Goal: Communication & Community: Answer question/provide support

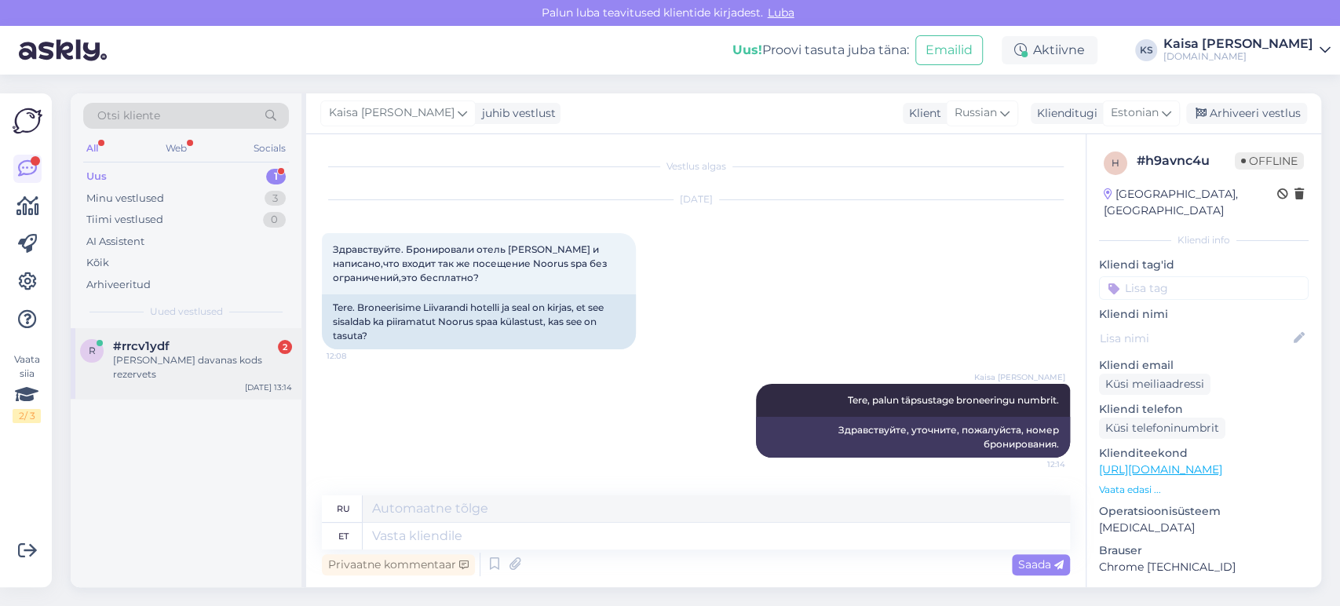
click at [199, 343] on div "#rrcv1ydf 2" at bounding box center [202, 346] width 179 height 14
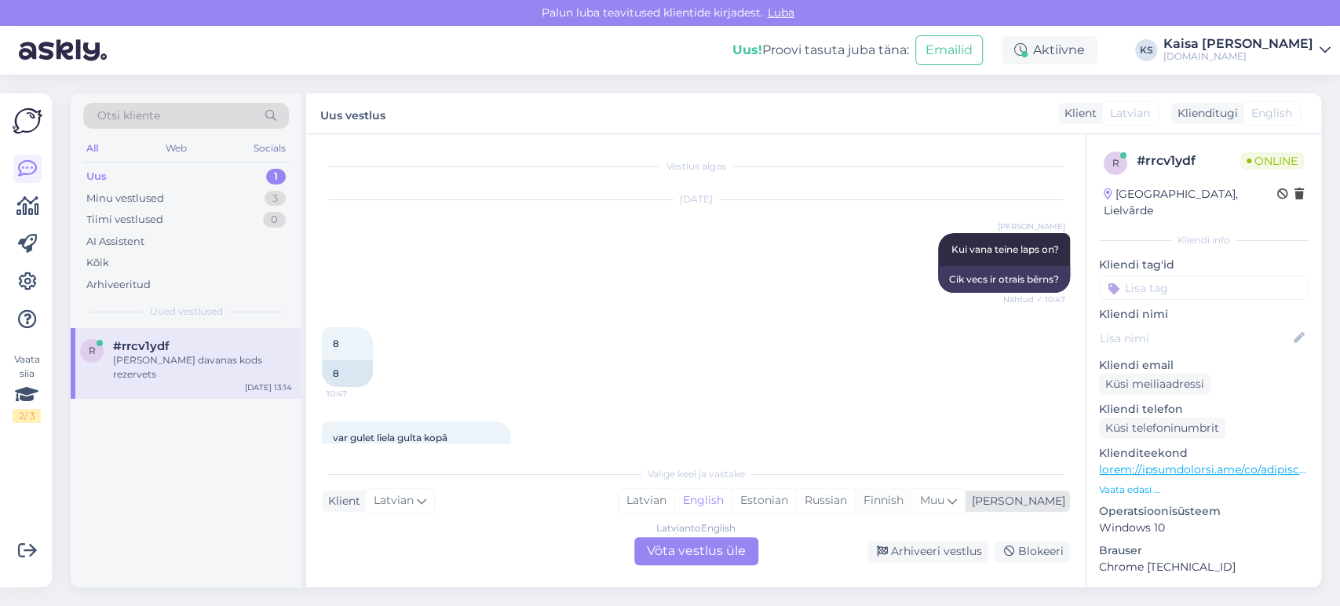
scroll to position [12667, 0]
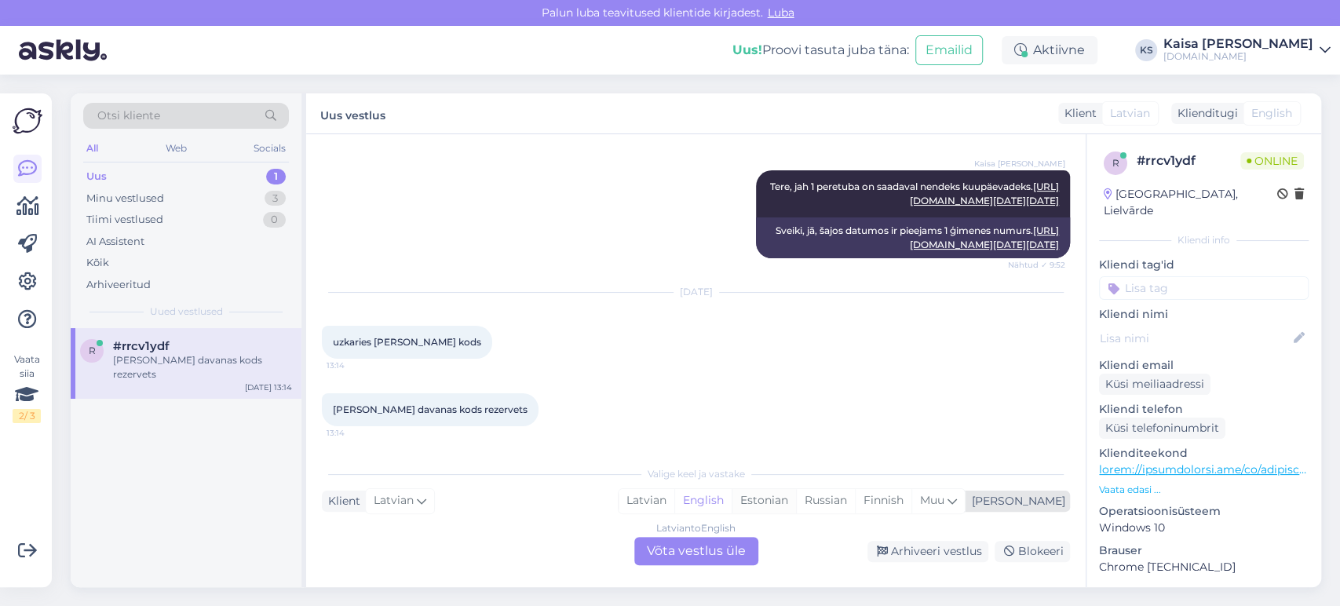
click at [796, 500] on div "Estonian" at bounding box center [764, 501] width 64 height 24
click at [732, 557] on div "Latvian to Estonian Võta vestlus üle" at bounding box center [696, 551] width 124 height 28
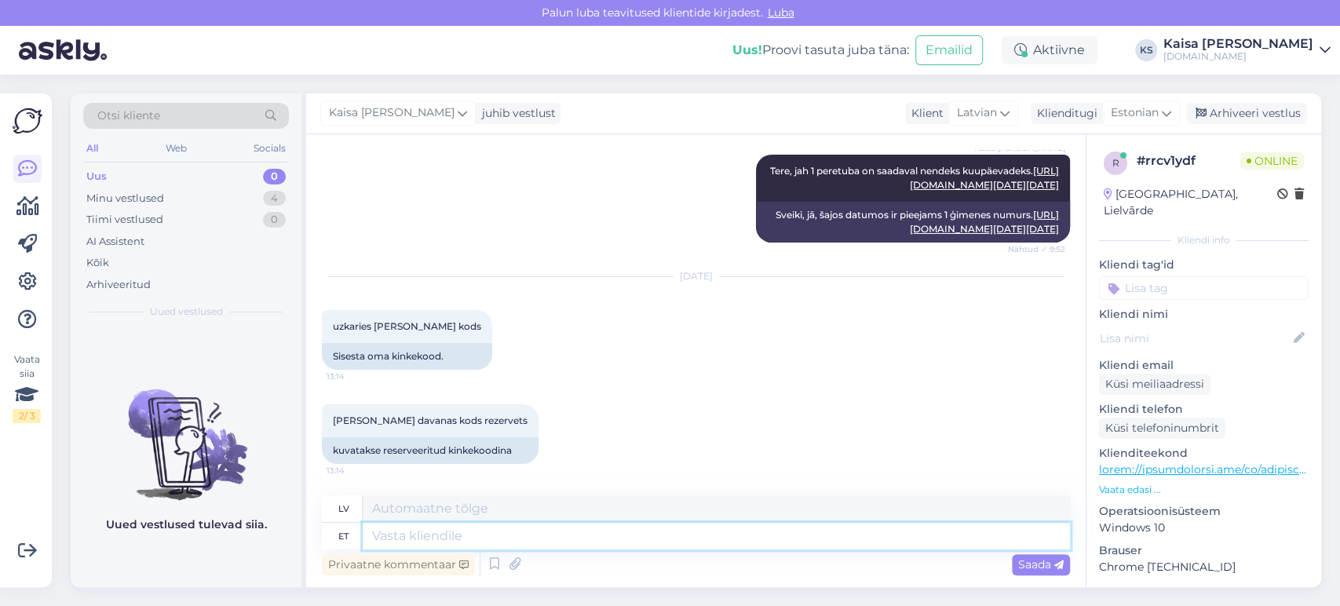
click at [601, 547] on textarea at bounding box center [716, 536] width 707 height 27
type textarea "Tere,"
type textarea "Sveiki,"
type textarea "Tere, kasq"
type textarea "Sveiki, kā tev klājas?"
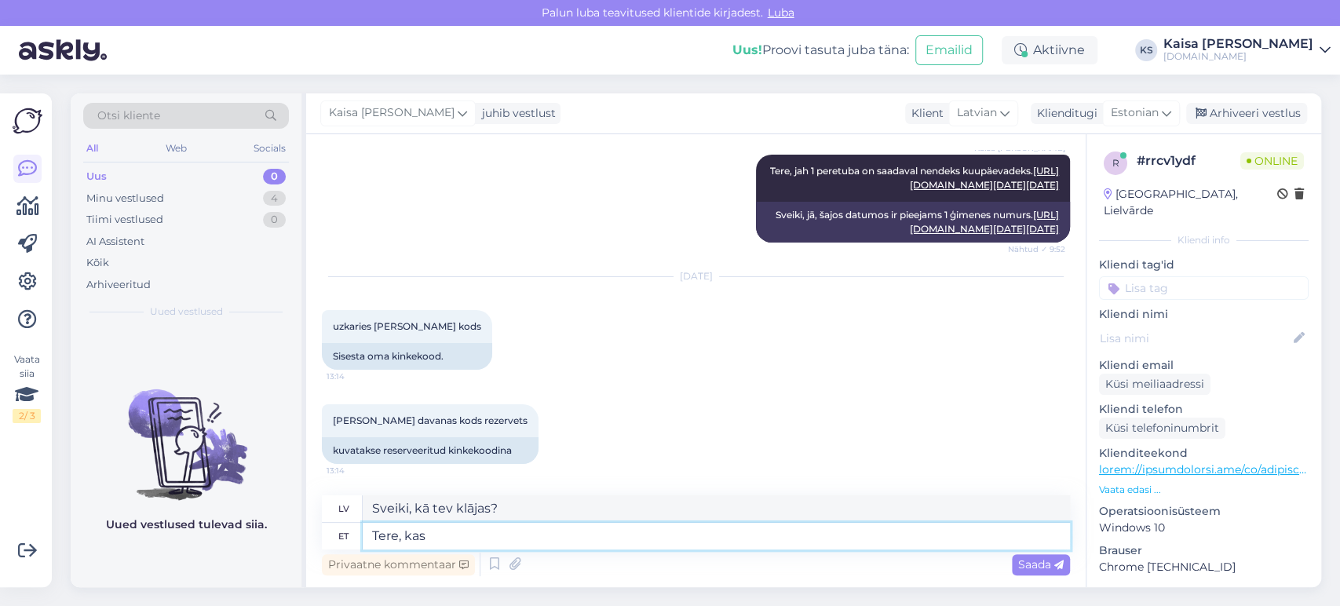
type textarea "Tere, kas b"
type textarea "Sveiki, ir"
type textarea "Tere, kas broneerimisel t"
type textarea "Sveiki, veicot rezervāciju"
type textarea "Tere, kas broneerimisel tekkis t"
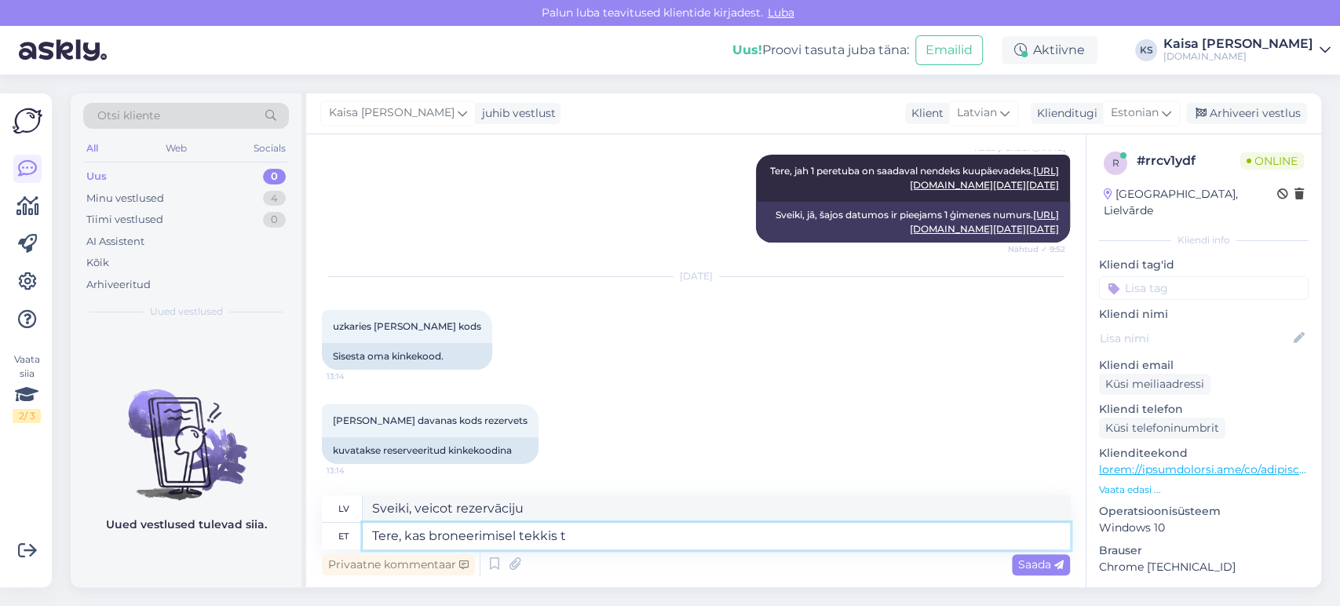
type textarea "[PERSON_NAME], vai jums ir radušās problēmas ar rezervāciju?"
type textarea "Tere, kas broneerimisel tekkis tõrge n"
type textarea "Sveiki, vai rezervācijas laikā radās kļūda?"
type textarea "Tere, kas broneerimisel tekkis tõrge ning proovite"
type textarea "Sveiki! Vai, veicot rezervāciju, radās kļūda? Vai jūs mēģināt..."
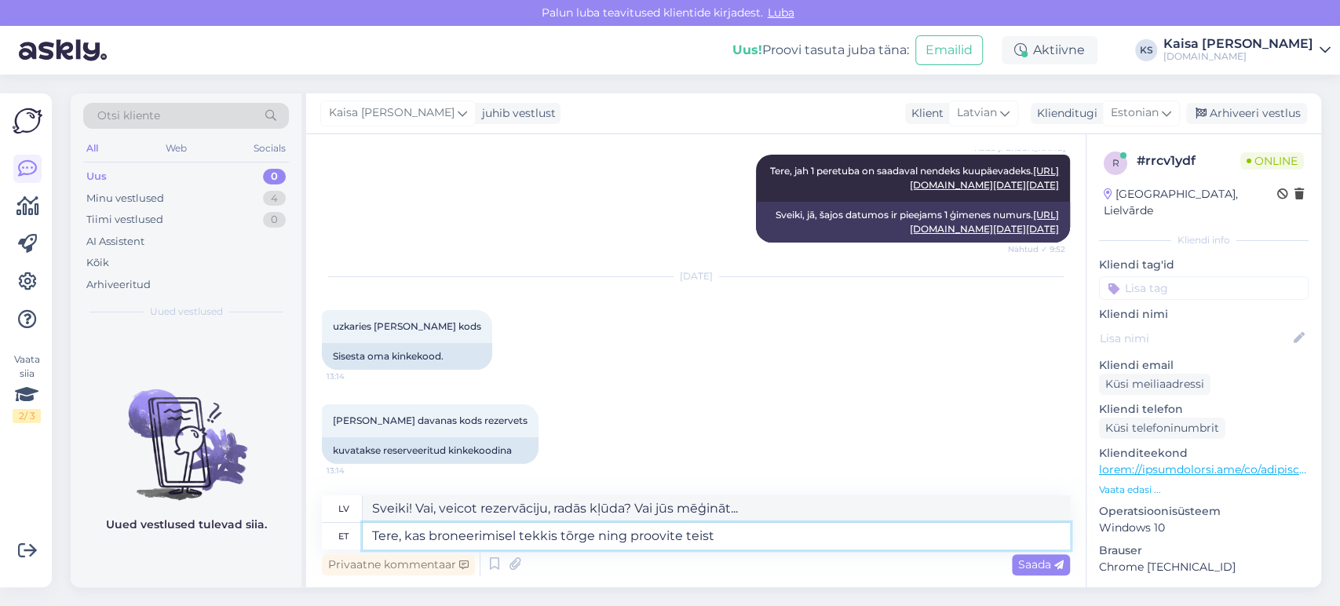
type textarea "Tere, kas broneerimisel tekkis tõrge ning proovite teist k"
type textarea "Sveiki, vai rezervācijas laikā radās kļūda un vai mēģināt veikt citu rezervācij…"
type textarea "Tere, kas broneerimisel tekkis tõrge ning proovite teist korda"
type textarea "Sveiki, vai rezervācijas laikā radās kļūda un vai mēģināt vēlreiz?"
type textarea "Tere, kas broneerimisel tekkis tõrge ning proovite teist korda broneeringut t"
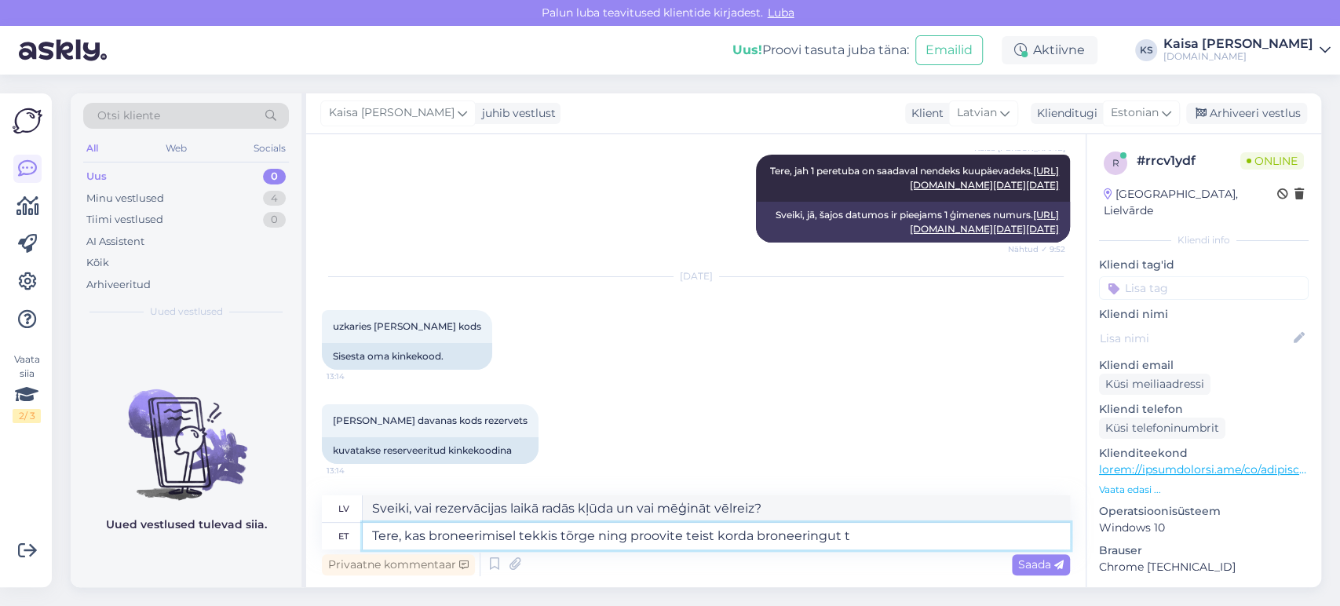
type textarea "Sveiki! Vai rezervācijas laikā radās kļūda un vai mēģināt veikt rezervāciju vēl…"
type textarea "Tere, kas broneerimisel tekkis tõrge ning proovite teist korda broneeringut teh…"
type textarea "Sveiki! Vai rezervācijas laikā radās kļūda un vai mēģināt veikt otro rezervācij…"
type textarea "Tere, kas broneerimisel tekkis tõrge ning proovite teist korda broneeringut teh…"
type textarea "Sveiki, vai, veicot rezervāciju, radās kļūda un vai mēģināt veikt to pašu rezer…"
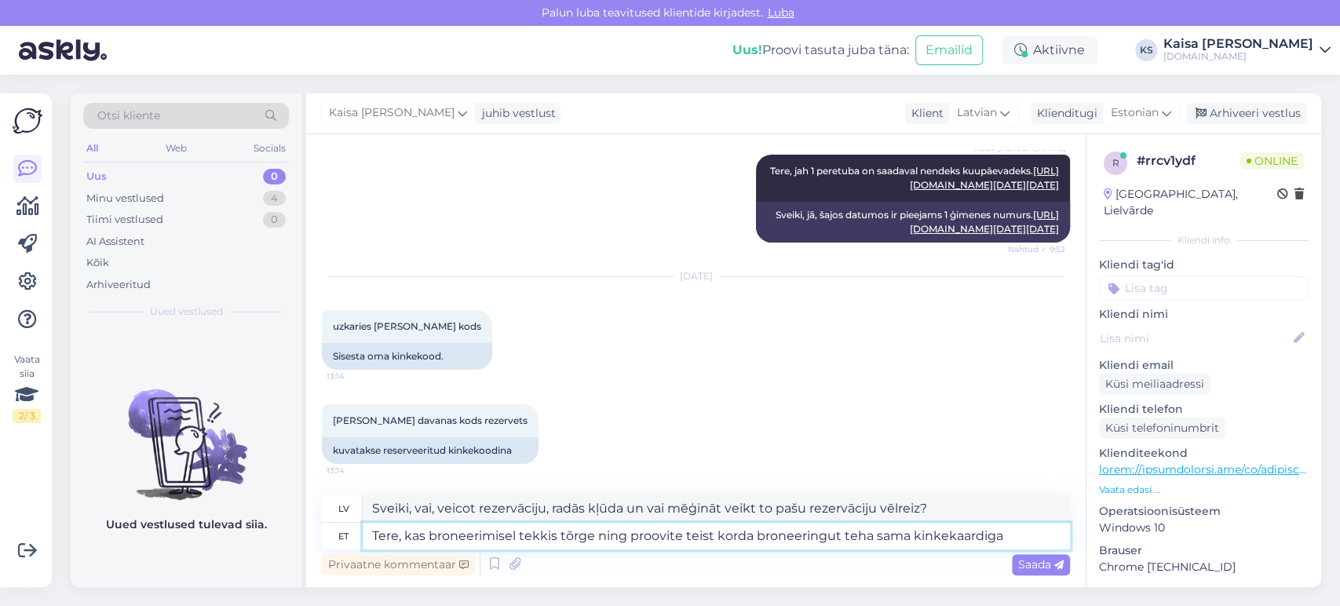
type textarea "Tere, kas broneerimisel tekkis tõrge ning proovite teist korda broneeringut teh…"
type textarea "Sveiki! Vai rezervācijas laikā radās kļūda un mēģināt veikt otro rezervāciju ar…"
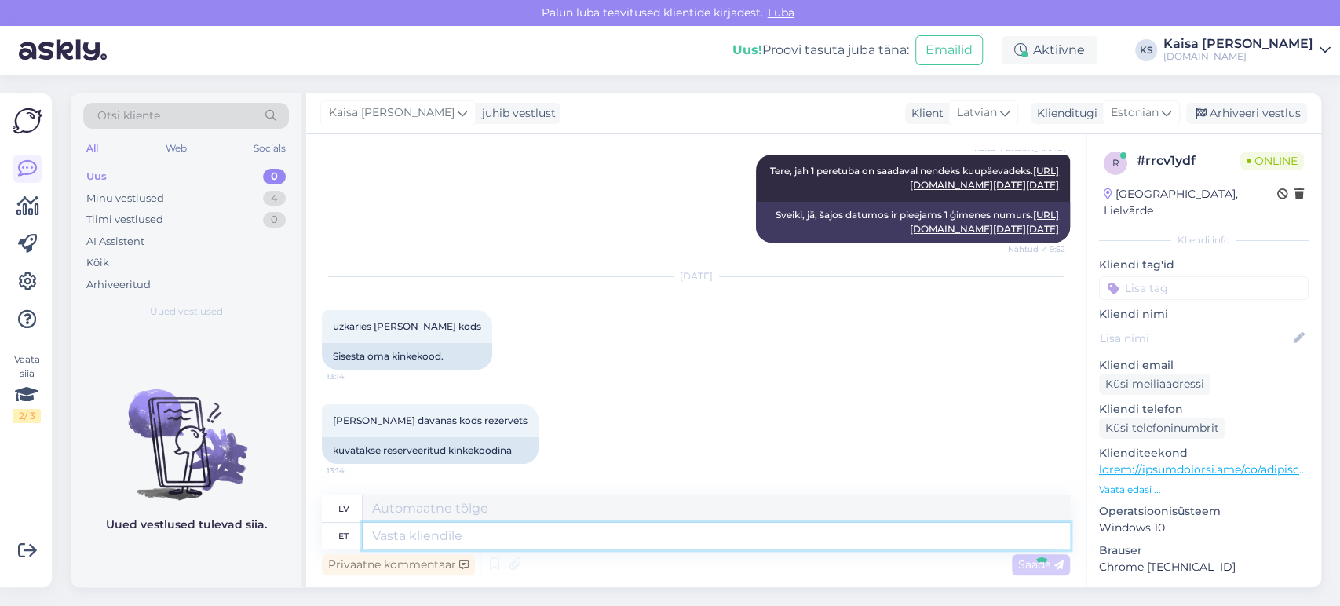
scroll to position [12806, 0]
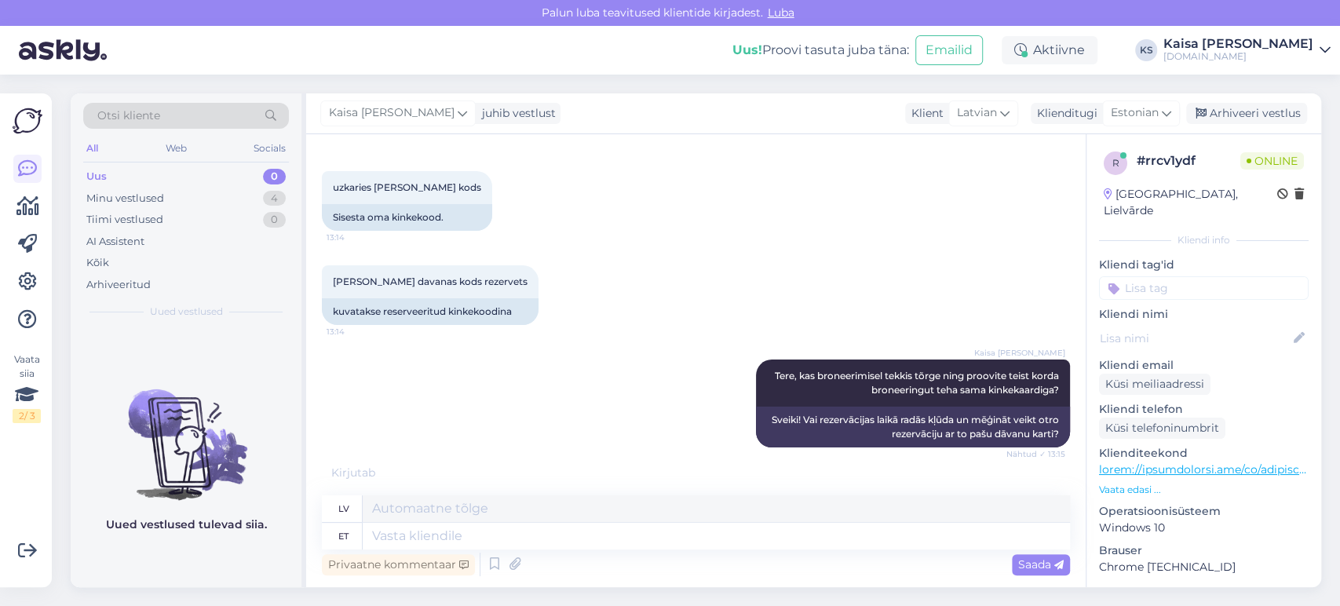
click at [886, 292] on div "[PERSON_NAME] davanas kods rezervets 13:14 kuvatakse reserveeritud kinkekoodina" at bounding box center [696, 295] width 748 height 94
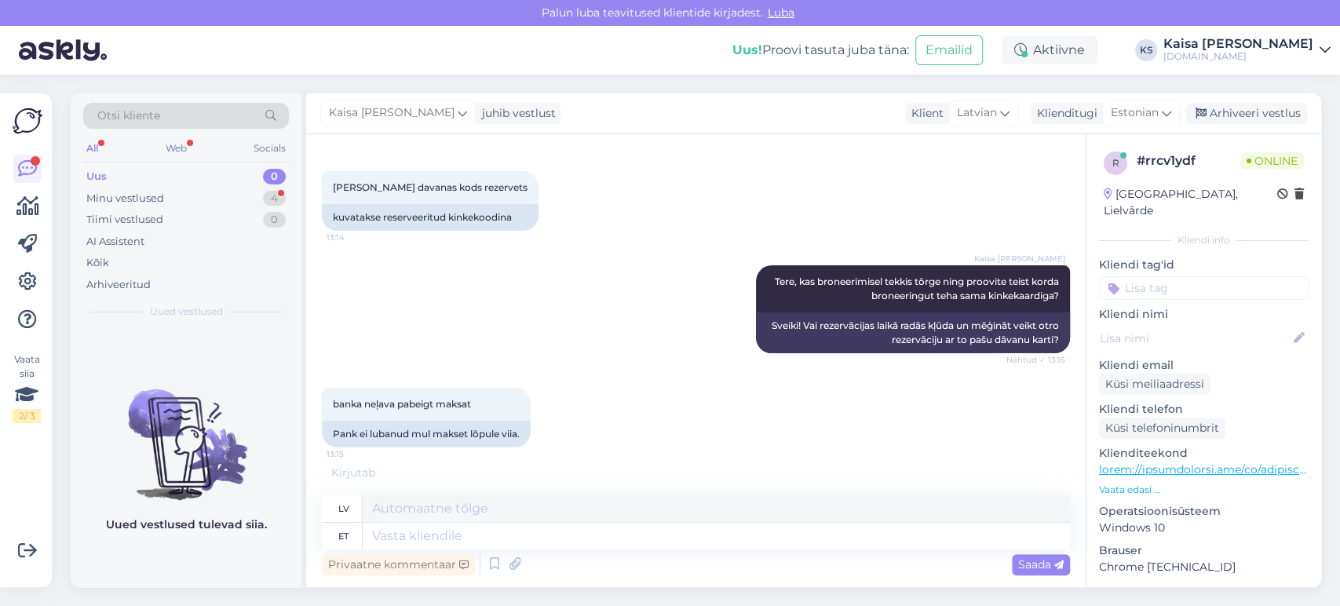
scroll to position [12994, 0]
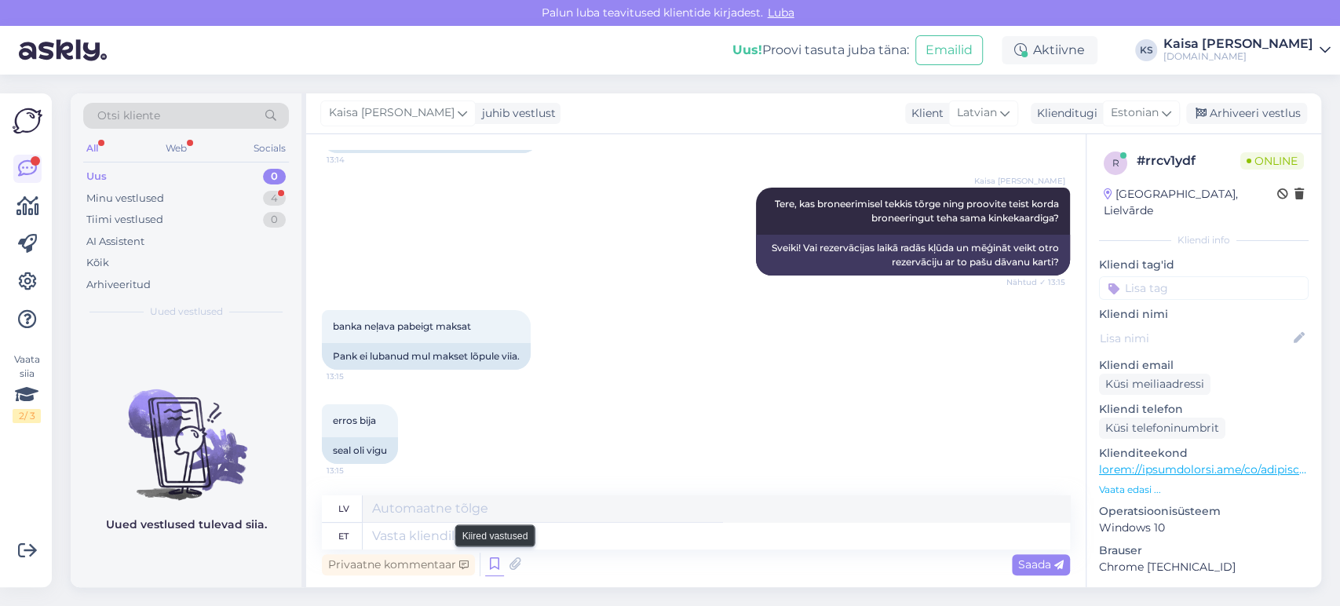
click at [492, 560] on icon at bounding box center [494, 565] width 19 height 24
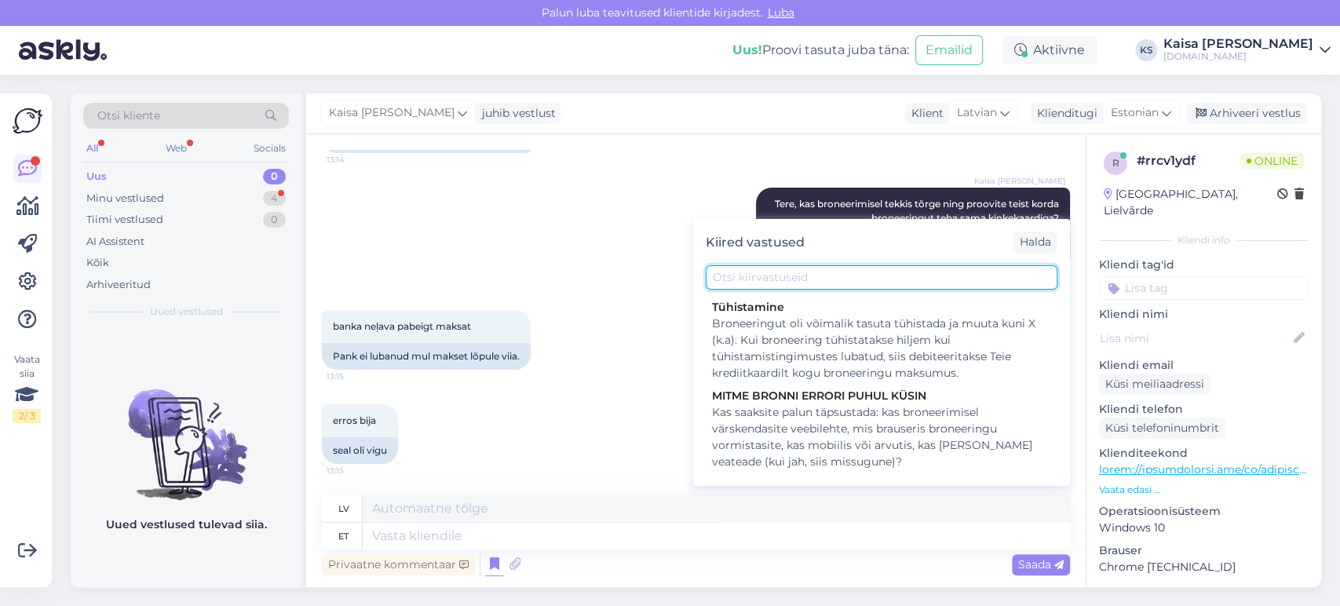
click at [873, 277] on input "text" at bounding box center [882, 277] width 352 height 24
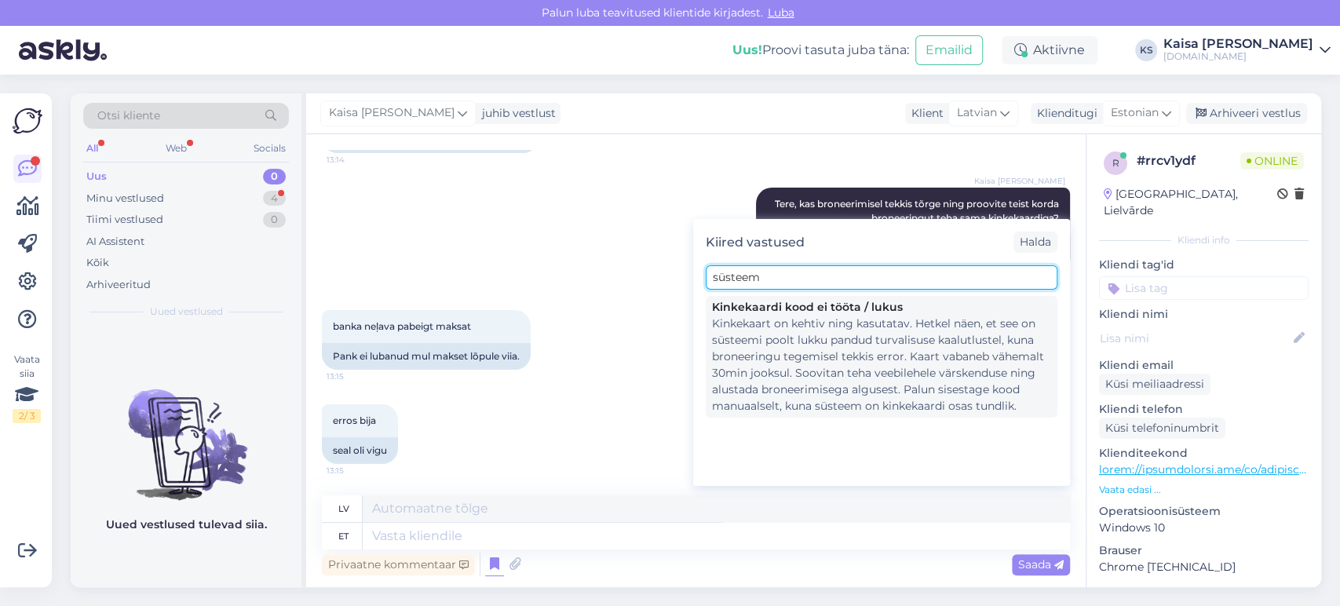
type input "süsteem"
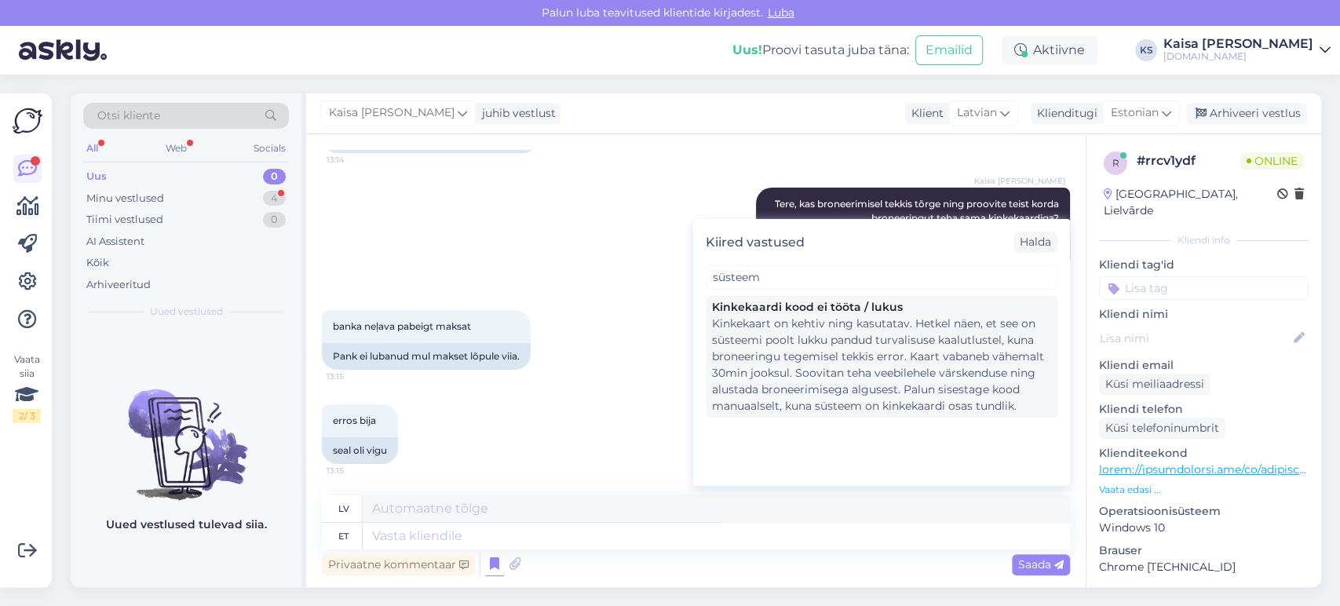
click at [882, 343] on div "Kinkekaart on kehtiv ning kasutatav. Hetkel näen, et see on süsteemi poolt lukk…" at bounding box center [881, 365] width 339 height 99
type textarea "Dāvanu karte ir derīga un to var izmantot. Šobrīd redzu, ka sistēma drošības ap…"
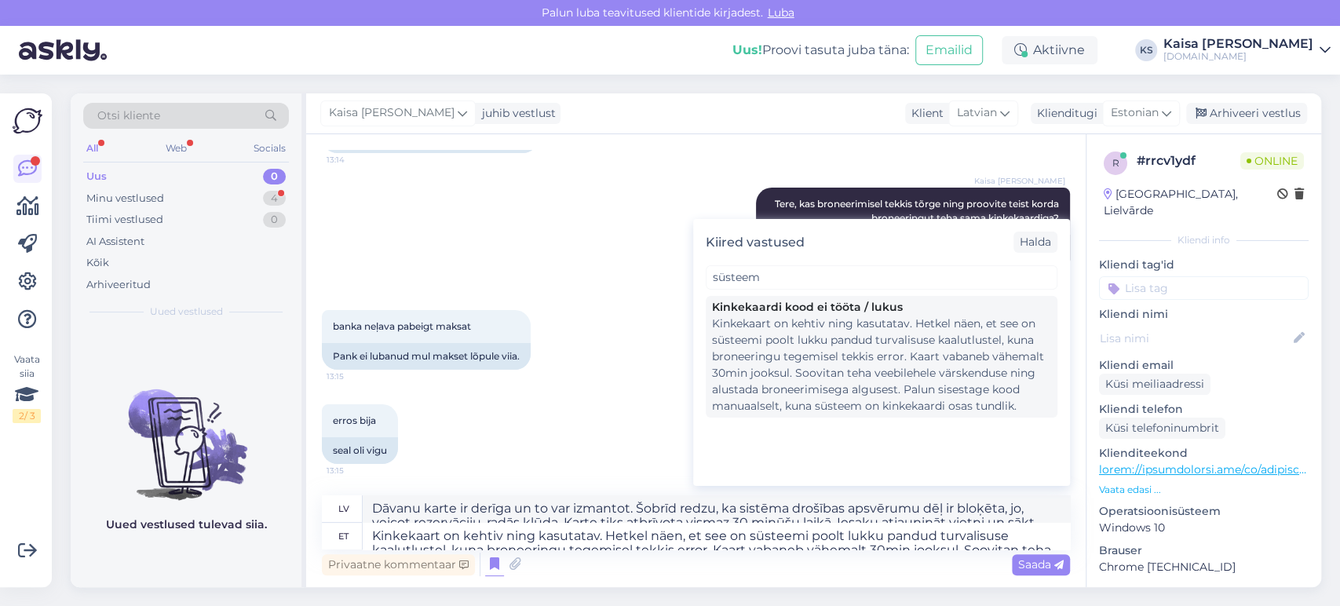
scroll to position [13010, 0]
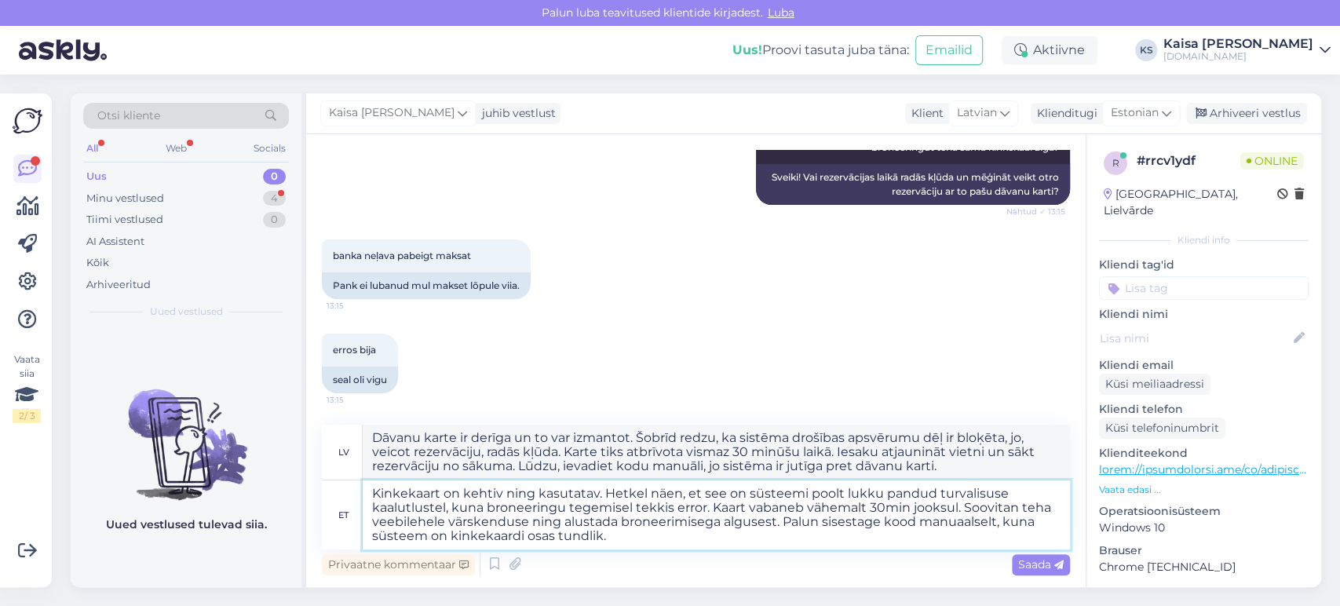
drag, startPoint x: 747, startPoint y: 494, endPoint x: 358, endPoint y: 493, distance: 388.6
click at [358, 493] on div "et Kinkekaart on kehtiv ning kasutatav. Hetkel näen, et see on süsteemi poolt l…" at bounding box center [696, 514] width 748 height 69
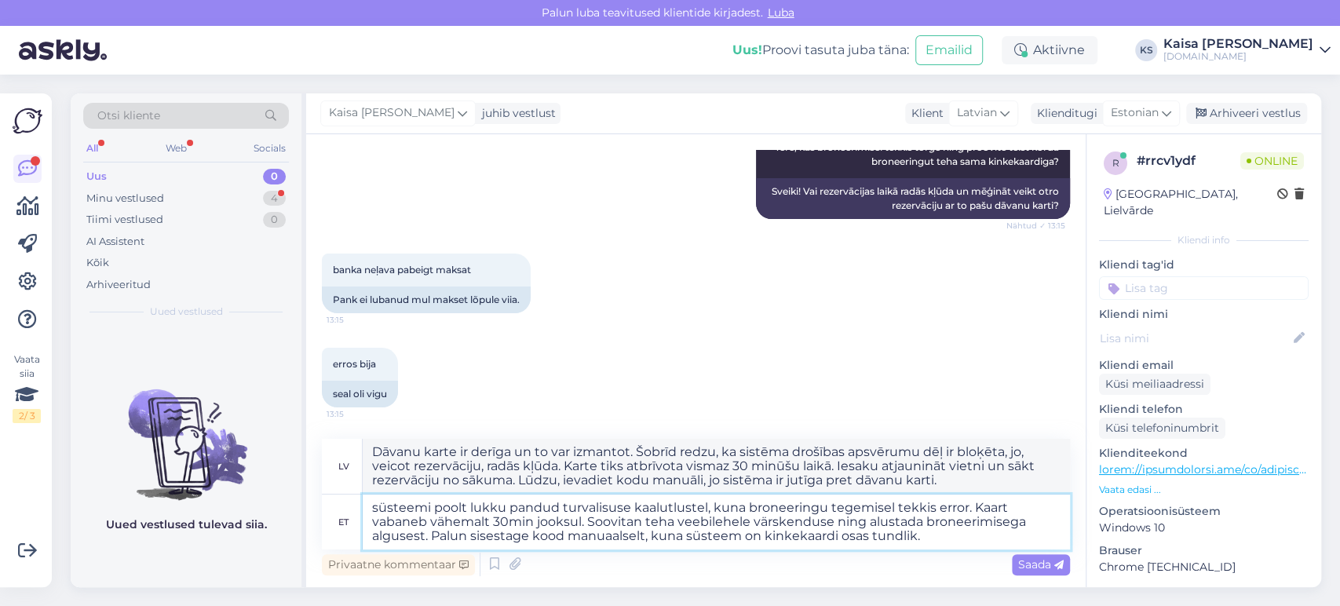
type textarea "üsteemi poolt lukku pandud turvalisuse kaalutlustel, kuna broneeringu tegemisel…"
type textarea "Sistēma bloķēja karti drošības apsvērumu dēļ, jo, veicot rezervāciju, radās kļū…"
click at [472, 509] on textarea "[PERSON_NAME] poolt lukku pandud turvalisuse kaalutlustel, kuna broneeringu teg…" at bounding box center [716, 522] width 707 height 55
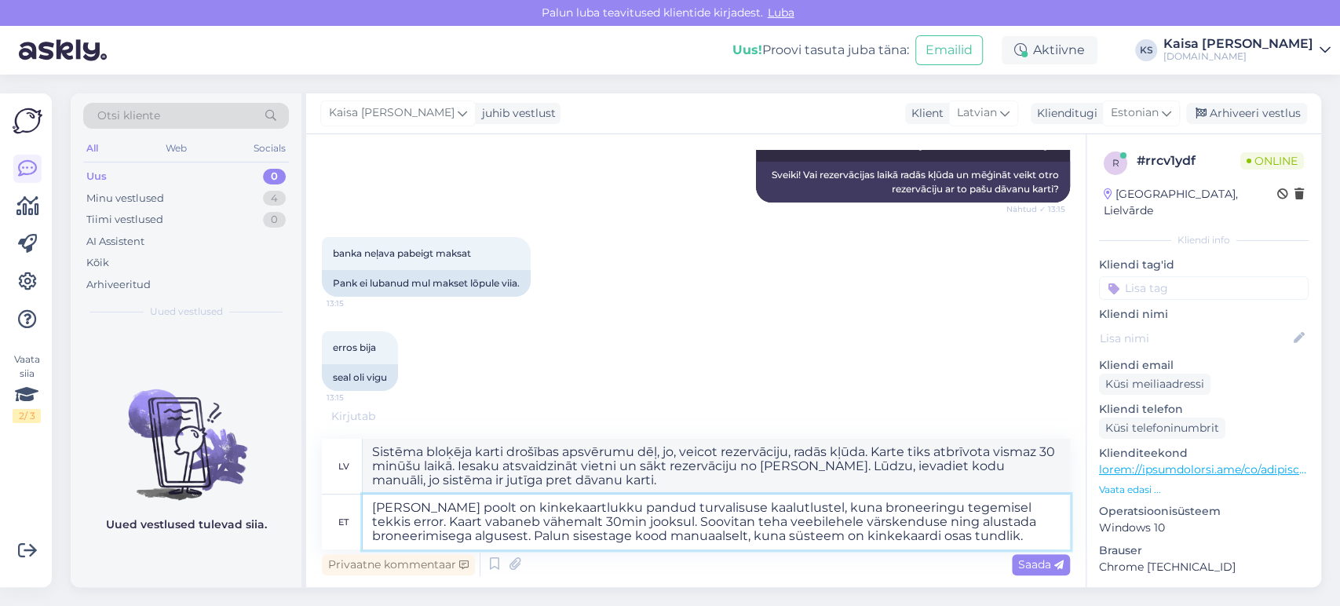
type textarea "[PERSON_NAME] poolt on kinkekaart lukku pandud turvalisuse kaalutlustel, kuna b…"
type textarea "Sistēma drošības apsvērumu dēļ ir bloķējusi dāvanu karti, jo, veicot rezervācij…"
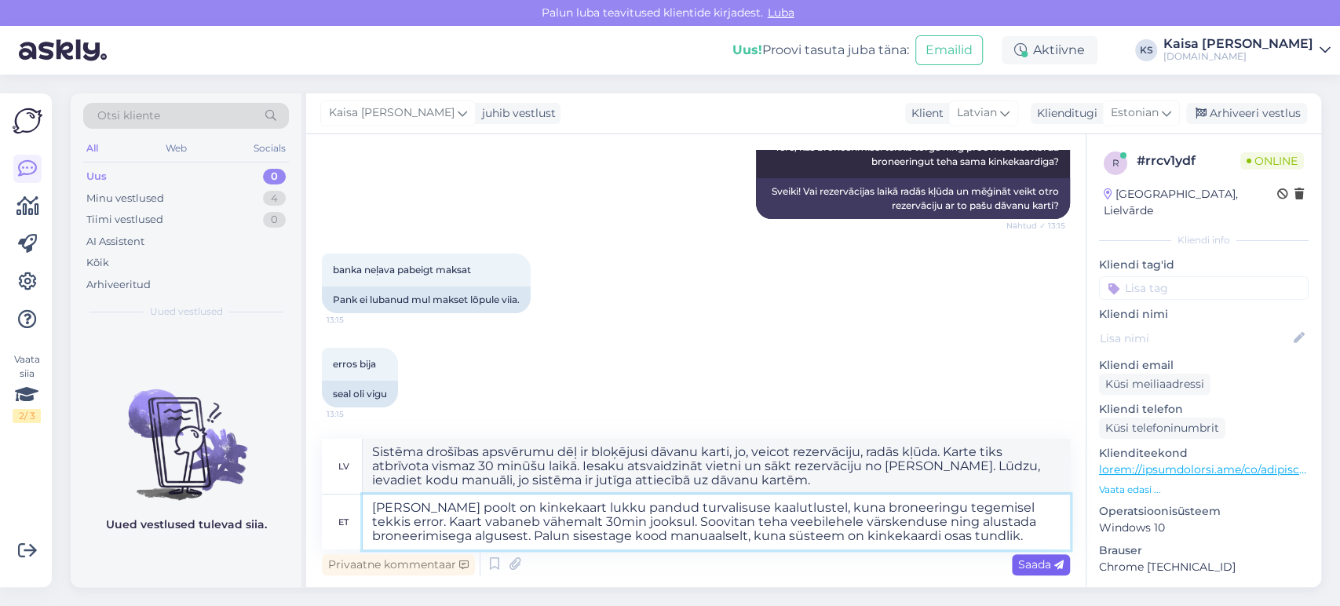
type textarea "[PERSON_NAME] poolt on kinkekaart lukku pandud turvalisuse kaalutlustel, kuna b…"
click at [1040, 564] on span "Saada" at bounding box center [1041, 564] width 46 height 14
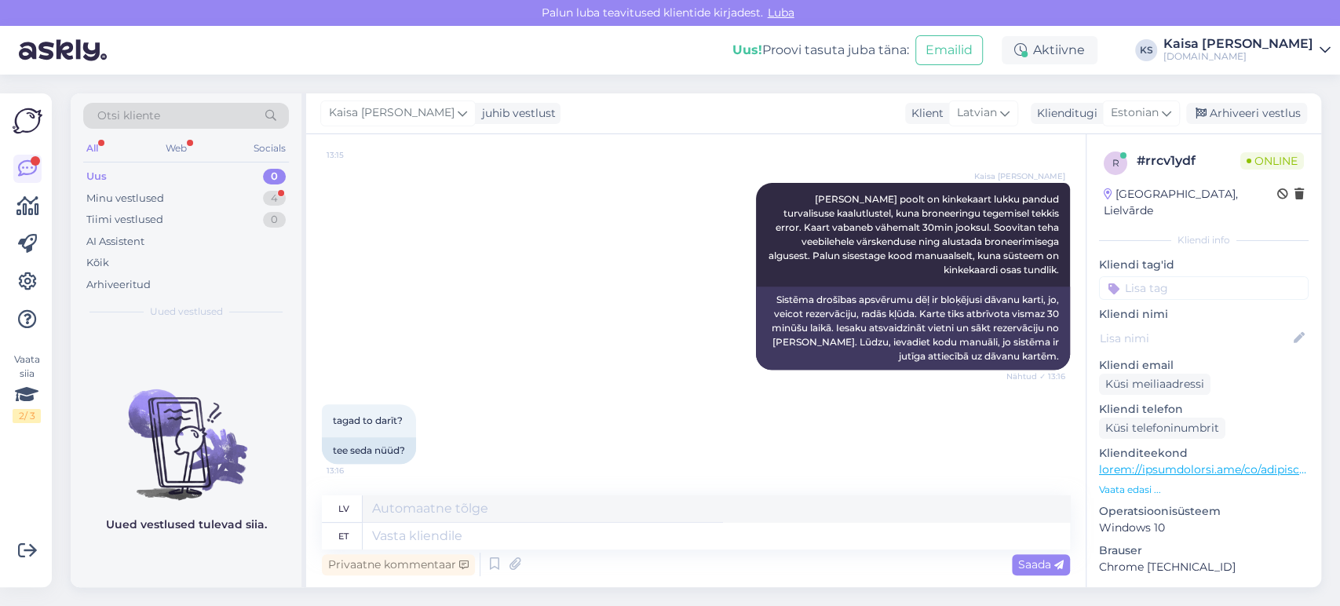
scroll to position [13309, 0]
click at [534, 542] on textarea at bounding box center [716, 536] width 707 height 27
type textarea "[PERSON_NAME]"
type textarea "[PERSON_NAME] 30 mi"
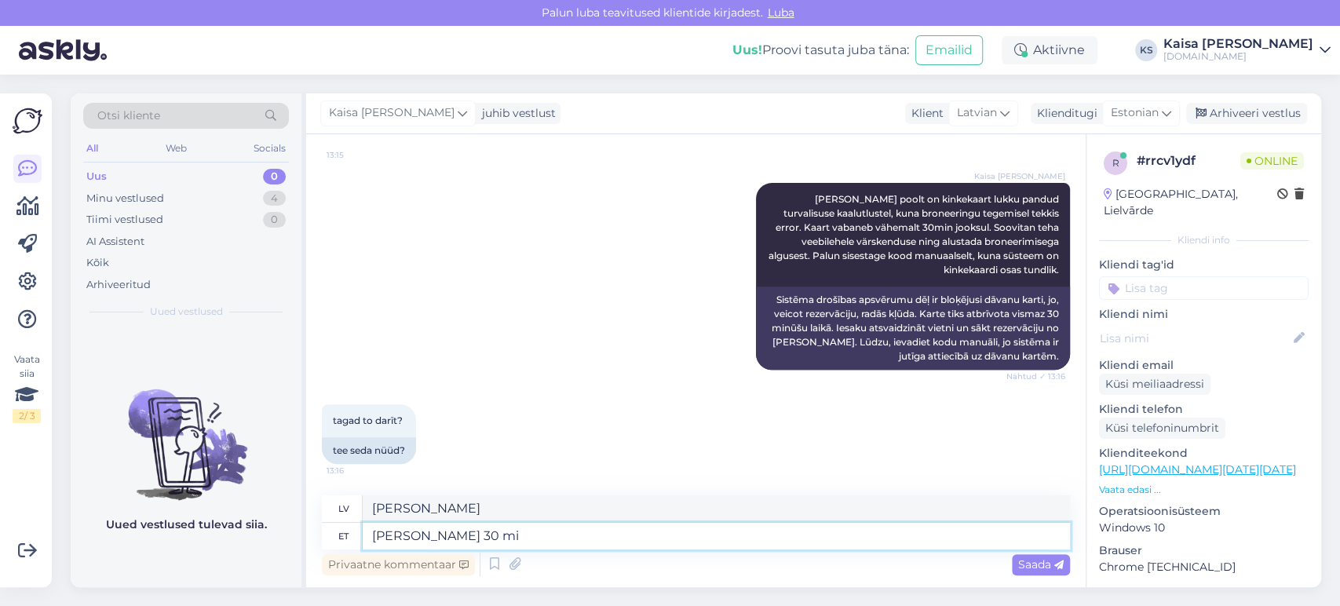
type textarea "Pēc 30"
type textarea "[PERSON_NAME] 30 minuti"
type textarea "Pēc 30 minūtēm"
type textarea "[PERSON_NAME] 30 minutit saate"
type textarea "Pēc 30 minūtēm jūs varat"
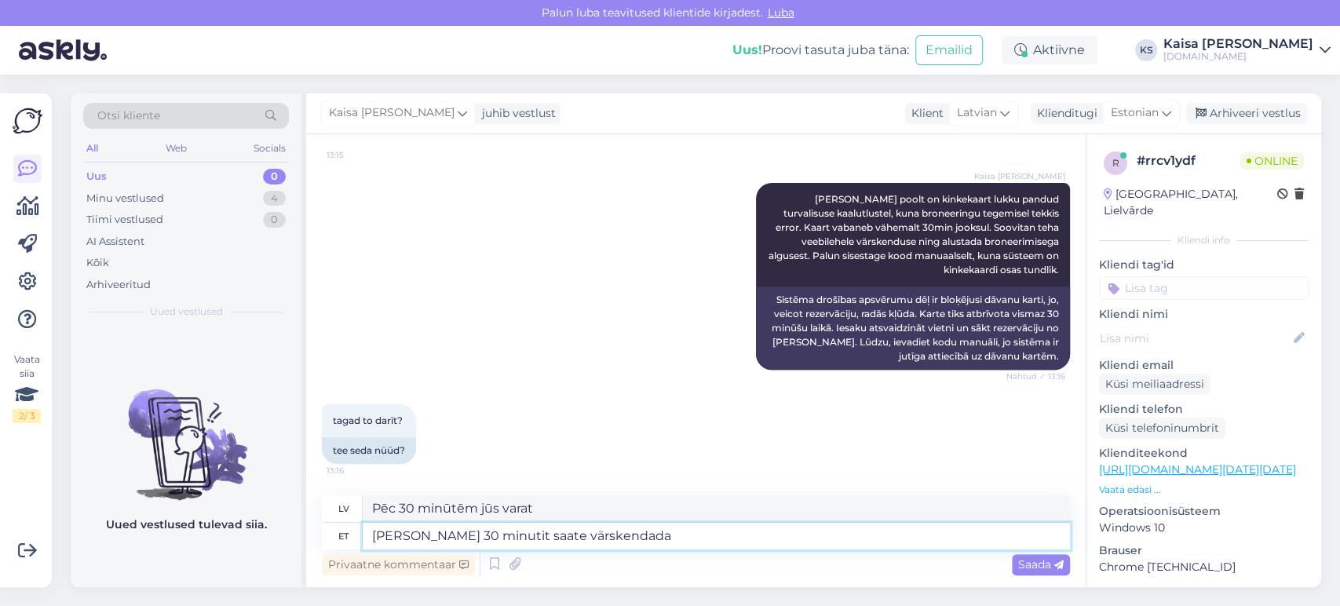
type textarea "[PERSON_NAME] 30 minutit saate värskendada v"
type textarea "Pēc 30 minūtēm var atsvaidzināt."
type textarea "[PERSON_NAME] 30 minutit saate värskendada veebilehte n"
type textarea "Vietni var atsvaidzināt pēc 30 minūtēm."
type textarea "[PERSON_NAME] 30 minutit saate värskendada veebilehte nign uu"
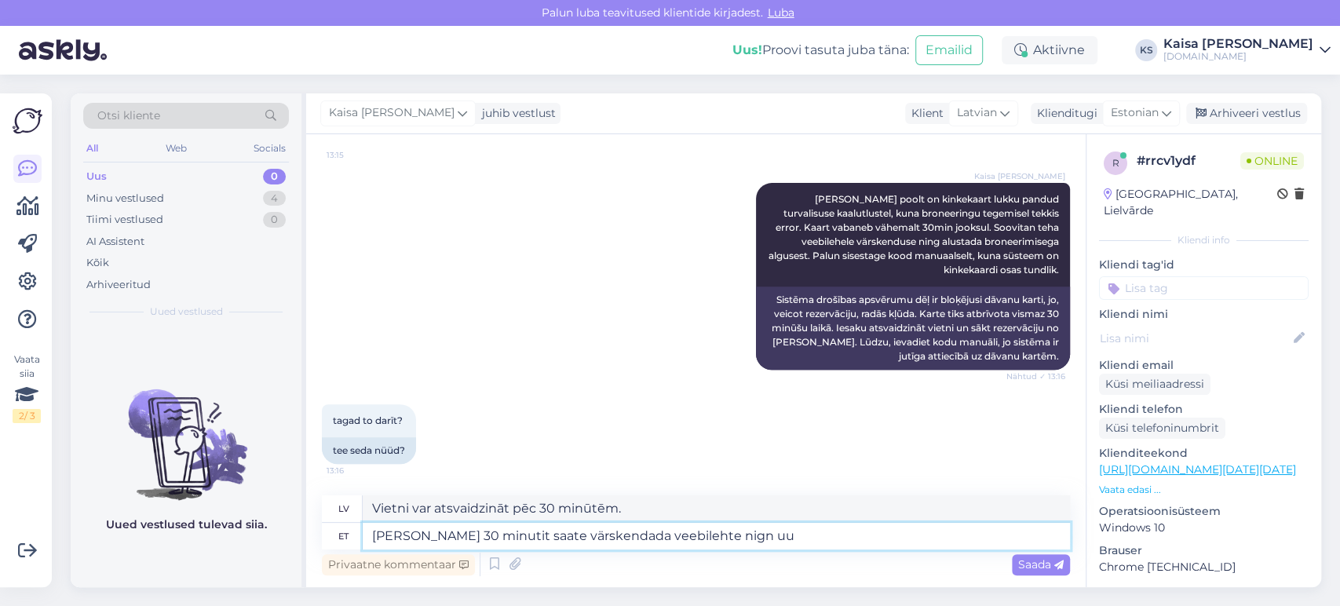
type textarea "Pēc 30 minūtēm lapu var atsvaidzināt šādi"
type textarea "[PERSON_NAME] 30 minutit saate värskendada veebilehte nign uuesti"
type textarea "Pēc 30 minūtēm lapu var atsvaidzināt vēlreiz."
type textarea "[PERSON_NAME] 30 minutit saate värskendada veebilehte nign uuesti proovida."
type textarea "Pēc 30 minūtēm varat atsvaidzināt vietni un mēģināt vēlreiz."
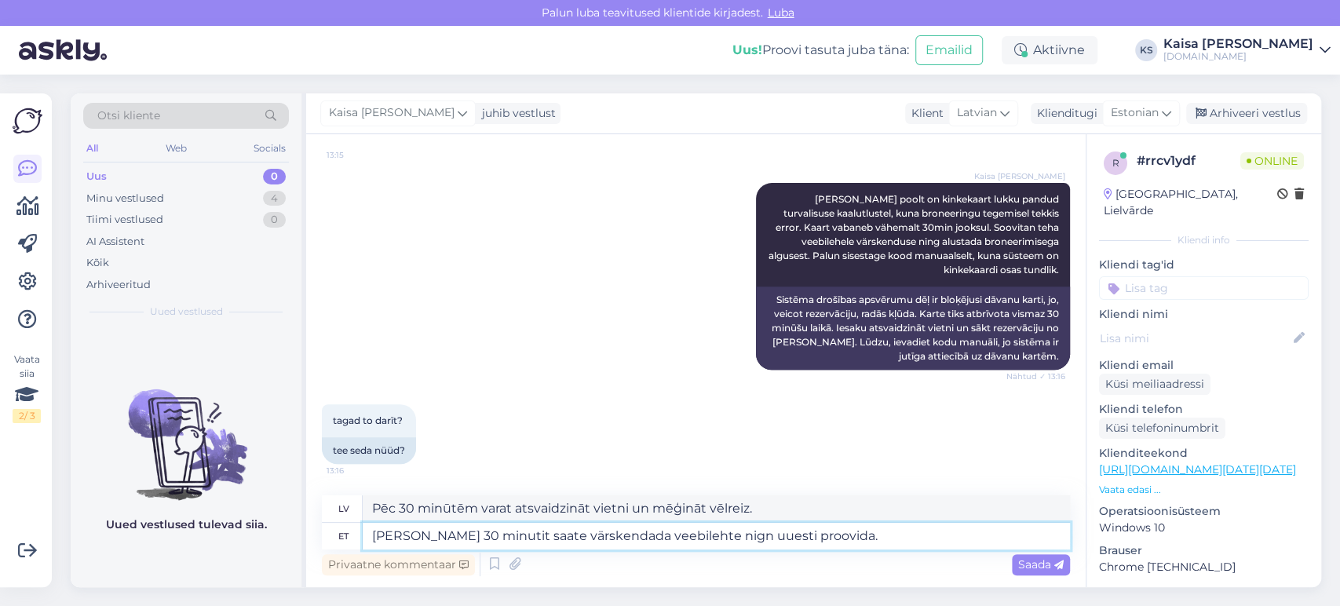
click at [688, 532] on textarea "[PERSON_NAME] 30 minutit saate värskendada veebilehte nign uuesti proovida." at bounding box center [716, 536] width 707 height 27
type textarea "[PERSON_NAME] 30 minutit saate värskendada veebilehte nin uuesti proovida."
type textarea "Pēc 30 minūtēm varat atsvaidzināt lapu un mēģināt vēlreiz."
type textarea "[PERSON_NAME] 30 minutit saate värskendada veebilehte ning uuesti proovida."
type textarea "Pēc 30 minūtēm varat atsvaidzināt vietni un mēģināt vēlreiz."
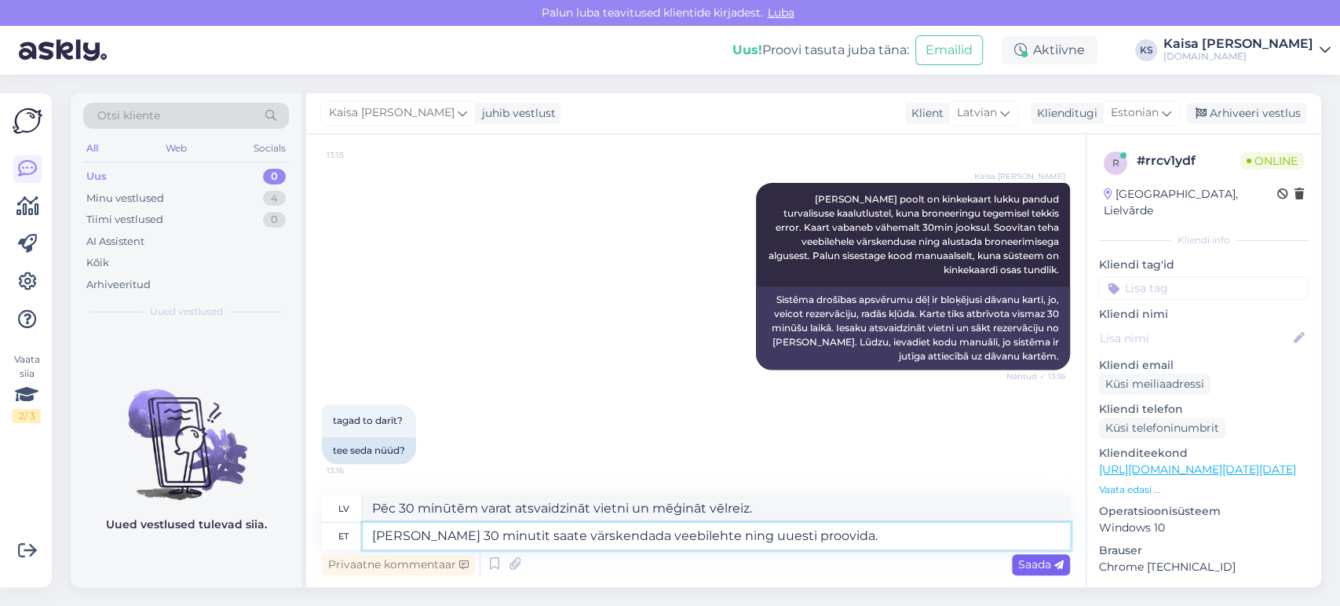
type textarea "[PERSON_NAME] 30 minutit saate värskendada veebilehte ning uuesti proovida."
click at [1032, 563] on span "Saada" at bounding box center [1041, 564] width 46 height 14
click at [894, 534] on textarea "[PERSON_NAME] 30 minutit saate värskendada veebilehte ning uuesti proovida." at bounding box center [716, 536] width 707 height 27
click at [1044, 566] on span "Saada" at bounding box center [1041, 564] width 46 height 14
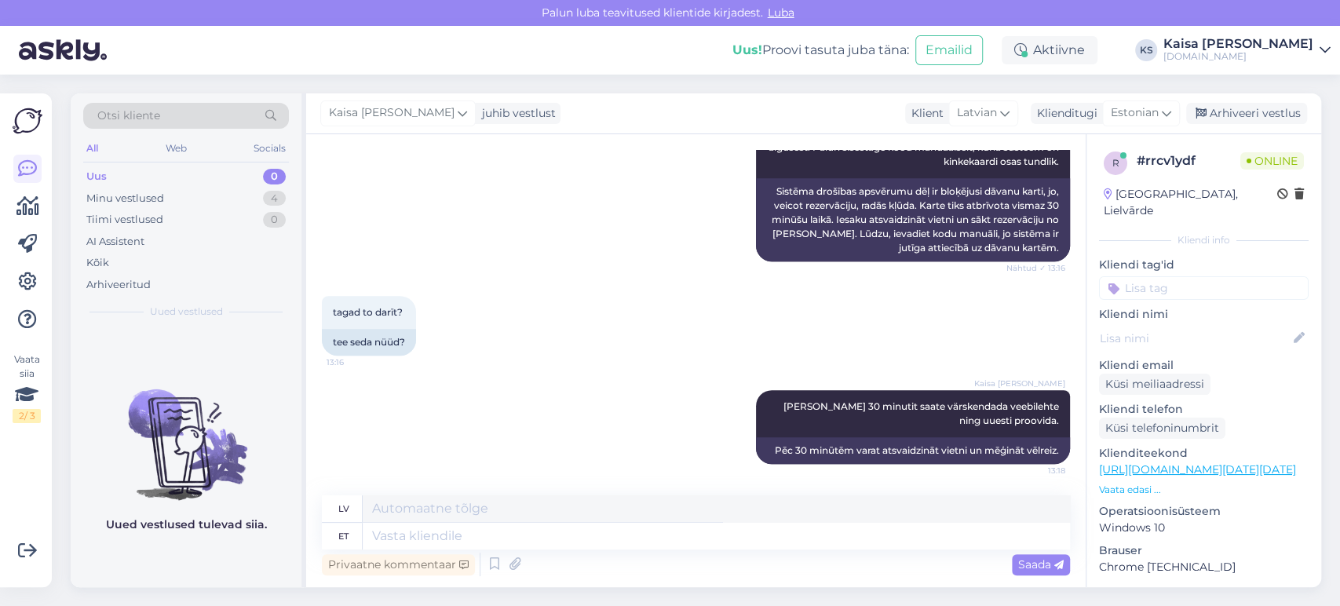
scroll to position [13417, 0]
click at [248, 206] on div "Minu vestlused 4" at bounding box center [186, 199] width 206 height 22
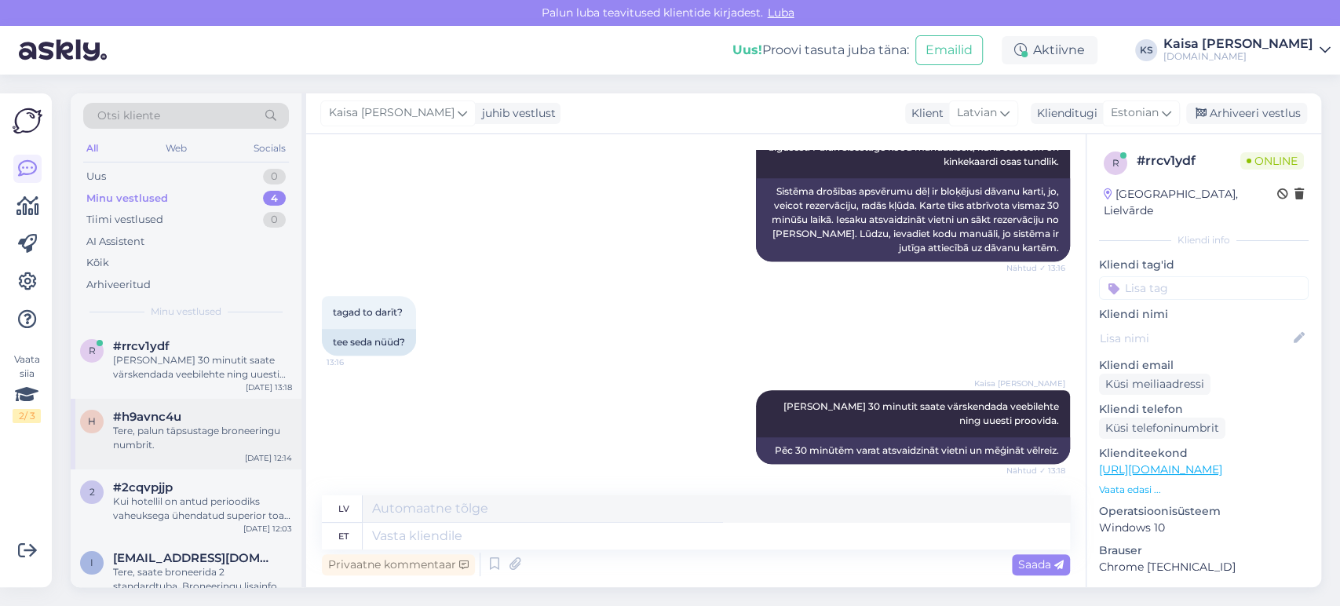
click at [184, 431] on div "Tere, palun täpsustage broneeringu numbrit." at bounding box center [202, 438] width 179 height 28
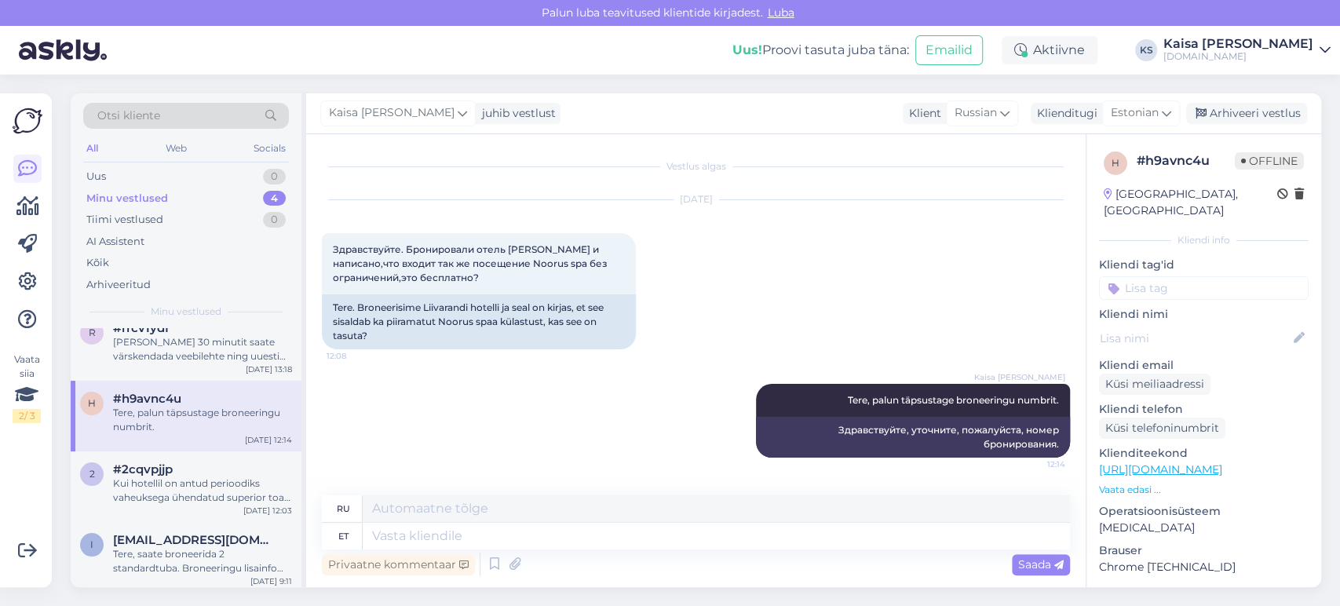
scroll to position [23, 0]
click at [184, 542] on div "Tere, saate broneerida 2 standardtuba. Broneeringu lisainfo kasti märkige, et s…" at bounding box center [202, 556] width 179 height 28
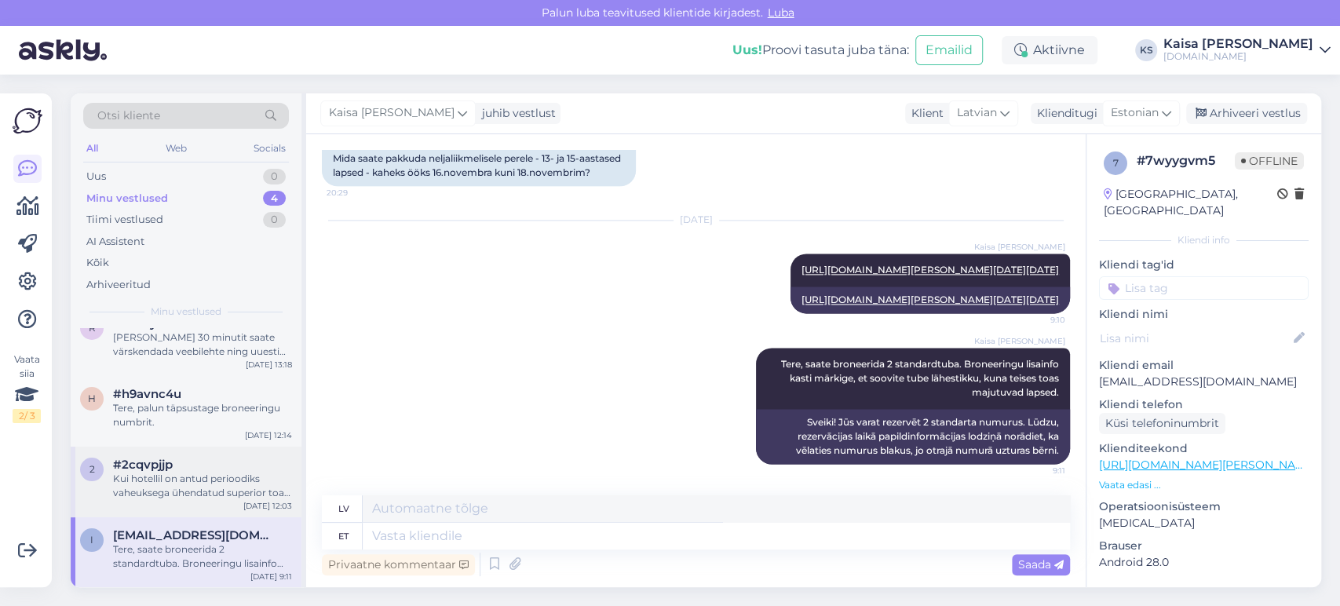
click at [188, 490] on div "Kui hotellil on antud perioodiks vaheuksega ühendatud superior toad saadaval, s…" at bounding box center [202, 486] width 179 height 28
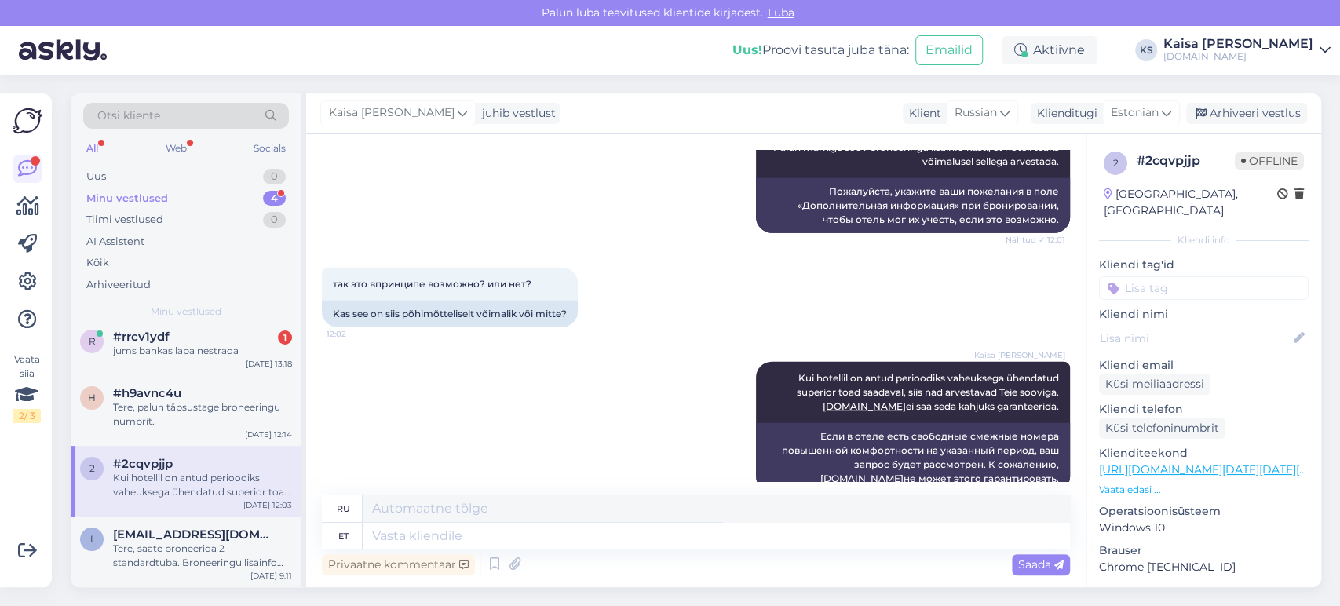
scroll to position [9, 0]
click at [177, 353] on div "jums bankas lapa nestrada" at bounding box center [202, 352] width 179 height 14
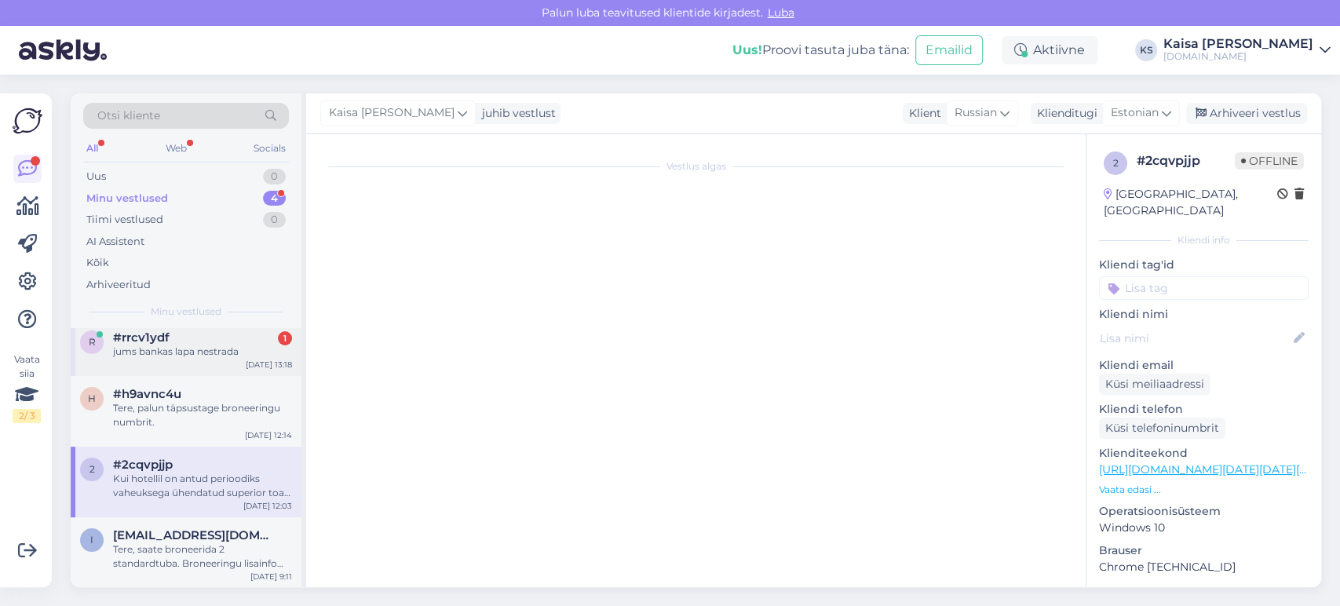
scroll to position [12400, 0]
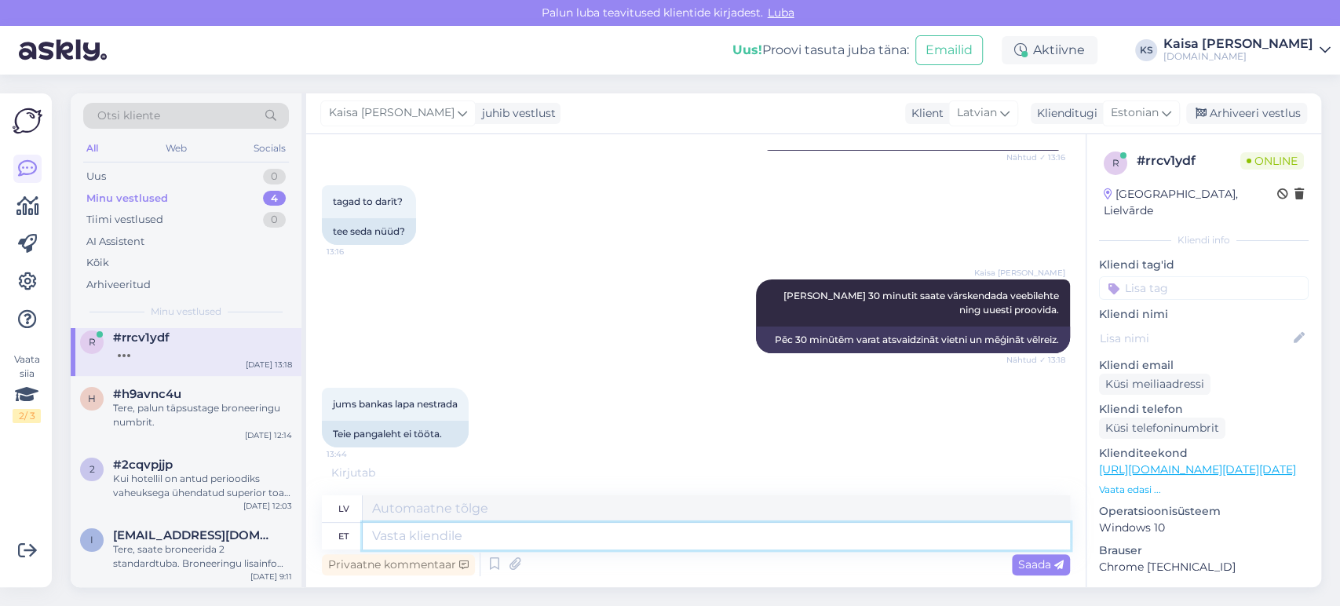
click at [541, 532] on textarea at bounding box center [716, 536] width 707 height 27
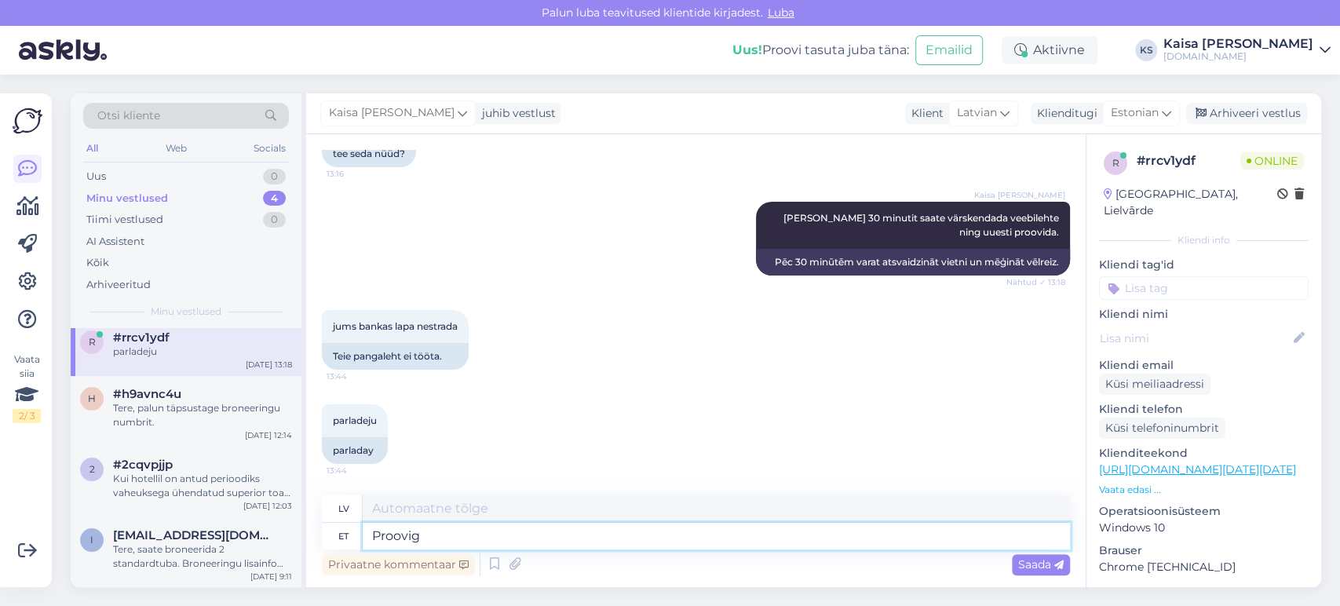
scroll to position [12494, 0]
type textarea "Proovige"
type textarea "Izmēģiniet"
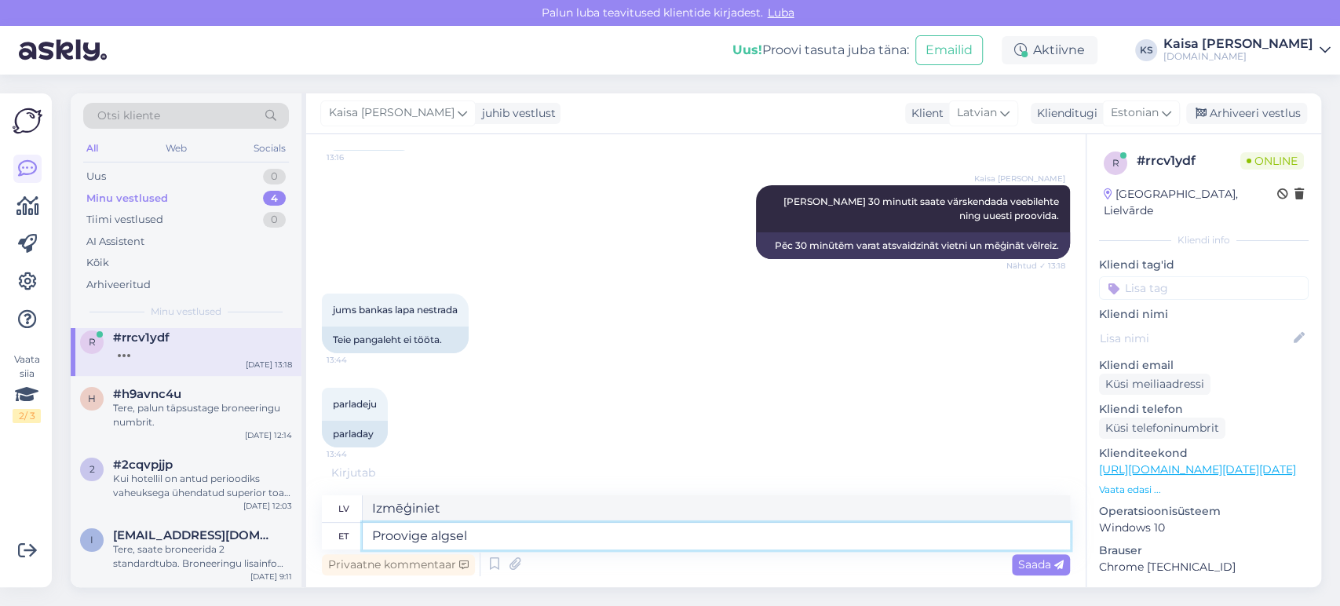
type textarea "Proovige [PERSON_NAME]"
type textarea "Izmēģiniet sākotnēji"
type textarea "Proovige [PERSON_NAME]"
type textarea "Izmēģiniet sākotnēji"
type textarea "Proovige algselt valida ma"
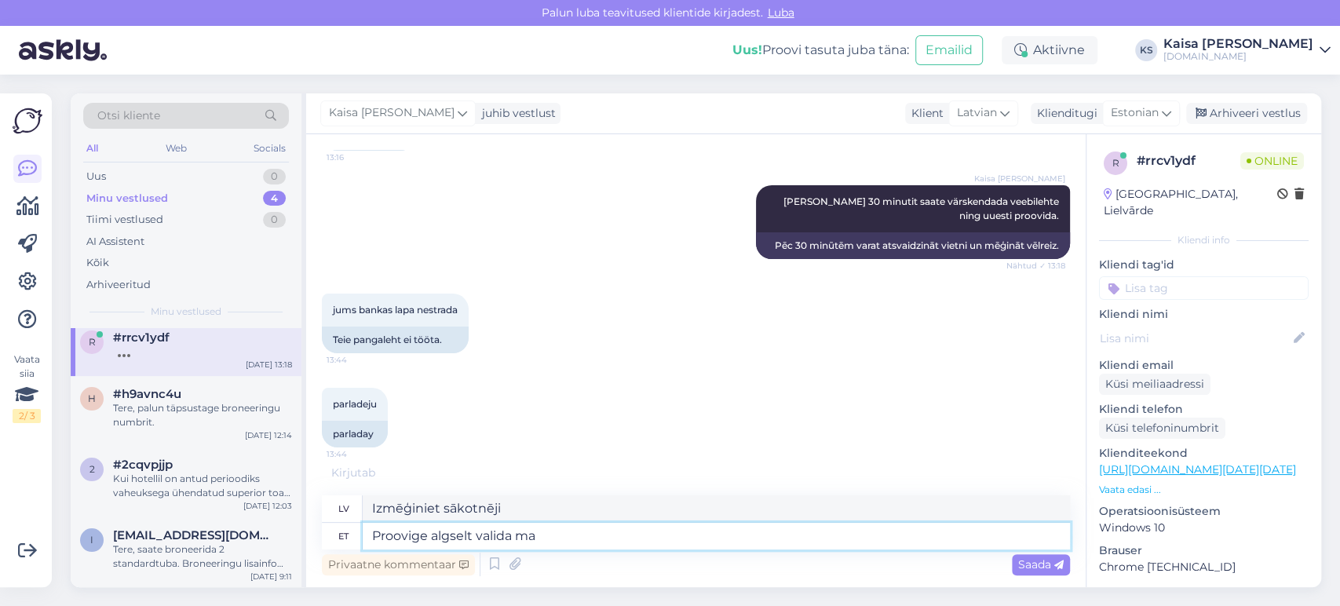
type textarea "Mēģiniet izvēlēties sākumā"
type textarea "Proovige algselt valida makseviisiks ""
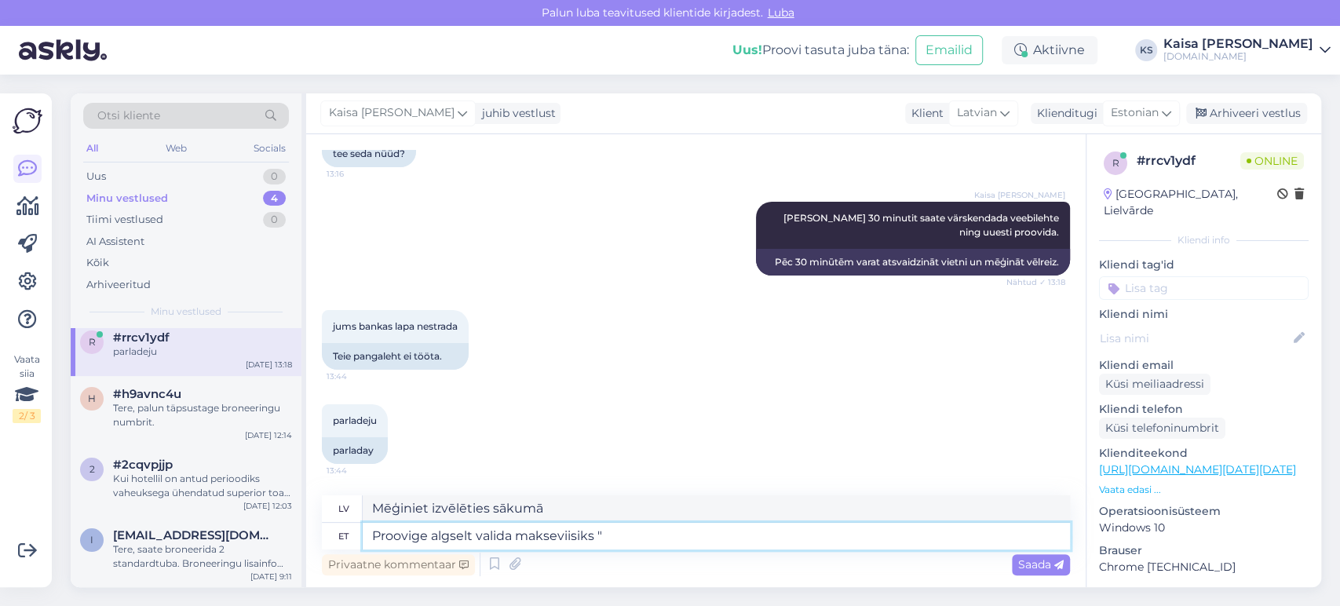
type textarea "Sākumā mēģiniet izvēlēties maksājuma veidu"
type textarea "Proovige algselt valida makseviisiks "Hotellis ko"
type textarea "Sākumā mēģiniet izvēlēties maksājuma veidu “Viesnīcā”."
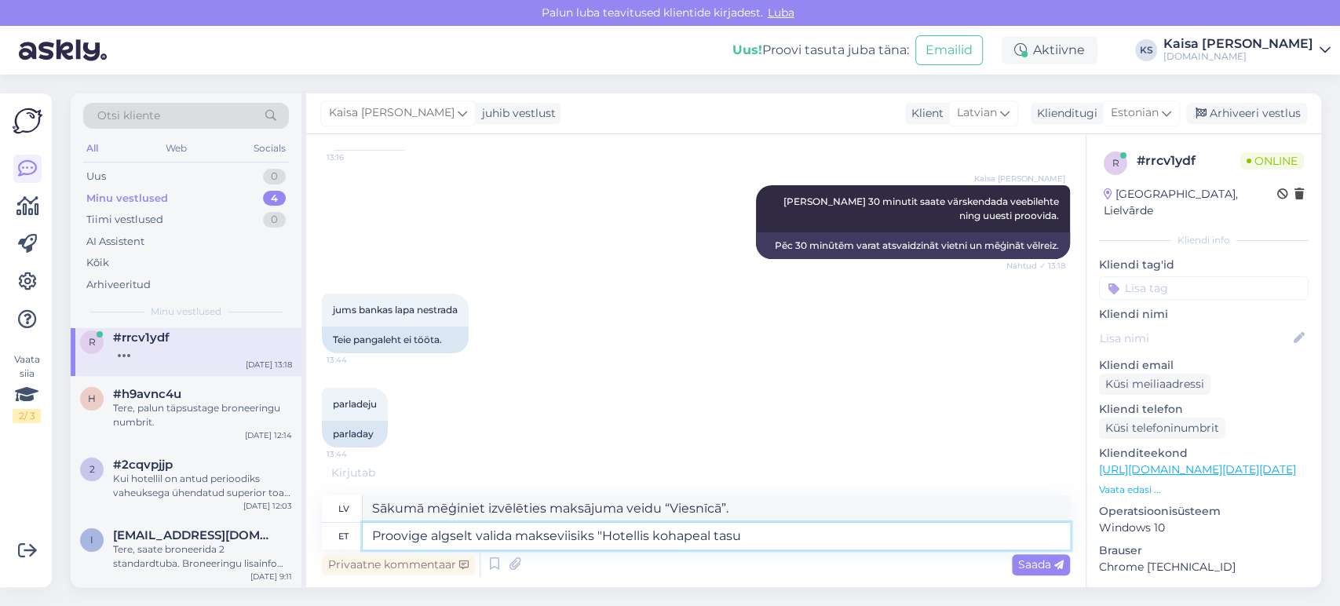
scroll to position [12510, 0]
type textarea "Proovige algselt valida makseviisiks "Hotellis kohapeal tasumine"."
type textarea "Sākotnēji mēģiniet izvēlēties maksājuma veidu “Maksāt viesnīcā”."
type textarea "Proovige algselt valida makseviisiks "Hotellis kohapeal tasumine". [PERSON_NAME]"
type textarea "Sākotnēji mēģiniet kā maksājuma veidu izvēlēties "Maksāt viesnīcā". Pēc tam"
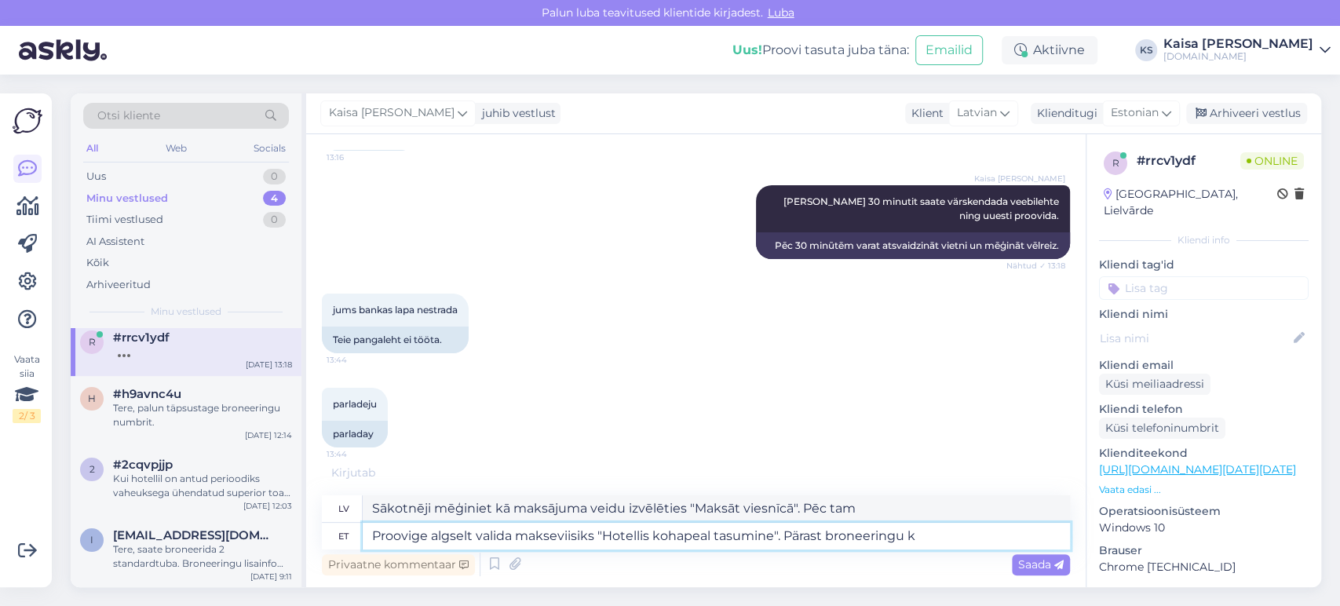
type textarea "Proovige algselt valida makseviisiks "Hotellis kohapeal tasumine". Pärast brone…"
type textarea "Sākotnēji mēģiniet izvēlēties maksājuma veidu “Maksāt viesnīcā”. Pēc rezervācij…"
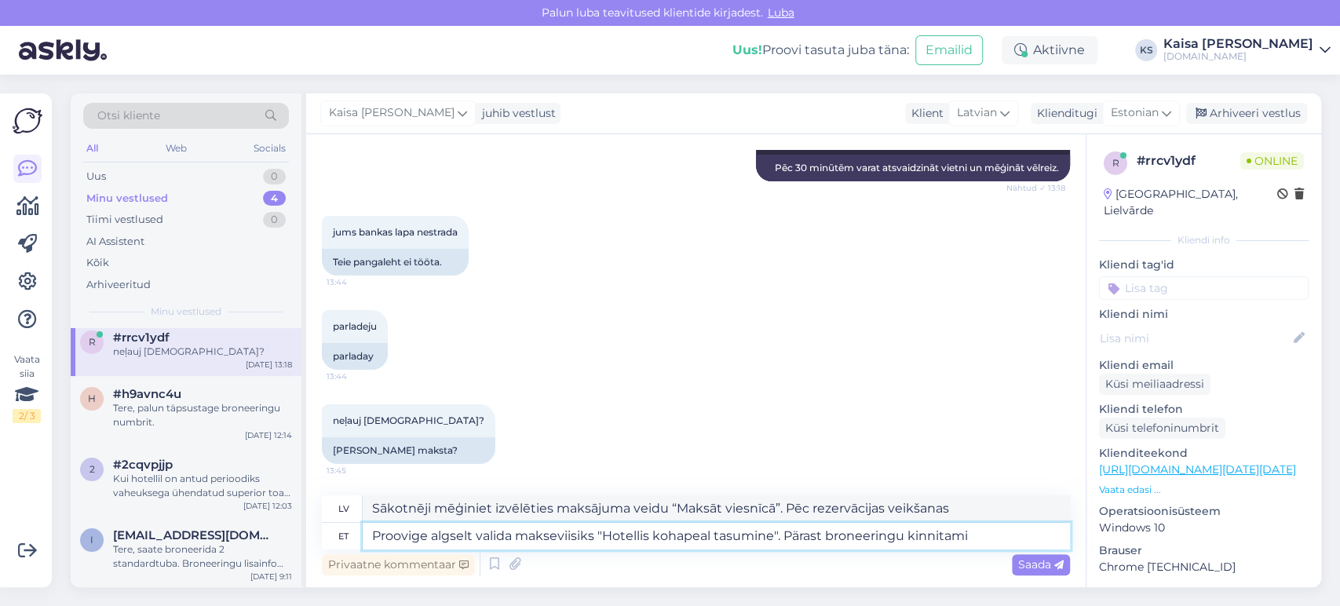
scroll to position [12588, 0]
type textarea "Proovige algselt valida makseviisiks "Hotellis kohapeal tasumine". Pärast brone…"
type textarea "Sākotnēji mēģiniet izvēlēties maksājuma veidu “Maksāt viesnīcā”. Pēc rezervācij…"
type textarea "Proovige algselt valida makseviisiks "Hotellis kohapeal tasumine". Pärast brone…"
type textarea "Sākotnēji mēģiniet izvēlēties maksājuma veidu "Maksāt viesnīcā". Pēc rezervācij…"
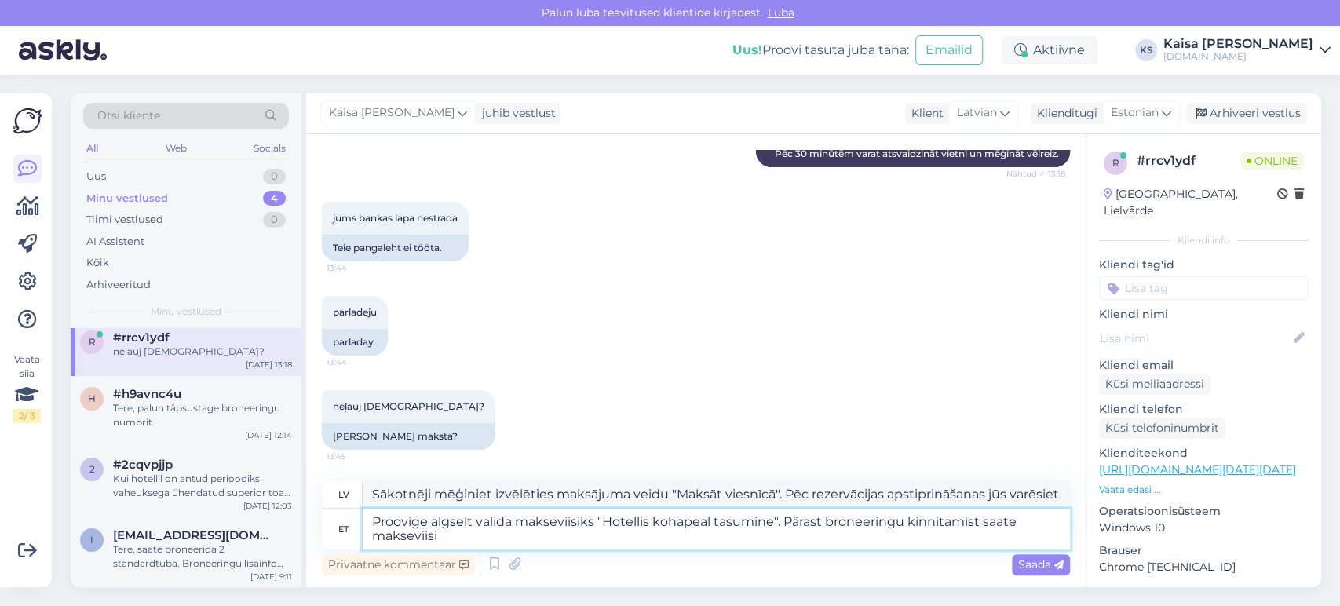
type textarea "Proovige algselt valida makseviisiks "Hotellis kohapeal tasumine". Pärast brone…"
type textarea "Sākotnēji mēģiniet izvēlēties maksājuma veidu "Maksāt viesnīcā". Maksājuma veid…"
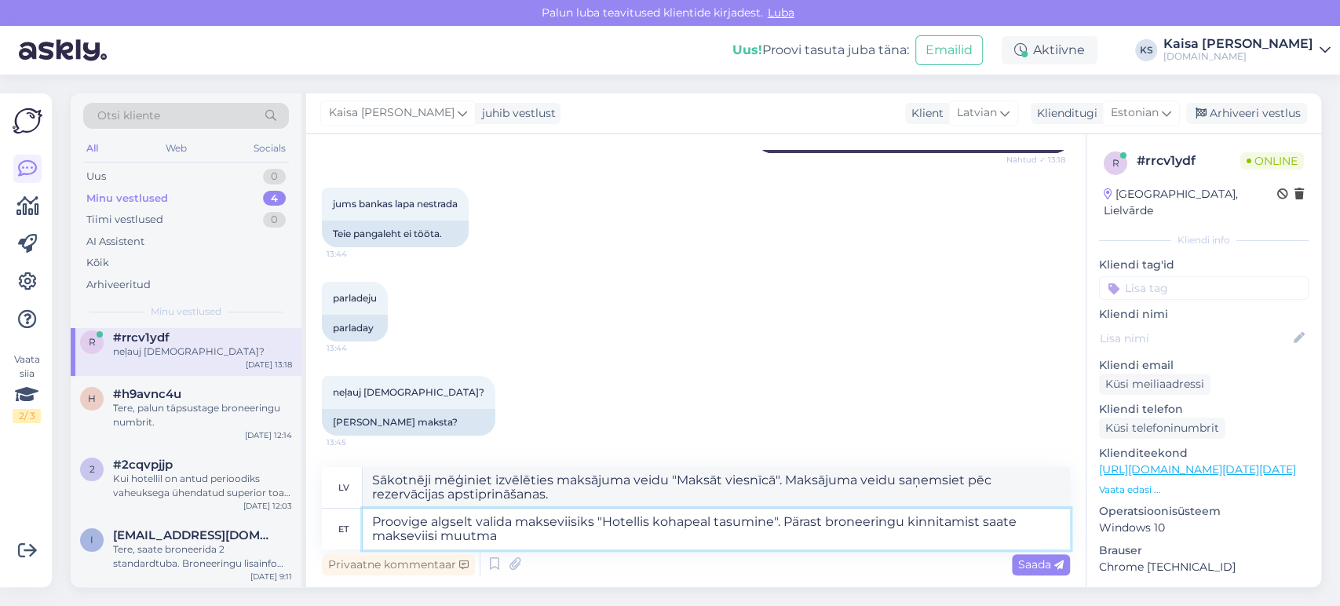
type textarea "Proovige algselt valida makseviisiks "Hotellis kohapeal tasumine". Pärast brone…"
type textarea "Sākotnēji mēģiniet izvēlēties "Maksāt viesnīcā" kā maksājuma veidu. Maksājuma v…"
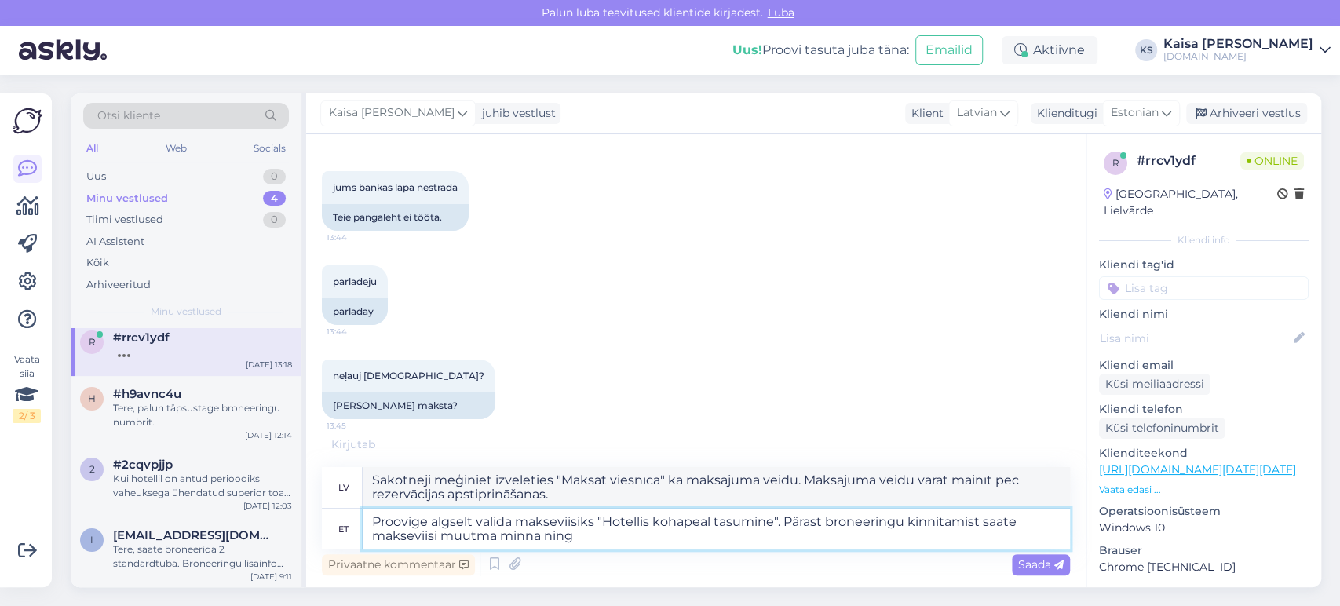
type textarea "Proovige algselt valida makseviisiks "Hotellis kohapeal tasumine". Pärast brone…"
type textarea "Sākotnēji mēģiniet izvēlēties "Maksāt viesnīcā" kā maksājuma veidu. Pēc rezervā…"
type textarea "Proovige algselt valida makseviisiks "Hotellis kohapeal tasumine". Pärast brone…"
type textarea "Sākotnēji mēģiniet izvēlēties maksājuma veidu "Maksāt viesnīcā". Pēc rezervācij…"
type textarea "Proovige algselt valida makseviisiks "Hotellis kohapeal tasumine". Pärast brone…"
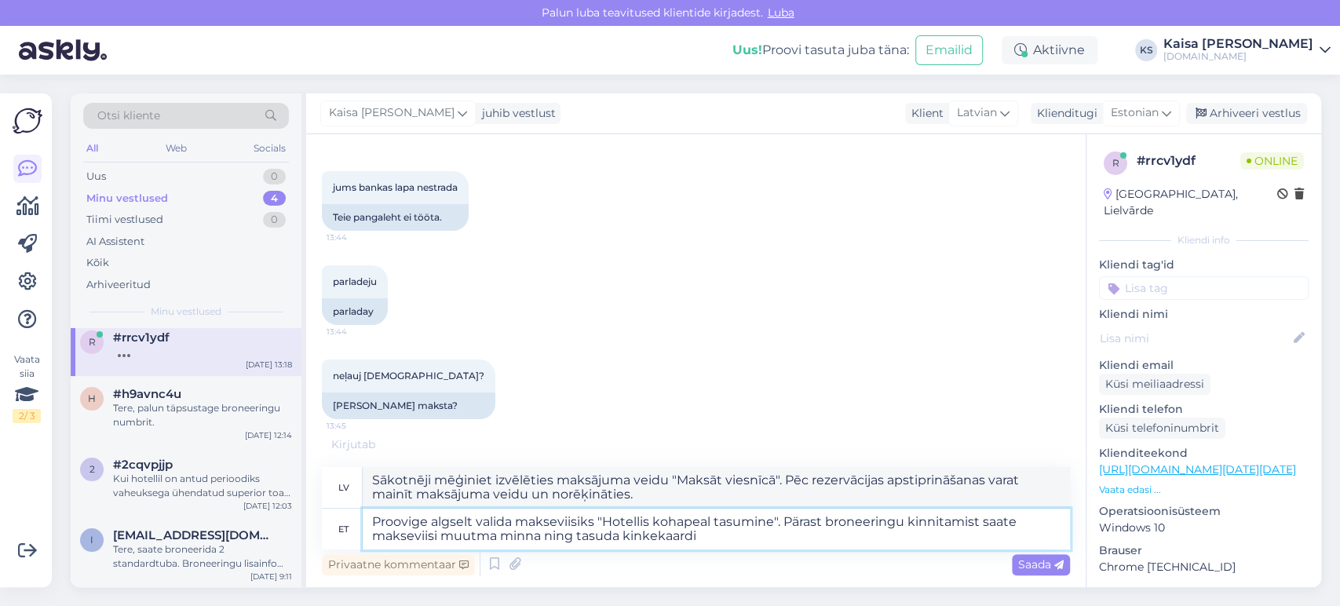
type textarea "Sākotnēji mēģiniet izvēlēties maksājuma veidu "Maksāt viesnīcā". Pēc rezervācij…"
type textarea "Proovige algselt valida makseviisiks "Hotellis kohapeal tasumine". Pärast brone…"
type textarea "Sākotnēji mēģiniet izvēlēties maksājuma veidu “Maksāt viesnīcā”. Pēc rezervācij…"
type textarea "Proovige algselt valida makseviisiks "Hotellis kohapeal tasumine". Pärast brone…"
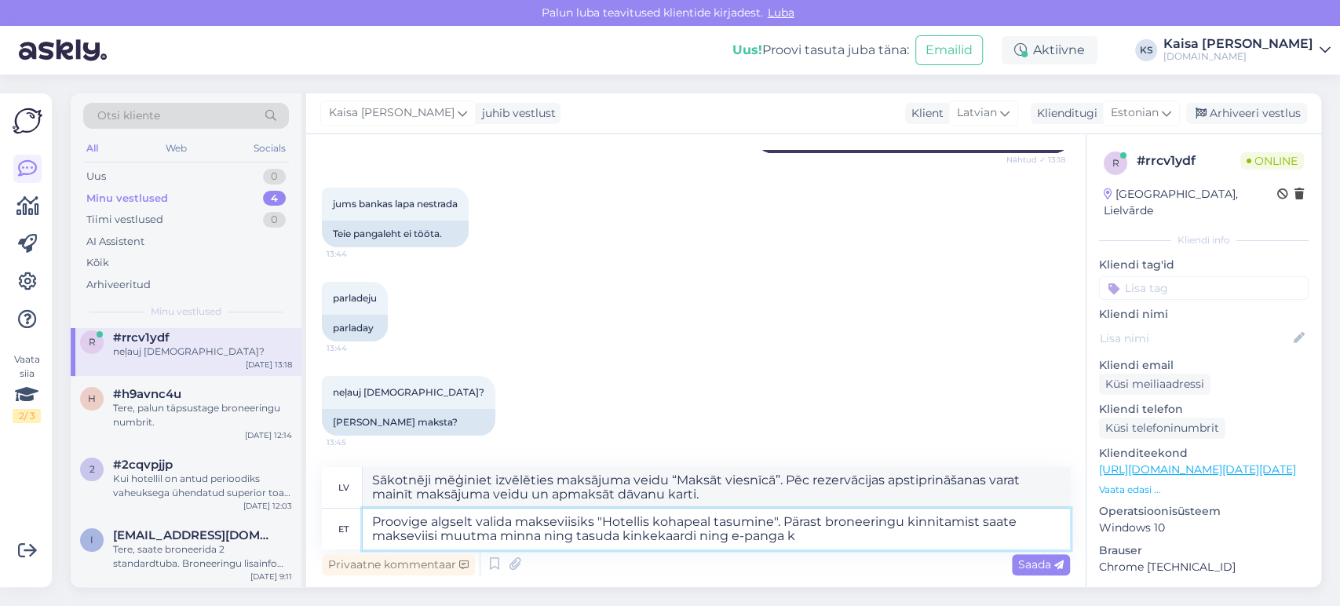
type textarea "Sākotnēji mēģiniet izvēlēties maksājuma veidu "Apmaksa viesnīcā". Pēc rezervāci…"
type textarea "Proovige algselt valida makseviisiks "Hotellis kohapeal tasumine". Pärast brone…"
type textarea "Sākotnēji mēģiniet izvēlēties maksājuma veidu "Maksāt viesnīcā". Pēc rezervācij…"
type textarea "Proovige algselt valida makseviisiks "Hotellis kohapeal tasumine". Pärast brone…"
type textarea "Sākotnēji mēģiniet izvēlēties maksājuma veidu "Apmaksa viesnīcā". Pēc rezervāci…"
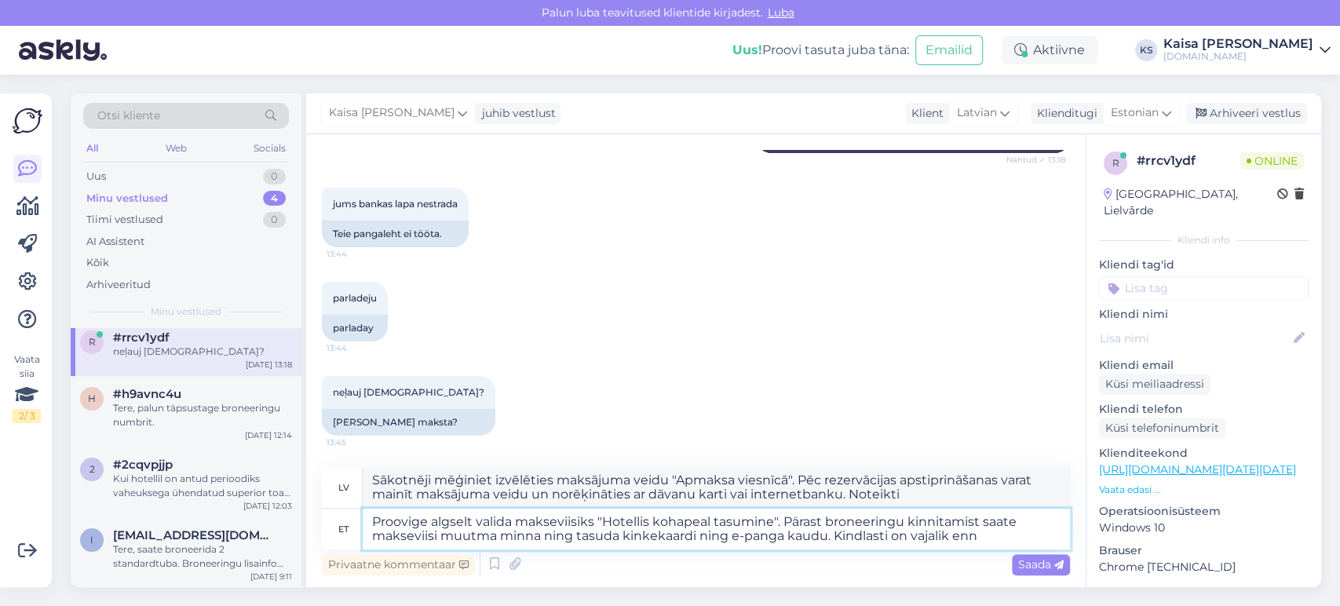
type textarea "Proovige algselt valida makseviisiks "Hotellis kohapeal tasumine". Pärast brone…"
type textarea "Sākotnēji mēģiniet izvēlēties "Apmaksa viesnīcā" kā maksājuma veidu. Pēc rezerv…"
type textarea "Proovige algselt valida makseviisiks "Hotellis kohapeal tasumine". Pärast brone…"
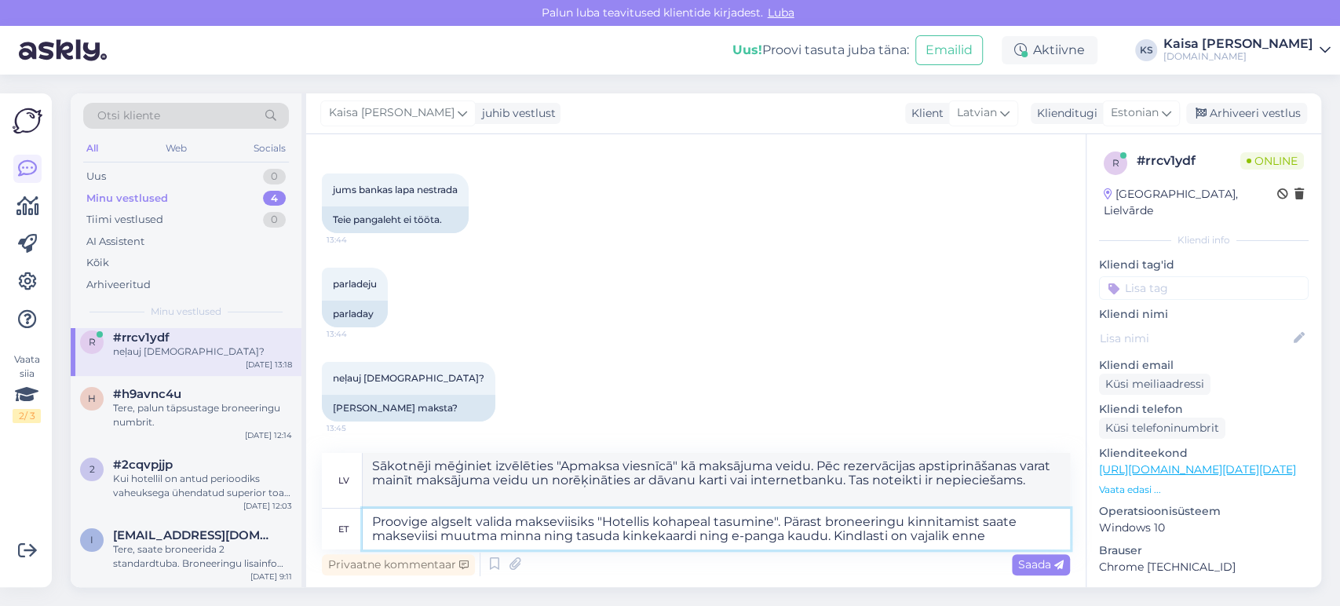
type textarea "Sākotnēji mēģiniet izvēlēties maksājuma veidu "Apmaksa viesnīcā". Pēc rezervāci…"
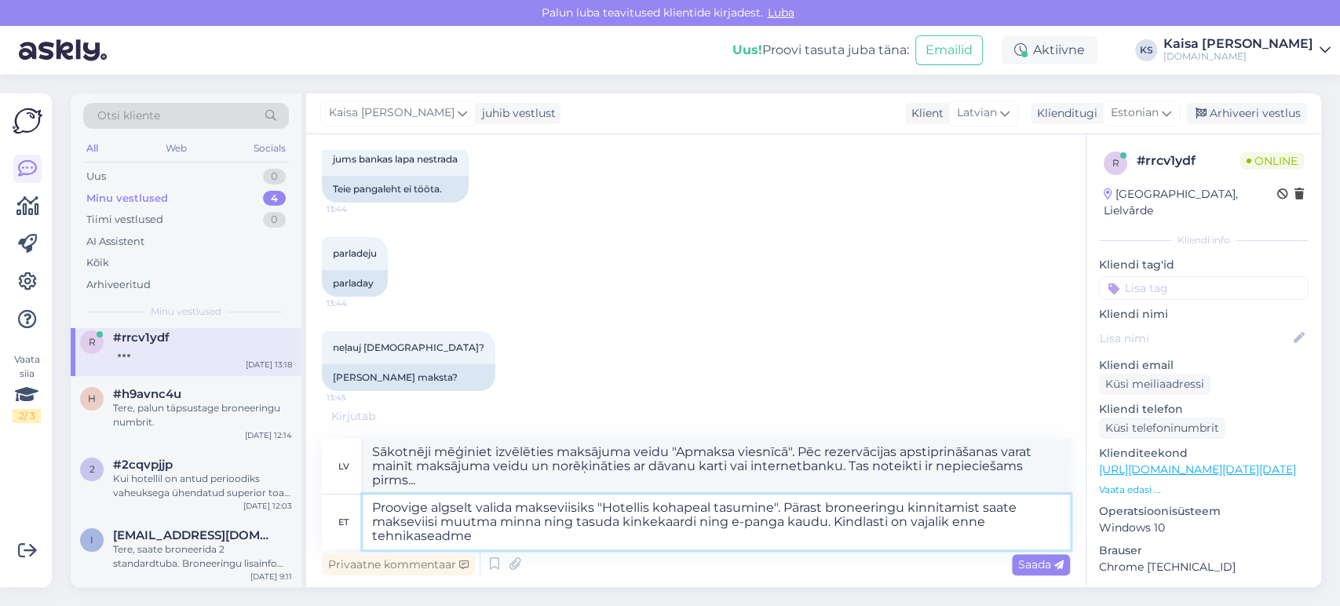
type textarea "Proovige algselt valida makseviisiks "Hotellis kohapeal tasumine". Pärast brone…"
type textarea "Sākotnēji mēģiniet izvēlēties "Apmaksa viesnīcā" kā maksājuma veidu. Pēc rezerv…"
type textarea "Proovige algselt valida makseviisiks "Hotellis kohapeal tasumine". Pärast brone…"
type textarea "Sākotnēji mēģiniet izvēlēties "Apmaksa viesnīcā" kā maksājuma veidu. Pēc rezerv…"
type textarea "Proovige algselt valida makseviisiks "Hotellis kohapeal tasumine". Pärast brone…"
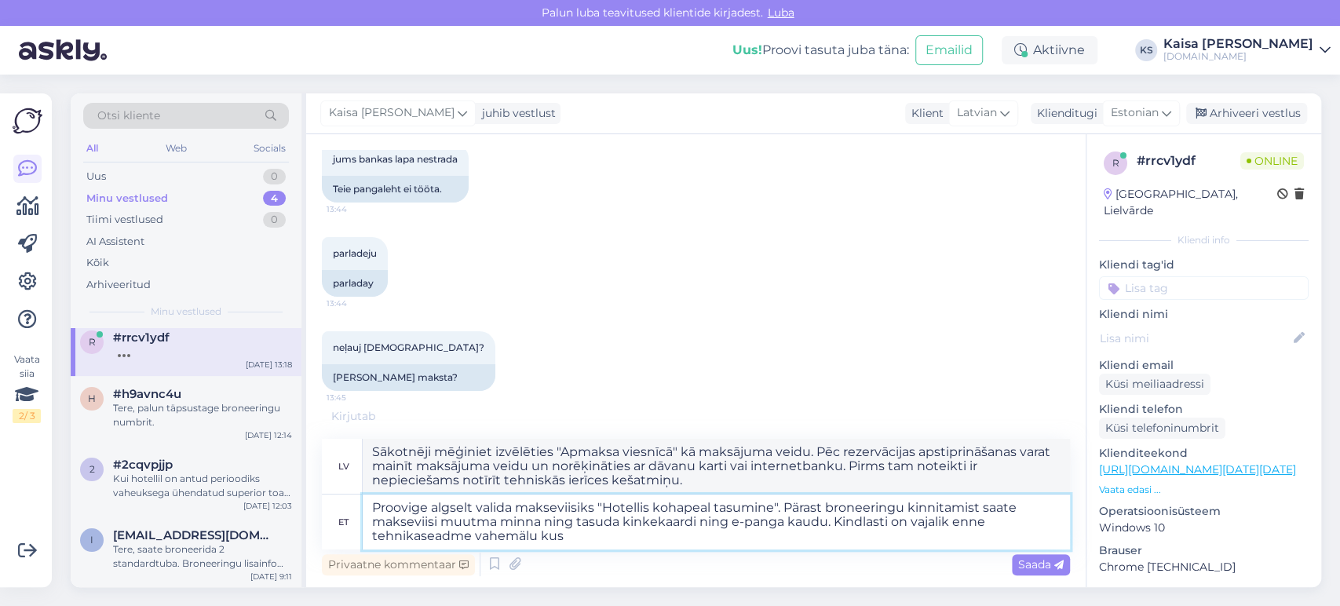
type textarea "Sākotnēji mēģiniet izvēlēties maksājuma veidu "Apmaksa viesnīcā". Pēc rezervāci…"
type textarea "Proovige algselt valida makseviisiks "Hotellis kohapeal tasumine". Pärast brone…"
type textarea "Sākotnēji mēģiniet izvēlēties "Apmaksa viesnīcā" kā maksājuma veidu. Pēc rezerv…"
type textarea "Proovige algselt valida makseviisiks "Hotellis kohapeal tasumine". Pärast brone…"
type textarea "Sākotnēji mēģiniet izvēlēties "Apmaksa viesnīcā" kā maksājuma veidu. Pēc rezerv…"
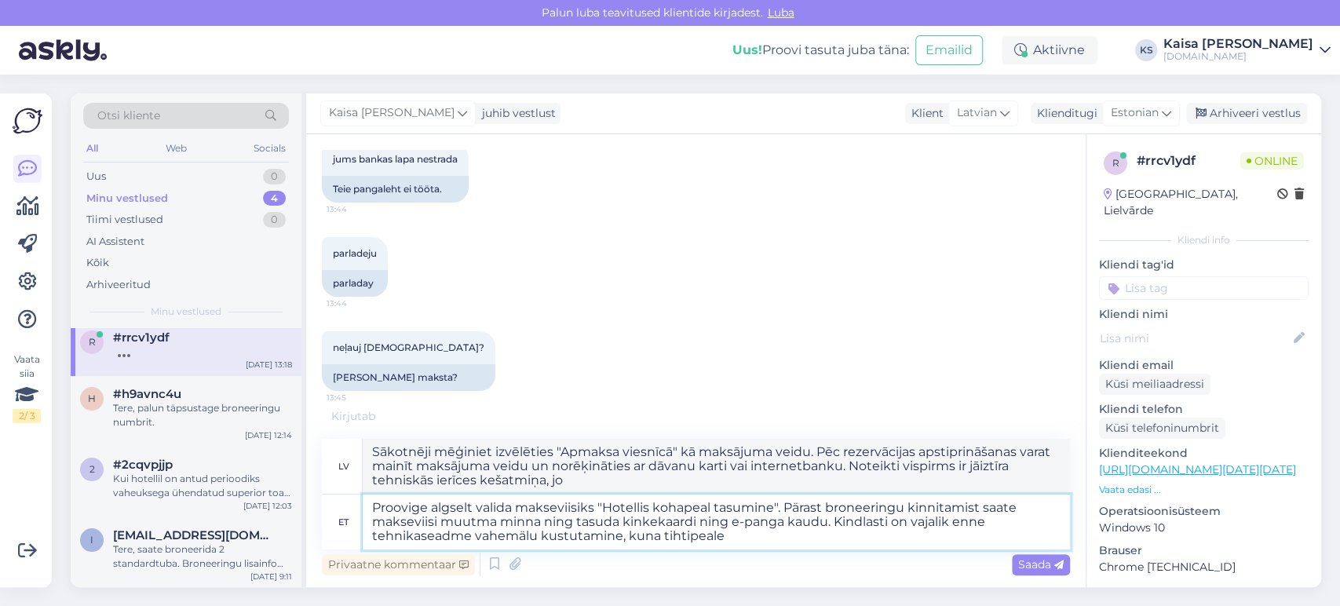
type textarea "Proovige algselt valida makseviisiks "Hotellis kohapeal tasumine". Pärast brone…"
type textarea "Sākotnēji mēģiniet izvēlēties maksājuma veidu "Apmaksa viesnīcā". Pēc rezervāci…"
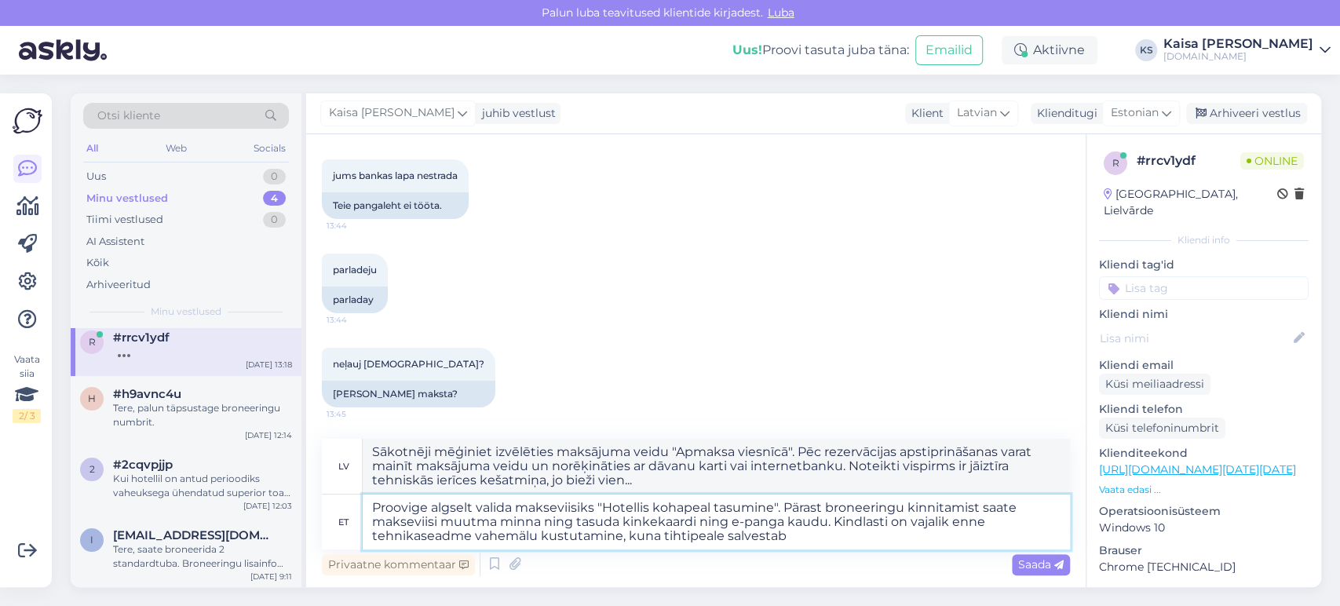
type textarea "Proovige algselt valida makseviisiks "Hotellis kohapeal tasumine". Pärast brone…"
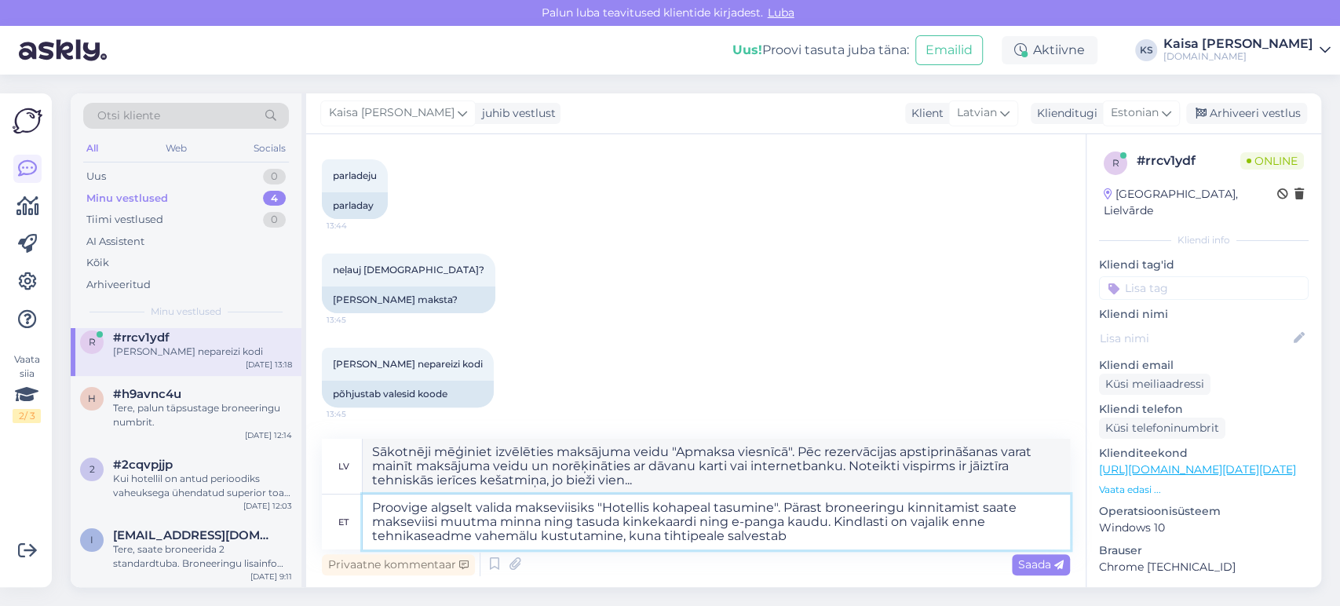
type textarea "Sākotnēji mēģiniet izvēlēties "Apmaksa viesnīcā" kā maksājuma veidu. Pēc rezerv…"
type textarea "Proovige algselt valida makseviisiks "Hotellis kohapeal tasumine". Pärast brone…"
type textarea "Sākotnēji mēģiniet izvēlēties maksājuma veidu "Apmaksa viesnīcā". Pēc rezervāci…"
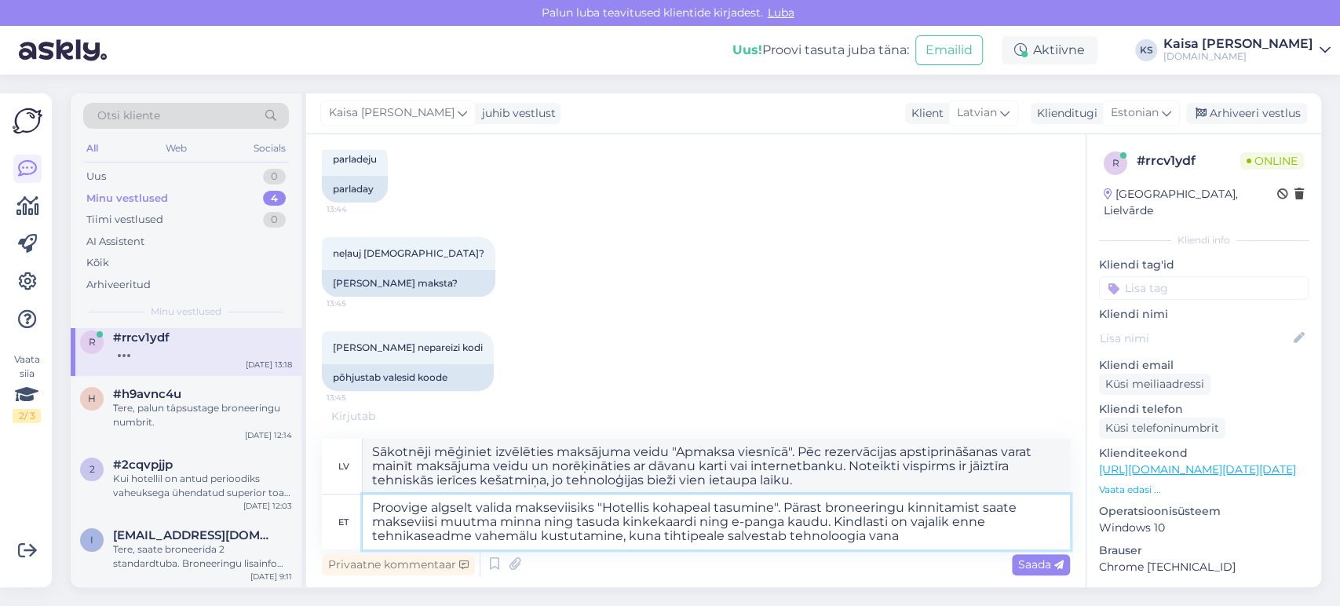
type textarea "Proovige algselt valida makseviisiks "Hotellis kohapeal tasumine". Pärast brone…"
type textarea "Sākotnēji mēģiniet izvēlēties "Apmaksa viesnīcā" kā maksājuma veidu. Pēc rezerv…"
type textarea "Proovige algselt valida makseviisiks "Hotellis kohapeal tasumine". Pärast brone…"
type textarea "Sākotnēji mēģiniet izvēlēties "Apmaksa viesnīcā" kā maksājuma veidu. Pēc rezerv…"
type textarea "Proovige algselt valida makseviisiks "Hotellis kohapeal tasumine". Pärast brone…"
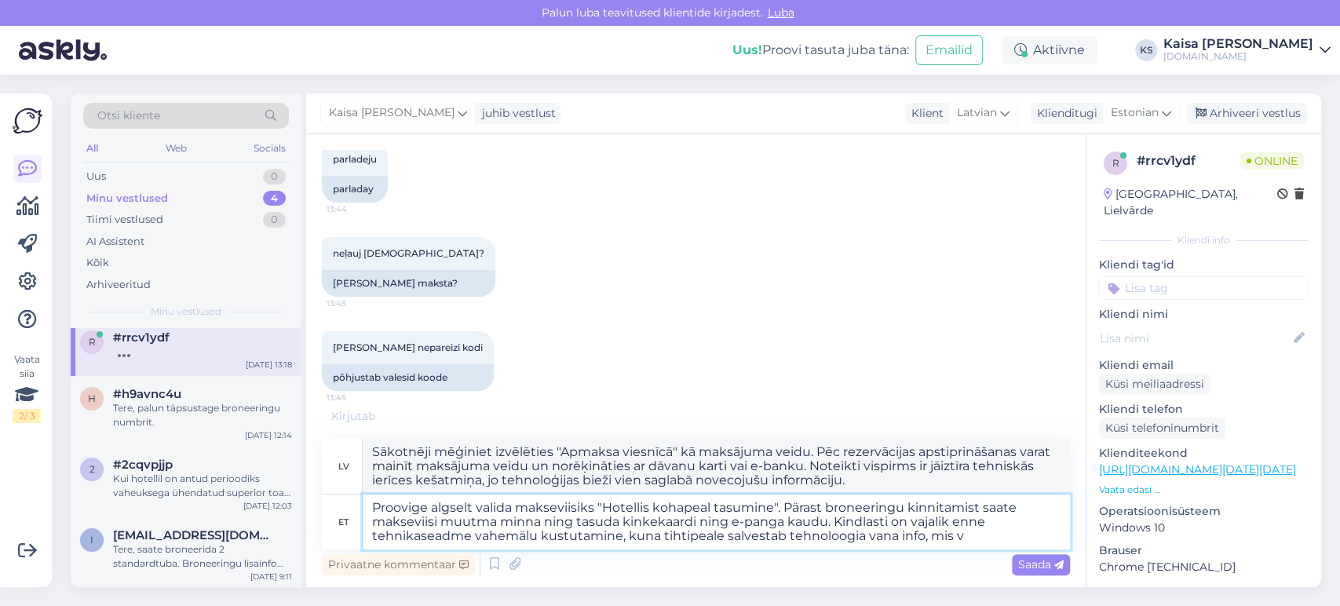
type textarea "Sākotnēji mēģiniet izvēlēties "Apmaksa viesnīcā" kā maksājuma veidu. Pēc rezerv…"
type textarea "Proovige algselt valida makseviisiks "Hotellis kohapeal tasumine". Pärast brone…"
type textarea "Sākotnēji mēģiniet izvēlēties "Apmaksa viesnīcā" kā maksājuma veidu. Pēc rezerv…"
type textarea "Proovige algselt valida makseviisiks "Hotellis kohapeal tasumine". Pärast brone…"
type textarea "Sākotnēji mēģiniet izvēlēties "Apmaksa viesnīcā" kā maksājuma veidu. Pēc rezerv…"
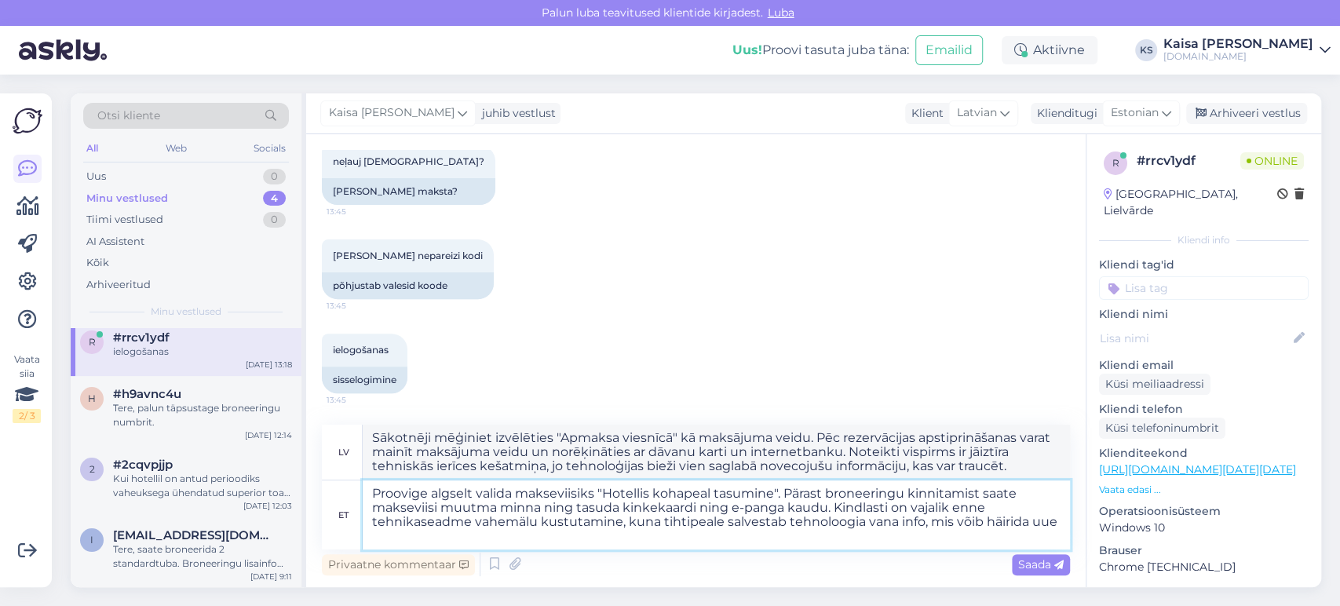
scroll to position [12847, 0]
type textarea "Proovige algselt valida makseviisiks "Hotellis kohapeal tasumine". Pärast brone…"
type textarea "Sākotnēji mēģiniet kā maksājuma veidu izvēlēties "Apmaksa viesnīcā". Pēc rezerv…"
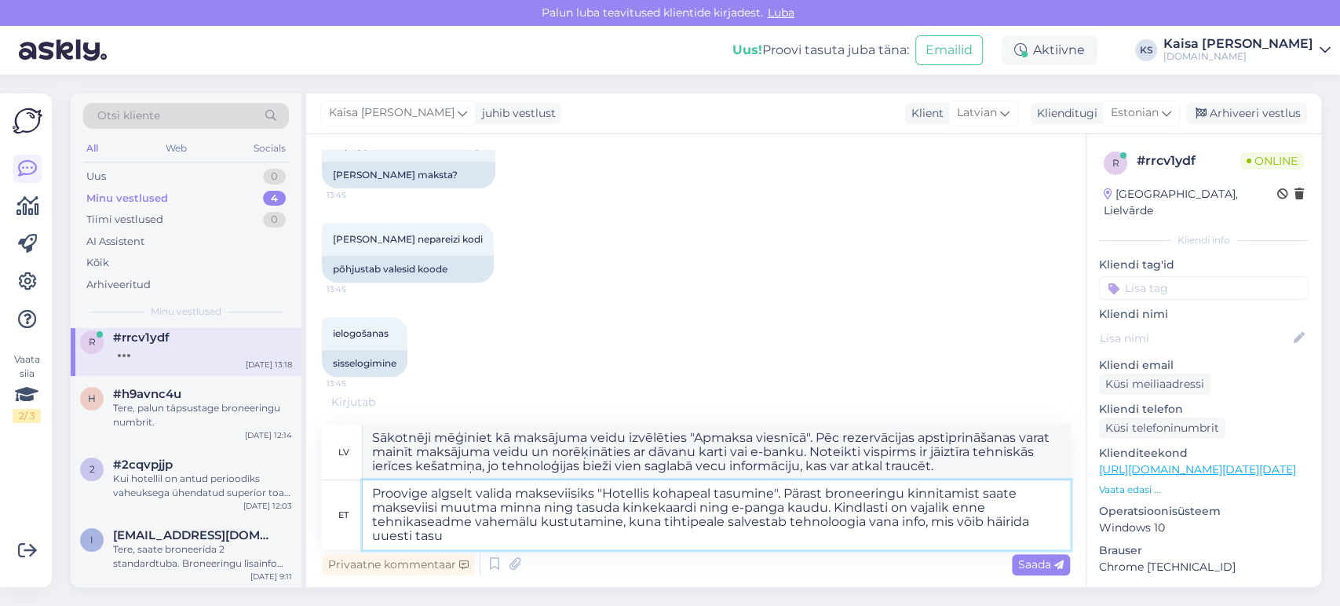
scroll to position [12850, 0]
type textarea "Proovige algselt valida makseviisiks "Hotellis kohapeal tasumine". Pärast brone…"
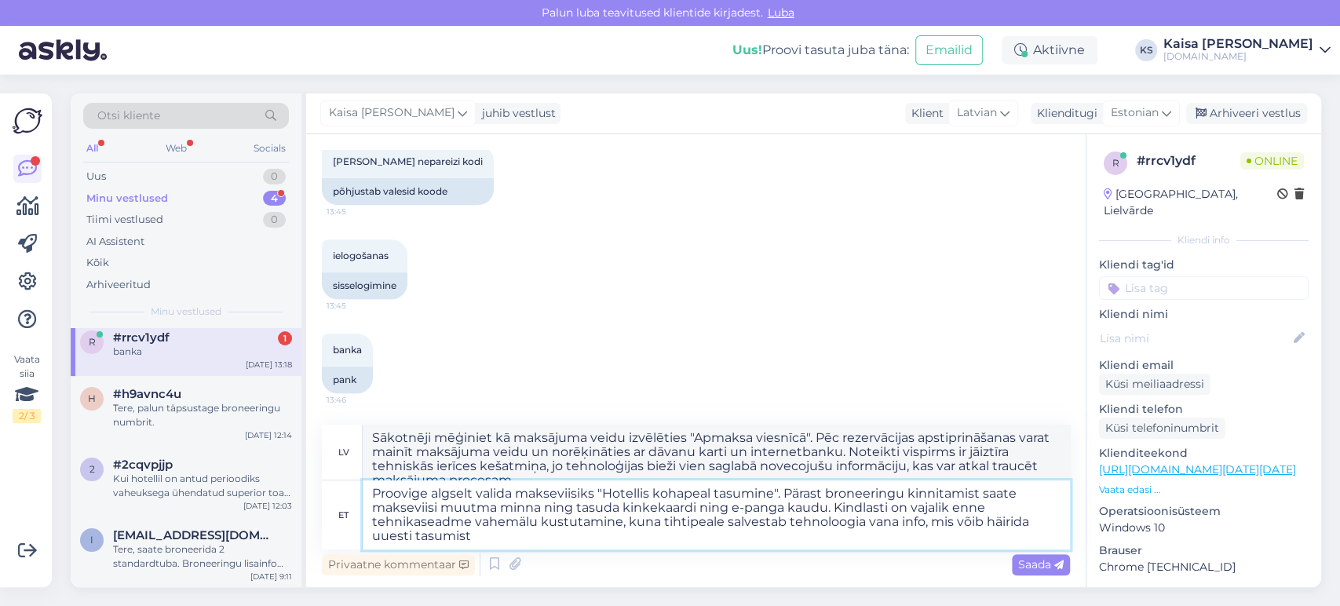
scroll to position [12956, 0]
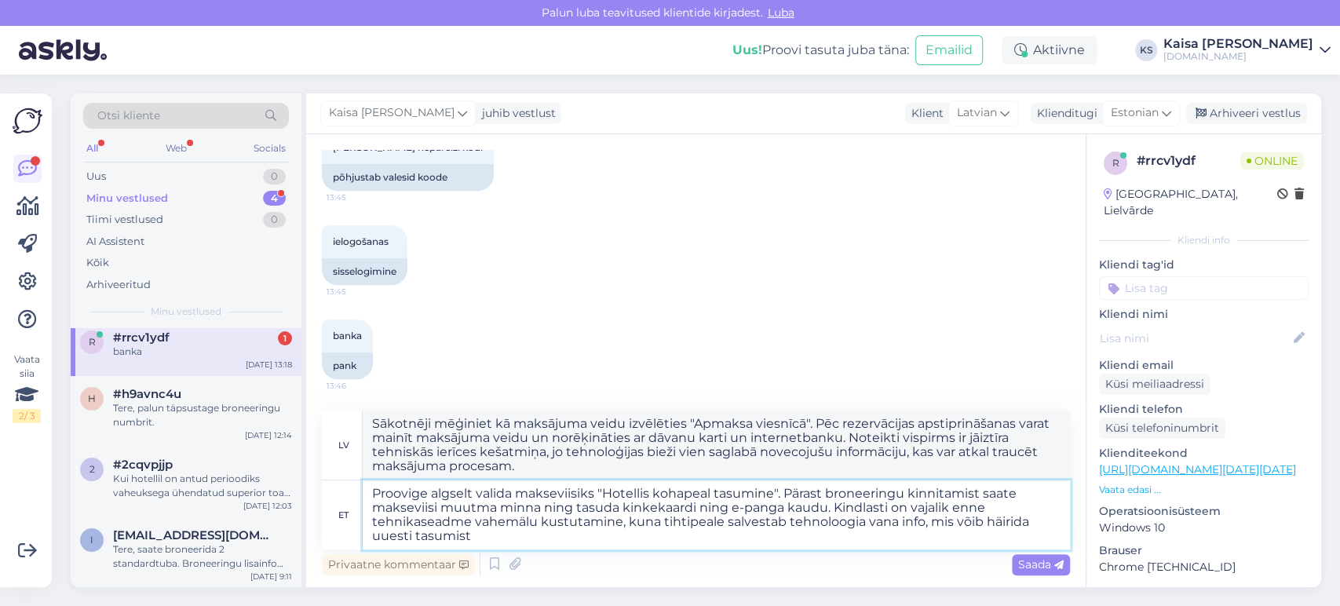
type textarea "Sākotnēji mēģiniet izvēlēties "Apmaksa viesnīcā" kā maksājuma veidu. Pēc rezerv…"
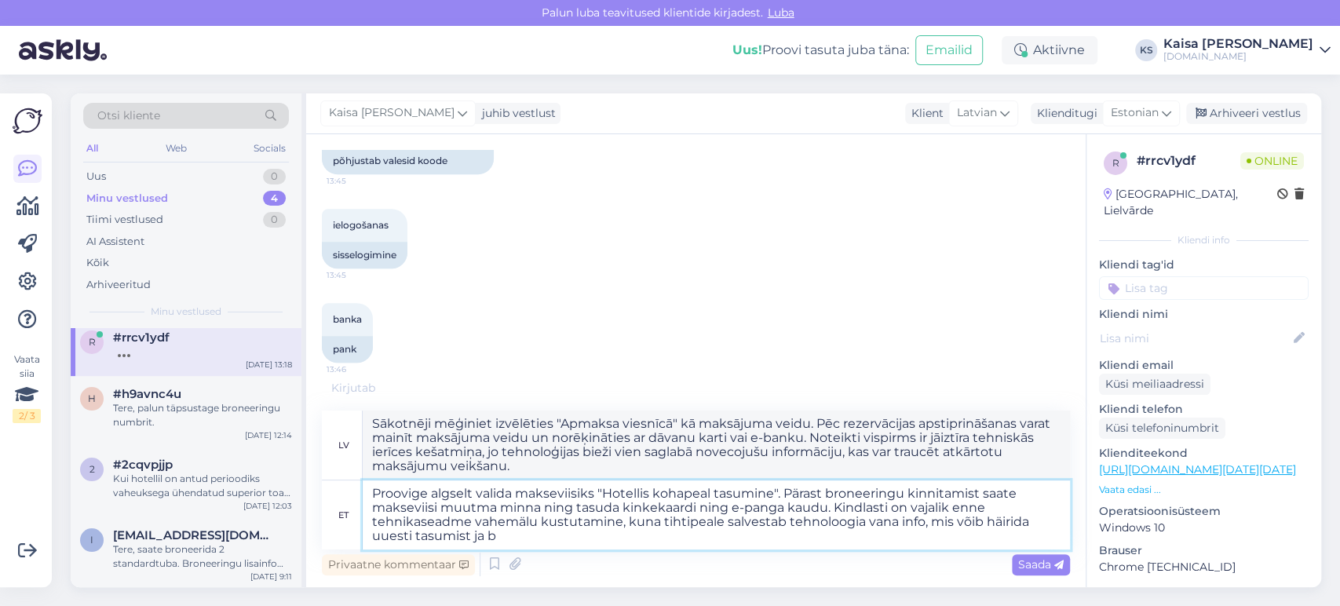
type textarea "Proovige algselt valida makseviisiks "Hotellis kohapeal tasumine". Pärast brone…"
type textarea "Sākotnēji mēģiniet izvēlēties "Apmaksa viesnīcā" kā maksājuma veidu. Pēc rezerv…"
type textarea "Proovige algselt valida makseviisiks "Hotellis kohapeal tasumine". Pärast brone…"
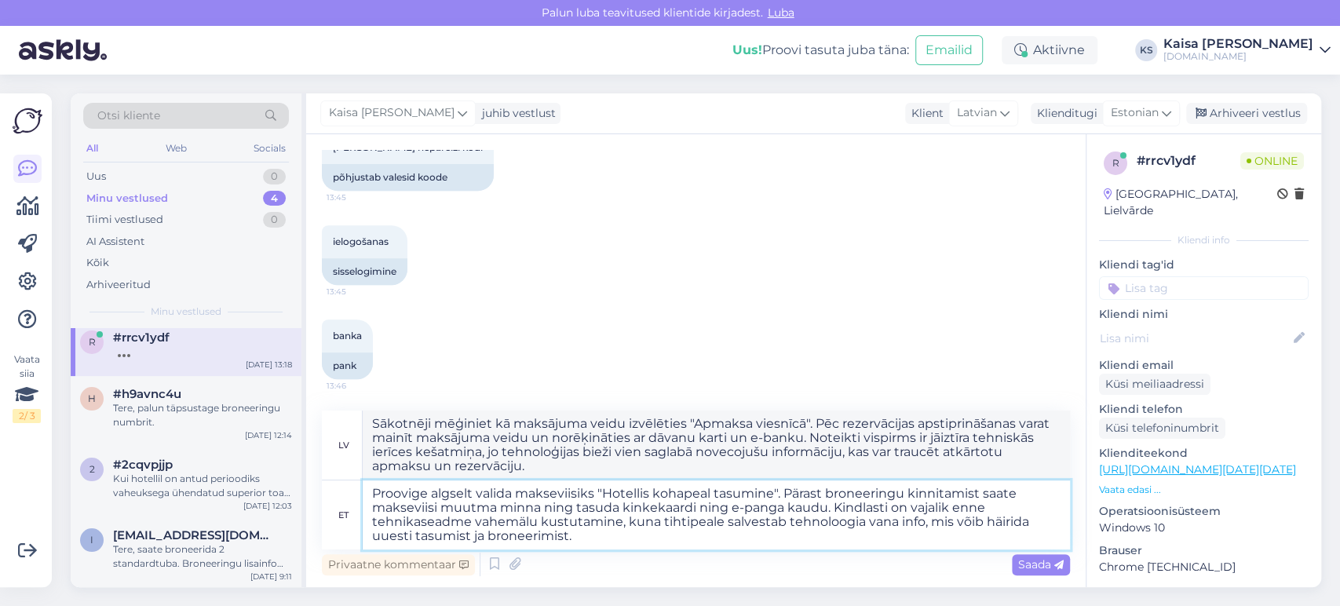
scroll to position [12956, 0]
type textarea "Sākotnēji mēģiniet kā maksājuma veidu izvēlēties "Apmaksa viesnīcā". Pēc rezerv…"
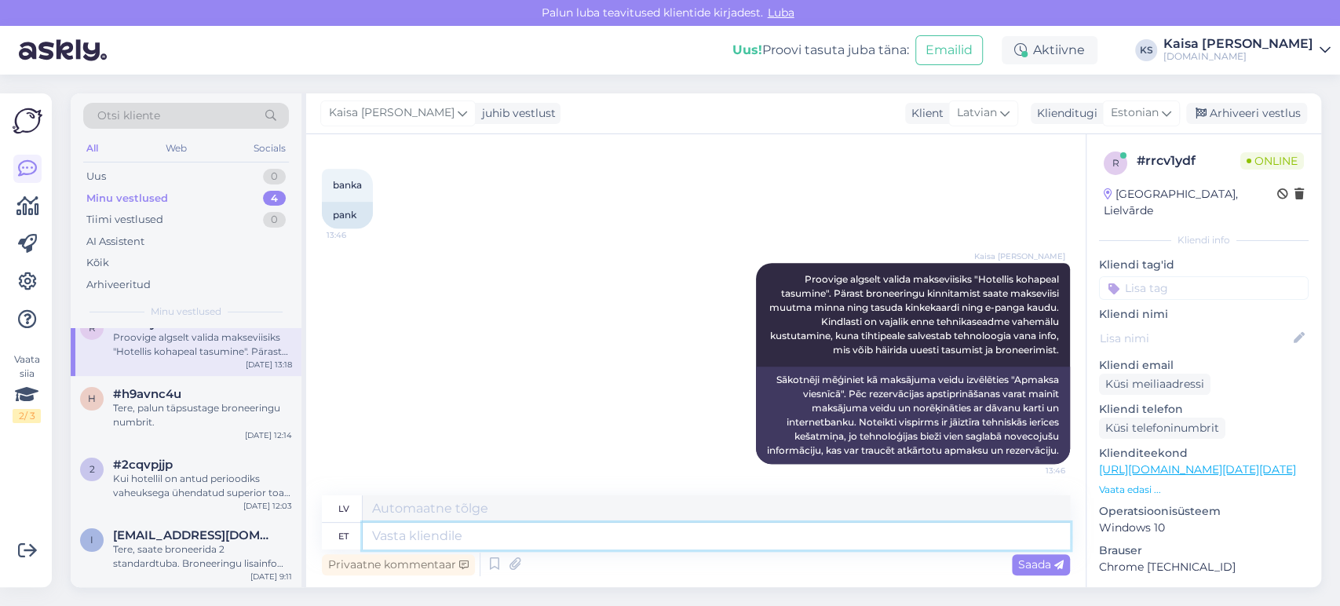
scroll to position [9, 0]
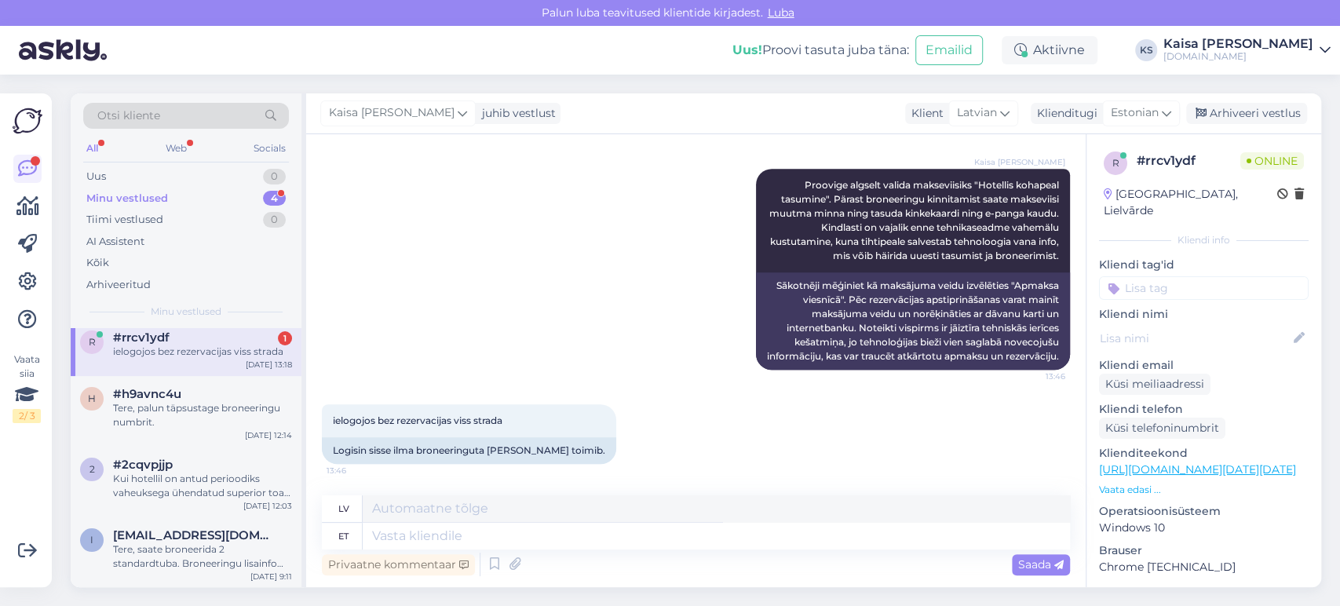
click at [174, 353] on div "ielogojos bez rezervacijas viss strada" at bounding box center [202, 352] width 179 height 14
click at [168, 415] on div "Tere, palun täpsustage broneeringu numbrit." at bounding box center [202, 415] width 179 height 28
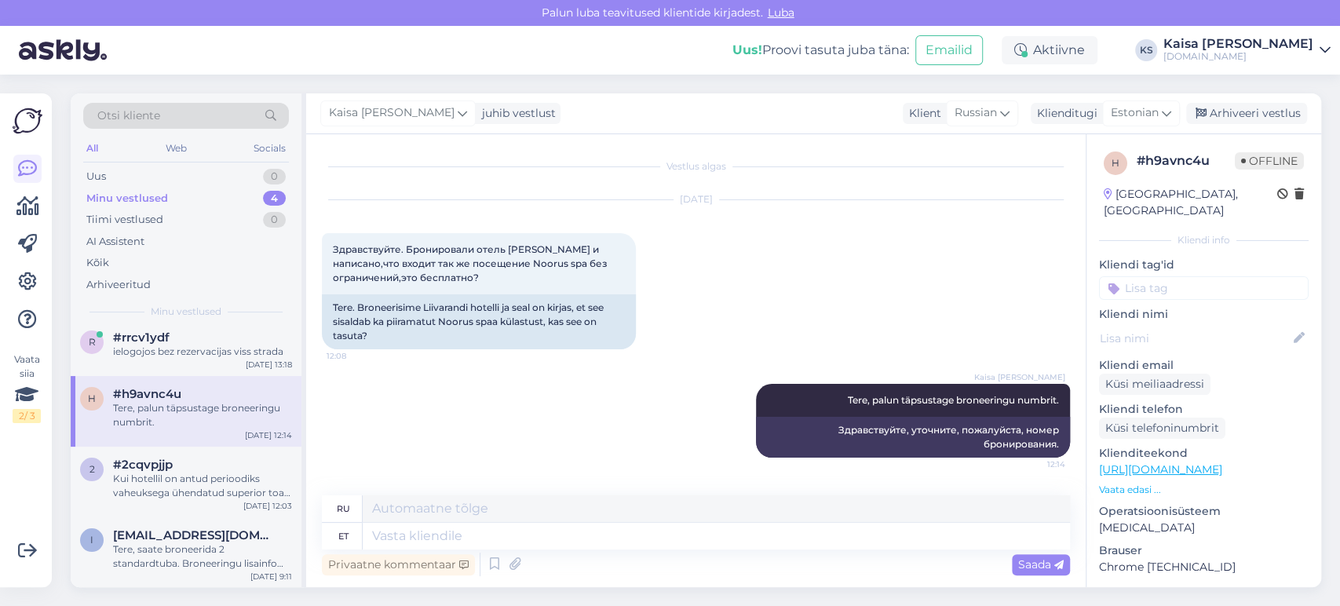
scroll to position [0, 0]
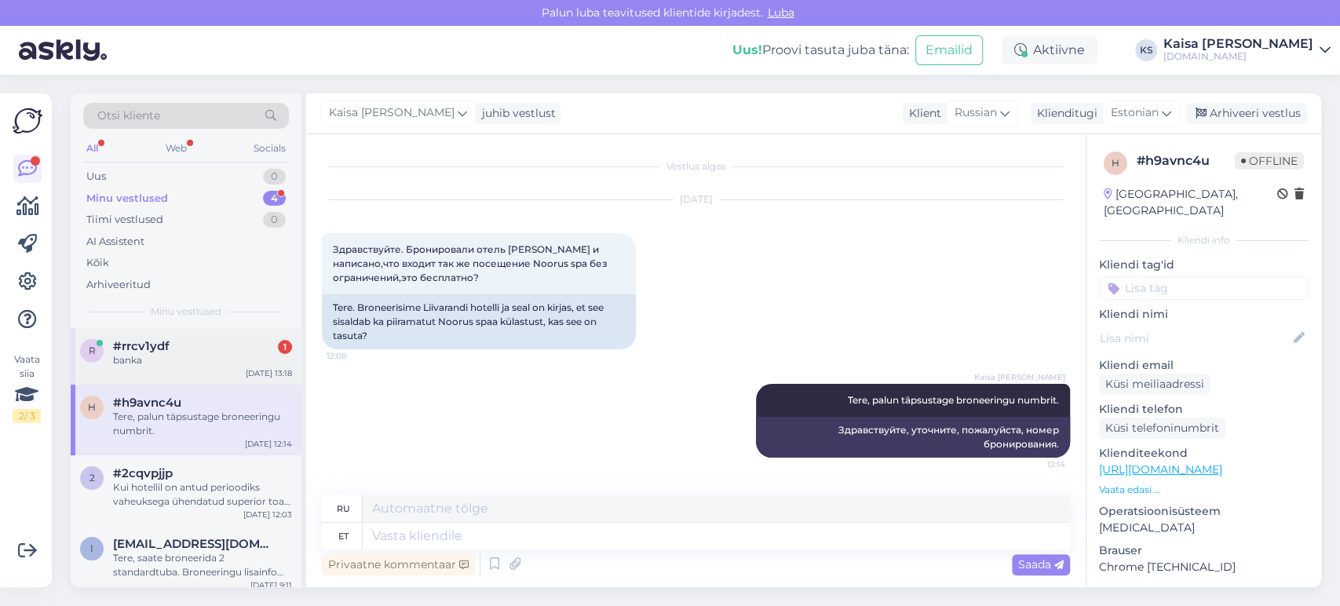
click at [206, 344] on div "#rrcv1ydf 1" at bounding box center [202, 346] width 179 height 14
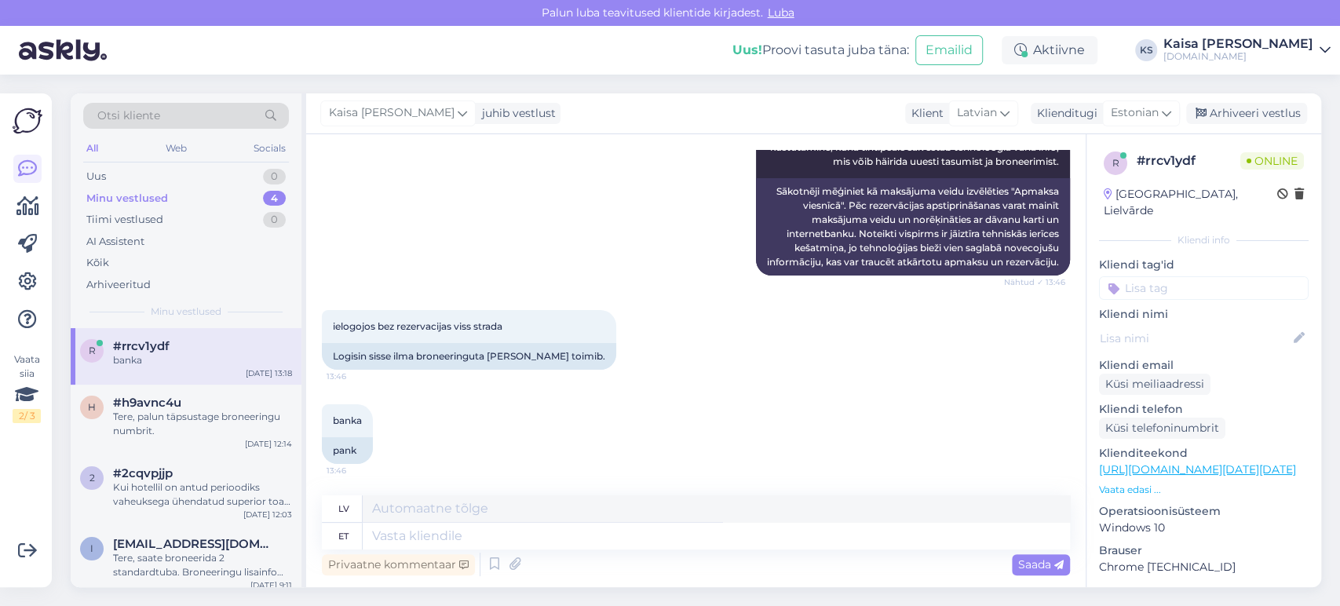
scroll to position [12484, 0]
click at [625, 546] on textarea at bounding box center [716, 536] width 707 height 27
type textarea "Kahjuks"
type textarea "Diemžēl"
type textarea "Kahjuks ei os"
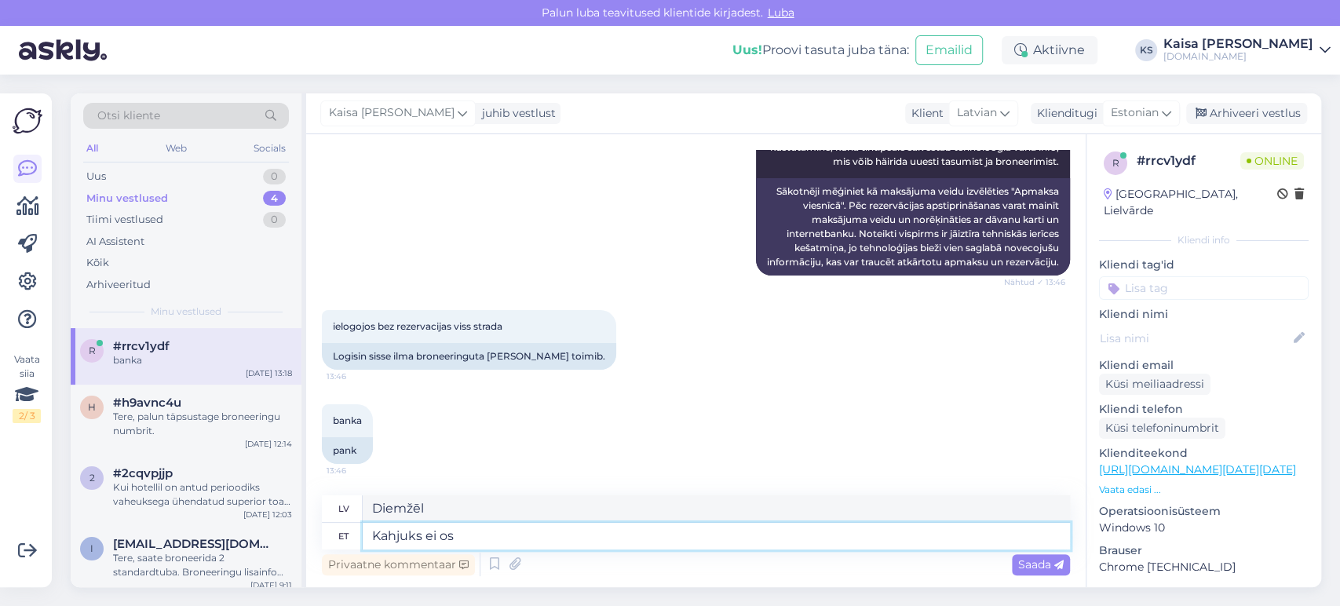
type textarea "Diemžēl nē"
type textarea "Kahjuks ei oska ö"
type textarea "Diemžēl es nevaru."
type textarea "Kahjuks ei oska öelda"
type textarea "Diemžēl es nevaru pateikt."
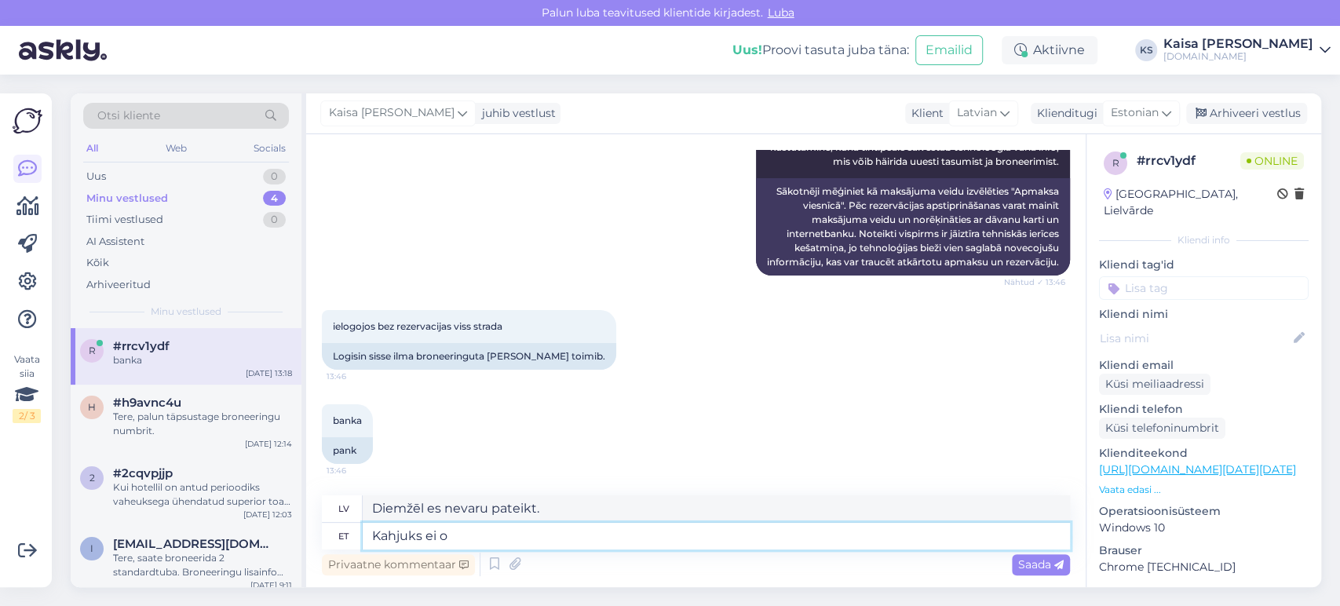
type textarea "Kahjuks ei"
type textarea "Diemžēl es nevaru."
type textarea "Kahjuks"
type textarea "Diemžēl nē"
type textarea "Kahju"
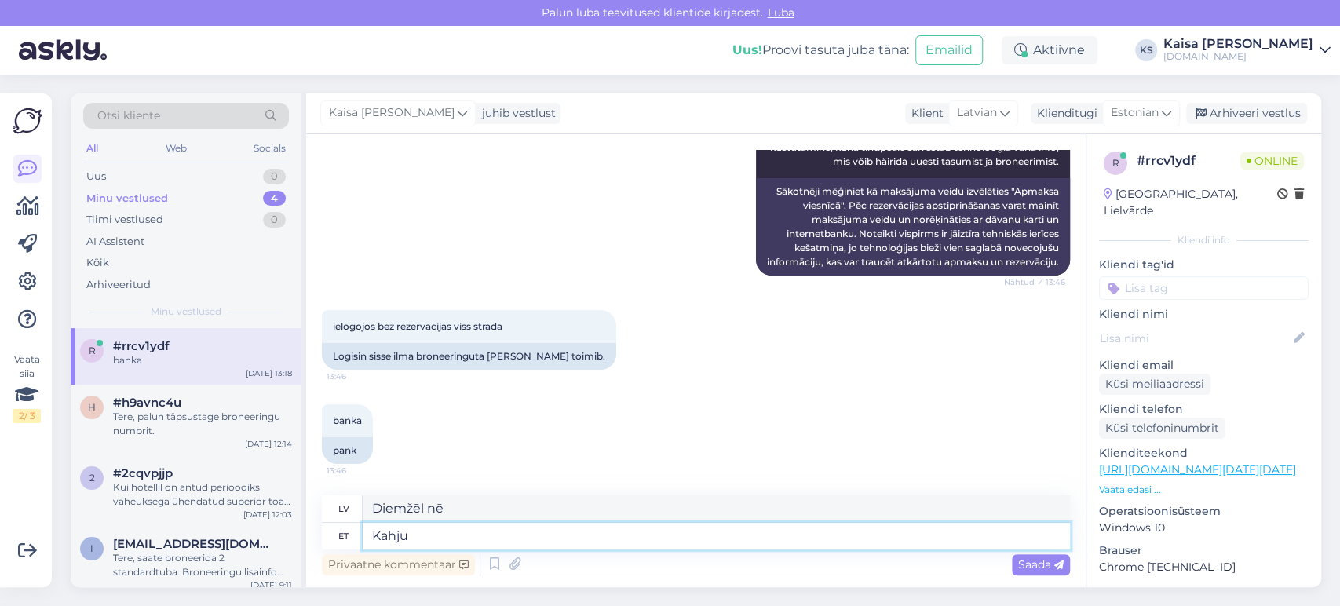
type textarea "Diemžēl"
type textarea "K"
click at [678, 427] on div "banka 13:46 pank" at bounding box center [696, 434] width 748 height 94
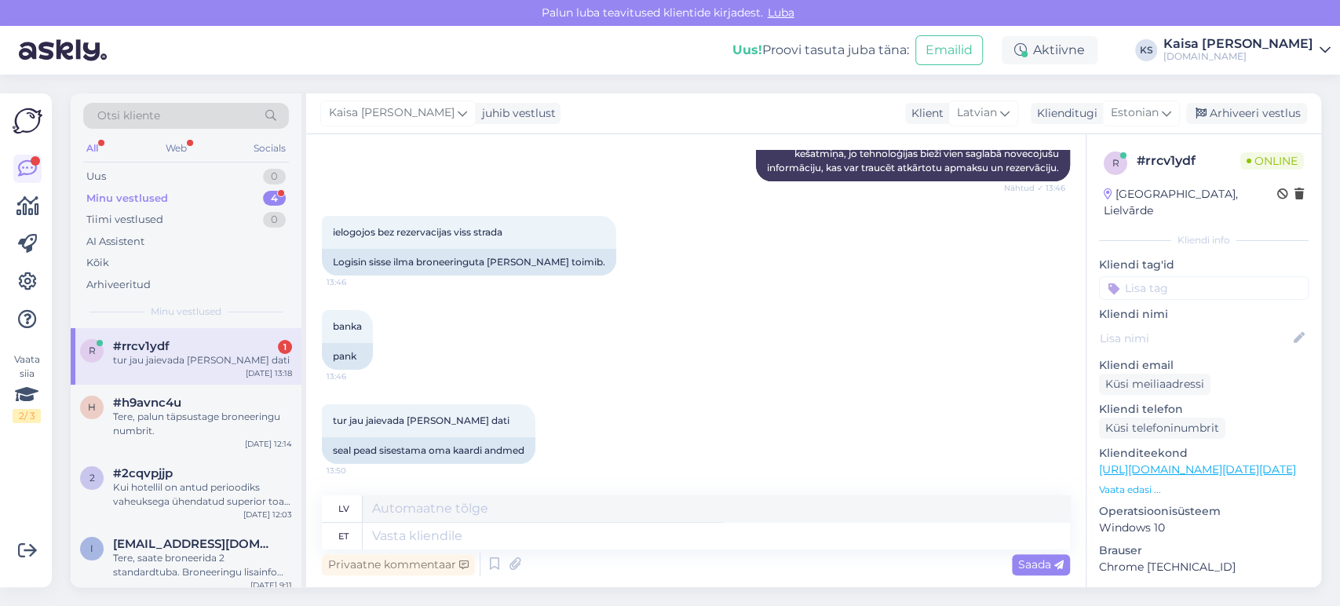
scroll to position [12579, 0]
click at [666, 529] on textarea at bounding box center [716, 536] width 707 height 27
type textarea "Jah, j"
type textarea "Jā,"
type textarea "Jah, just."
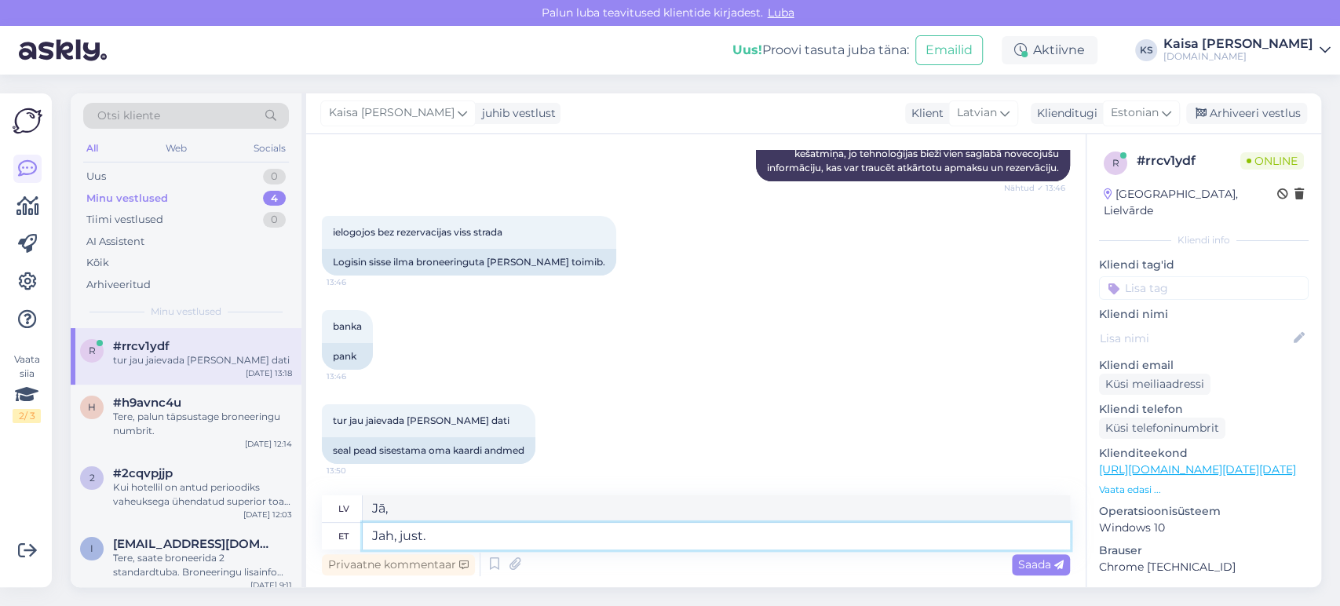
type textarea "Jā, tieši tā."
type textarea "Jah, just. Need k"
type textarea "[PERSON_NAME], [PERSON_NAME]. Šie"
type textarea "Jah, just. Need garanteerivad"
type textarea "[PERSON_NAME], [PERSON_NAME]. Viņi garantē"
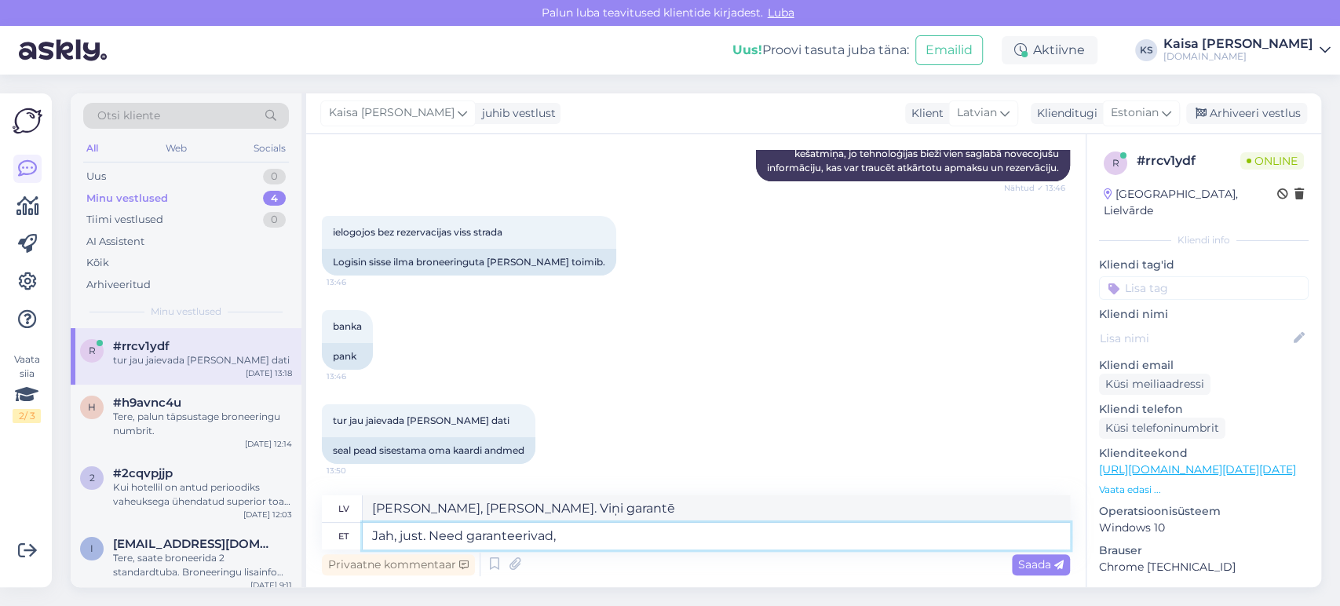
type textarea "Jah, just. Need garanteerivad, e"
type textarea "[PERSON_NAME], [PERSON_NAME]. Viņi garantē,"
type textarea "Jah, just. Need garanteerivad, et o"
type textarea "[PERSON_NAME], [PERSON_NAME]. Viņi to garantē."
type textarea "Jah, just. Need garanteerivad, et olete"
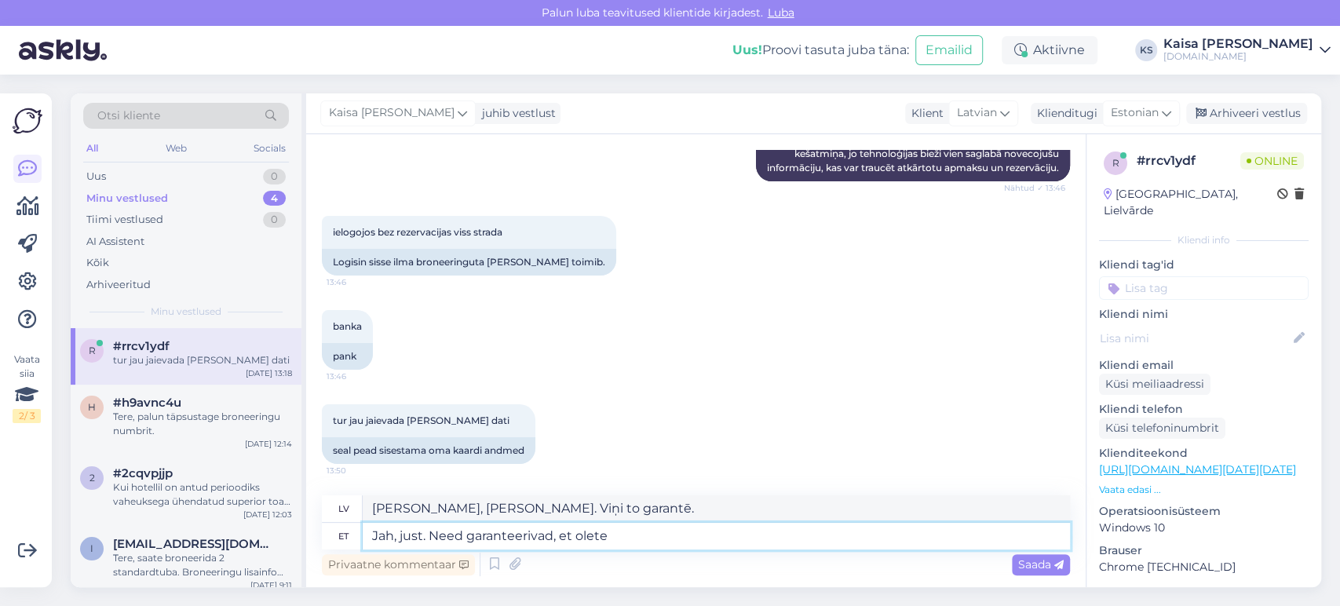
type textarea "[PERSON_NAME], [PERSON_NAME]. Viņi garantē, ka jūs esat"
type textarea "Jah, just. Need garanteerivad, et olete tutvunud"
type textarea "[PERSON_NAME], [PERSON_NAME]. Viņi garantē, ka esat iepazīstināts ar"
type textarea "Jah, just. Need garanteerivad, et olete tutvunud tingimustega"
type textarea "[PERSON_NAME], [PERSON_NAME]. Viņi garantē, ka esat izlasījis noteikumus un nos…"
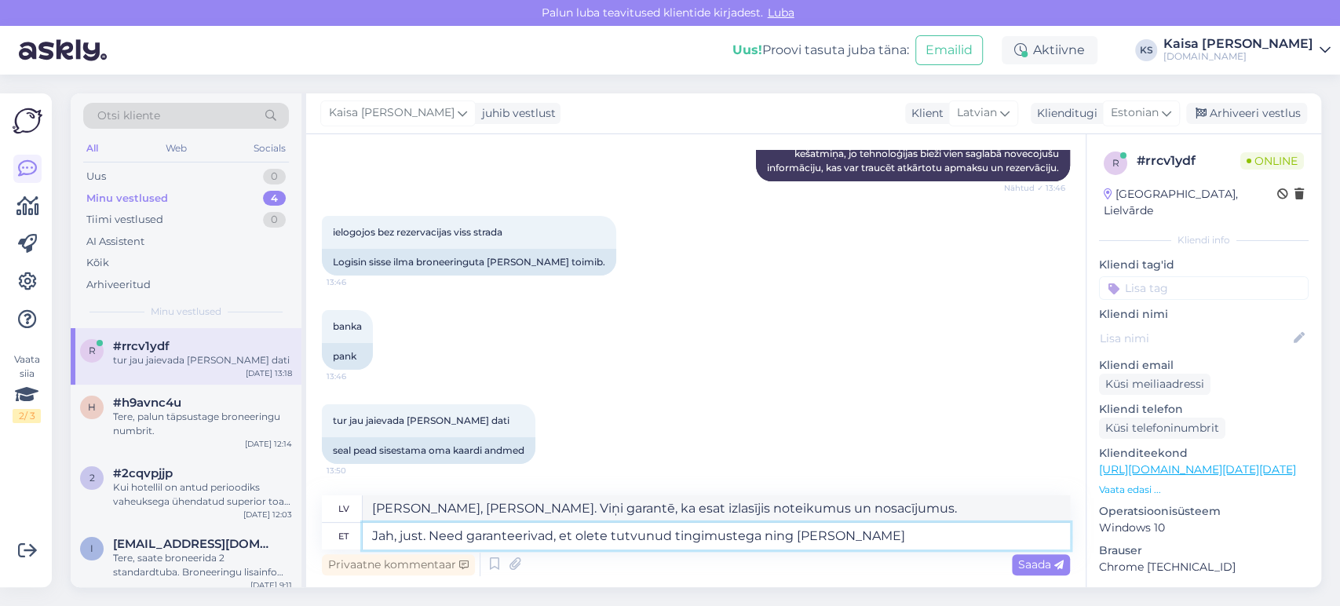
type textarea "Jah, just. Need garanteerivad, et olete tutvunud tingimustega ning [PERSON_NAME]"
type textarea "[PERSON_NAME], [PERSON_NAME]. Viņi garantē, ka esat izlasījis noteikumus un nos…"
type textarea "Jah, just. Need garanteerivad, et olete tutvunud tingimustega ning annab hotell…"
type textarea "[PERSON_NAME], [PERSON_NAME]. Viņi garantē, ka esat izlasījis noteikumus un nos…"
type textarea "Jah, just. Need garanteerivad, et olete tutvunud tingimustega ning annab hotell…"
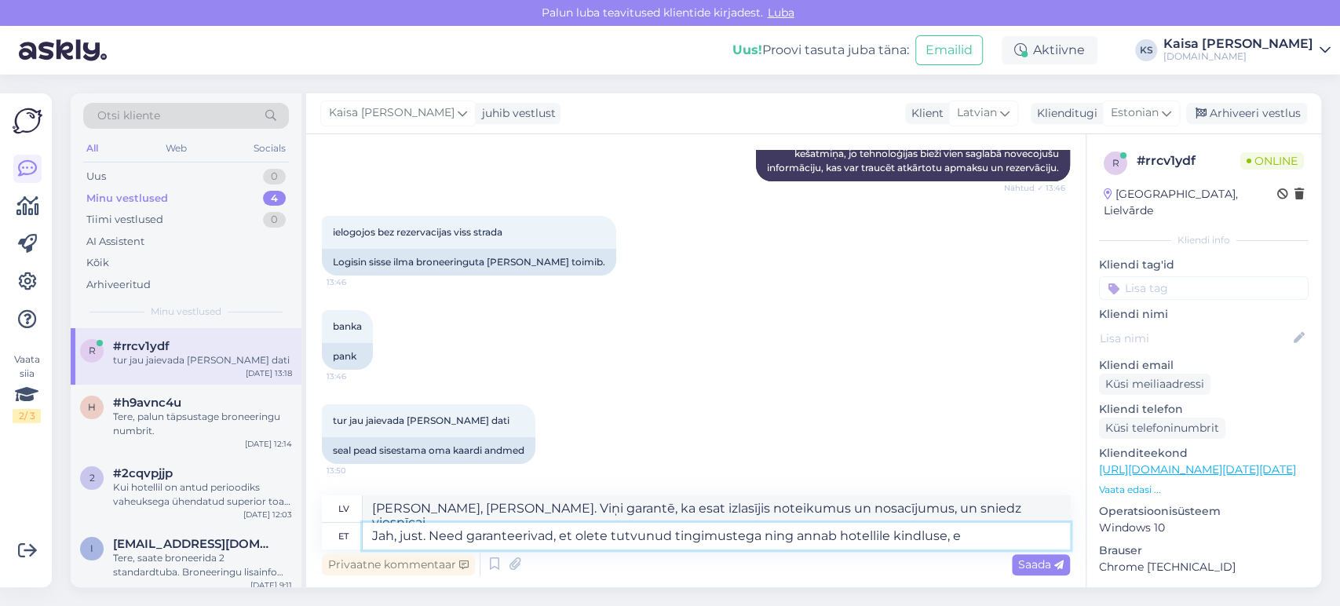
type textarea "[PERSON_NAME], [PERSON_NAME]. Viņi garantē, ka esat izlasījis noteikumus un nos…"
type textarea "Jah, just. Need garanteerivad, et olete tutvunud tingimustega ning annab hotell…"
type textarea "[PERSON_NAME], [PERSON_NAME]. Viņi garantē, ka esat izlasījis noteikumus un nos…"
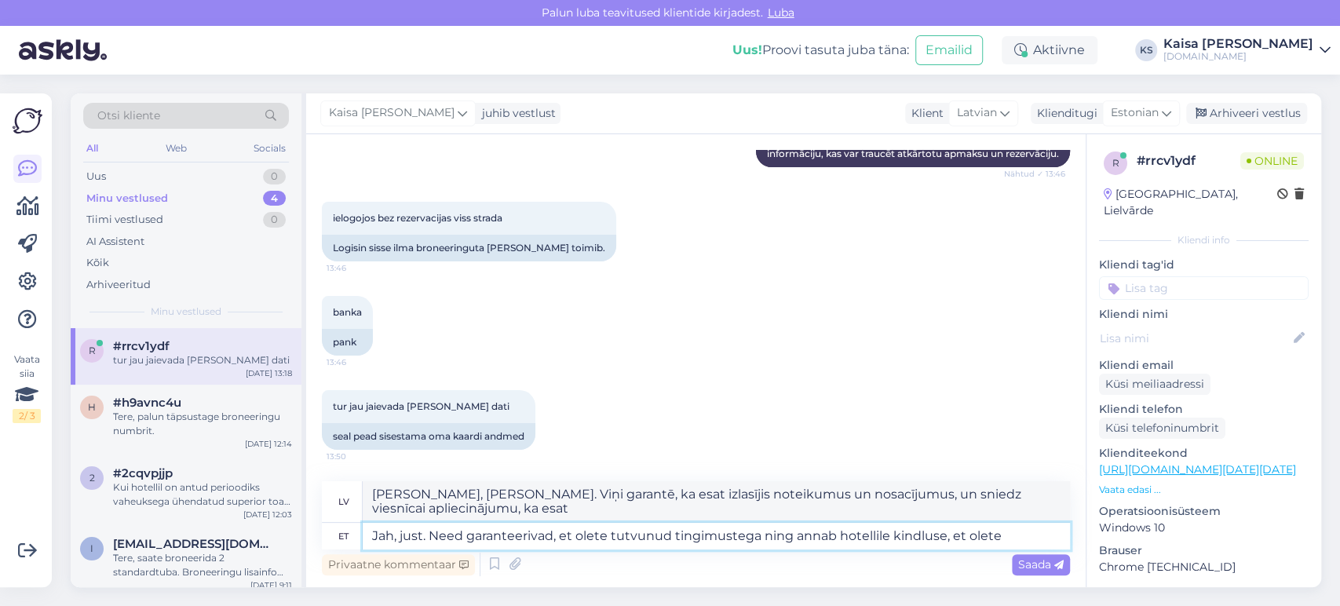
scroll to position [12593, 0]
type textarea "Jah, just. Need garanteerivad, et olete tutvunud tingimustega ning annab hotell…"
type textarea "[PERSON_NAME], [PERSON_NAME]. Viņi garantē, ka esat izlasījis noteikumus un nos…"
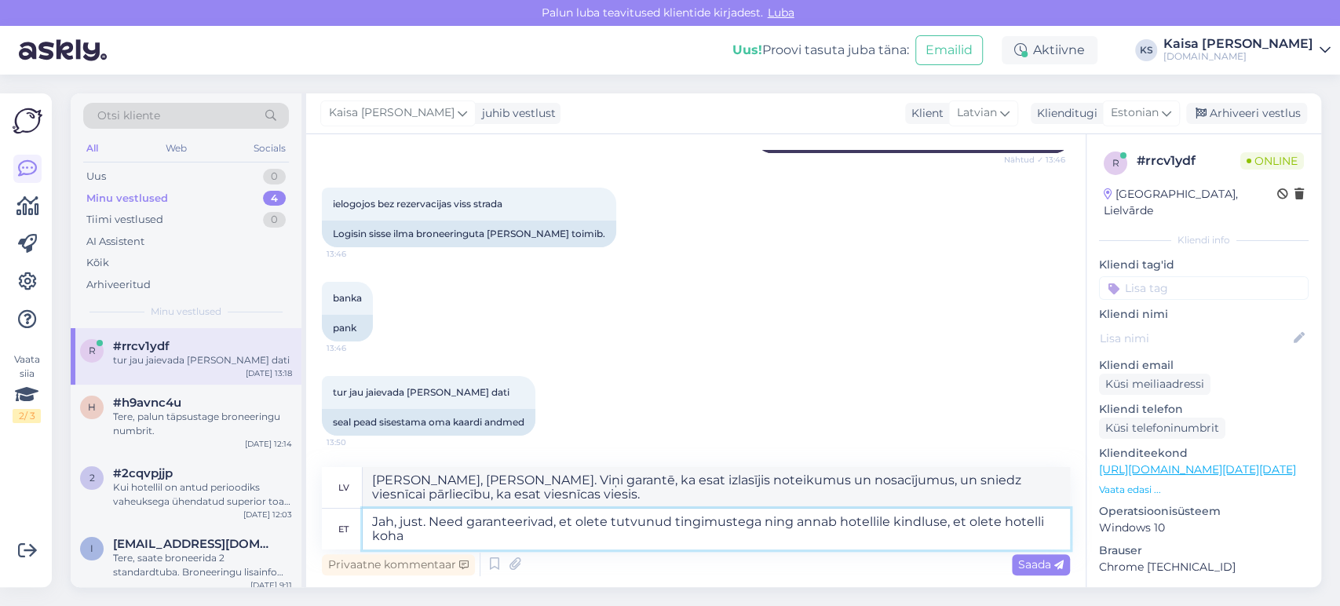
scroll to position [12595, 0]
type textarea "Jah, just. Need garanteerivad, et olete tutvunud tingimustega ning annab hotell…"
type textarea "[PERSON_NAME], [PERSON_NAME]. Viņi garantē, ka esat izlasījis noteikumus un nos…"
type textarea "Jah, just. Need garanteerivad, et olete tutvunud tingimustega ning annab hotell…"
type textarea "[PERSON_NAME], [PERSON_NAME]. Viņi garantē, ka esat izlasījis noteikumus un nos…"
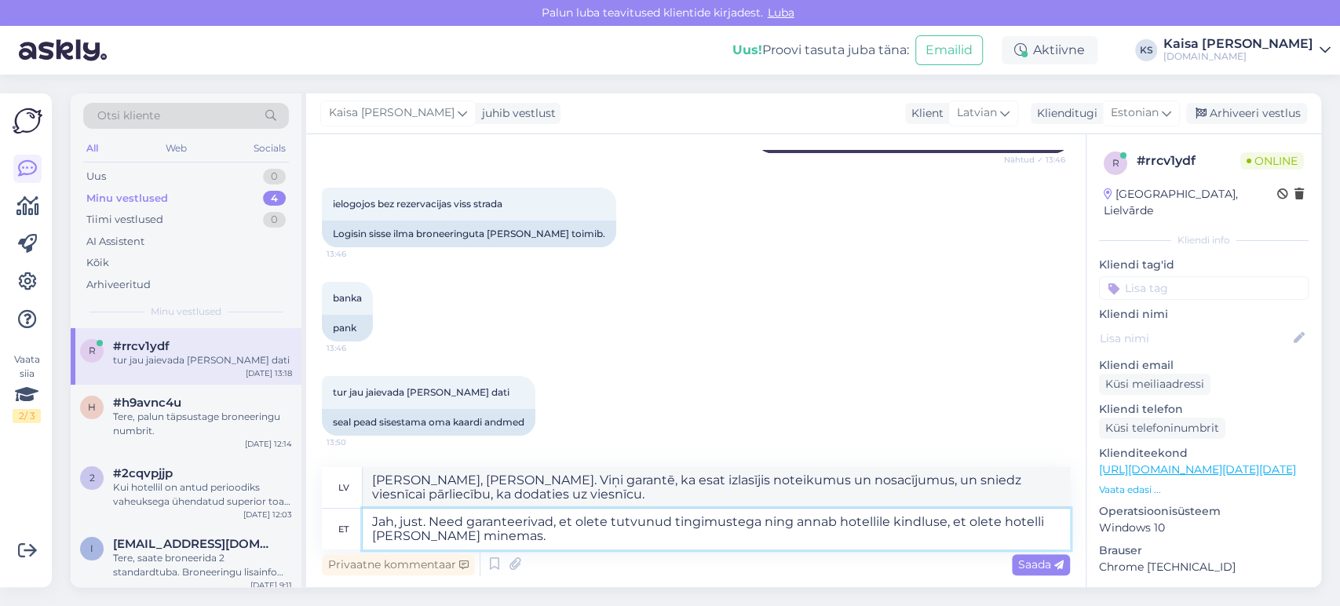
type textarea "Jah, just. Need garanteerivad, et olete tutvunud tingimustega ning annab hotell…"
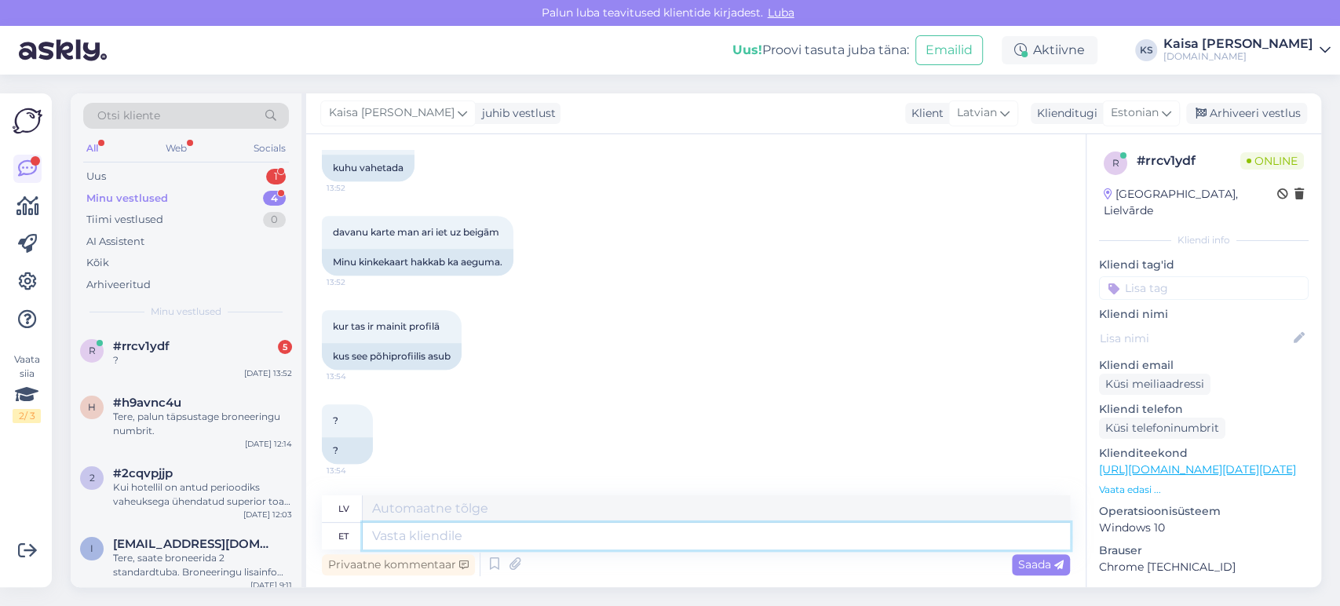
scroll to position [13200, 0]
click at [651, 539] on textarea at bounding box center [716, 536] width 707 height 27
type textarea "Kui o"
type textarea "[PERSON_NAME]"
type textarea "[PERSON_NAME] b"
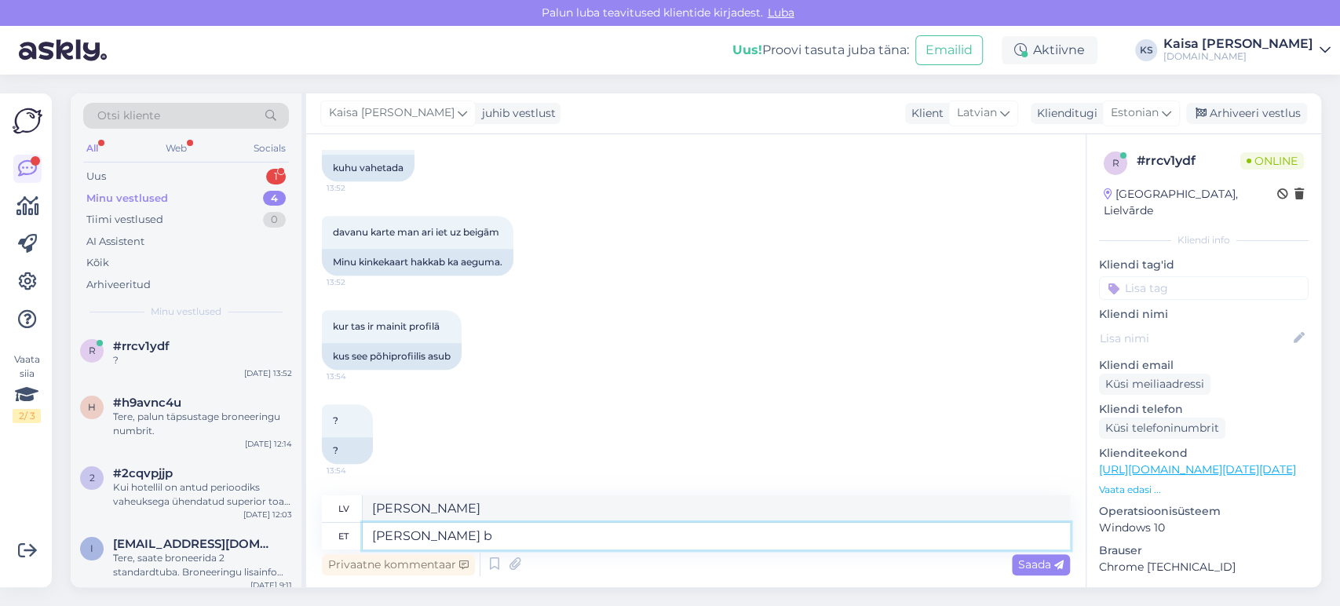
type textarea "Ja jūs esat"
type textarea "[PERSON_NAME] broneeringu ki"
type textarea "Ja esat veicis rezervāciju"
type textarea "[PERSON_NAME] broneeringu kinnitanud,"
type textarea "Kad esat apstiprinājis savu rezervāciju,"
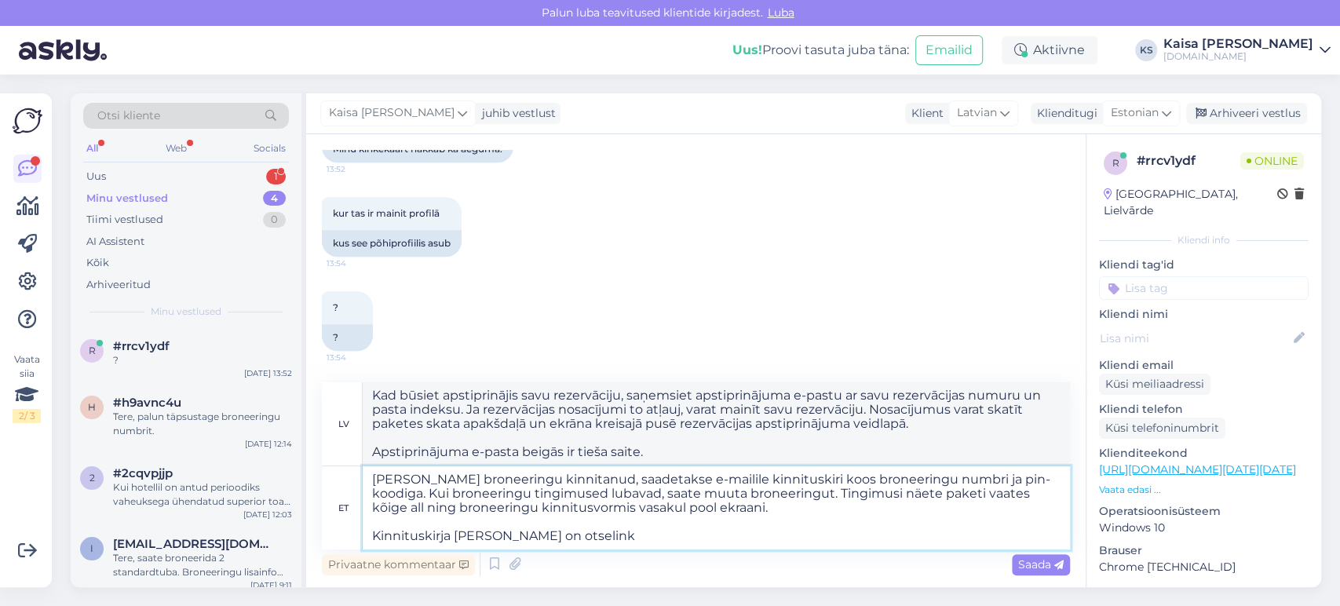
drag, startPoint x: 697, startPoint y: 507, endPoint x: 377, endPoint y: 498, distance: 320.4
click at [377, 498] on textarea "[PERSON_NAME] broneeringu kinnitanud, saadetakse e-mailile kinnituskiri koos br…" at bounding box center [716, 507] width 707 height 83
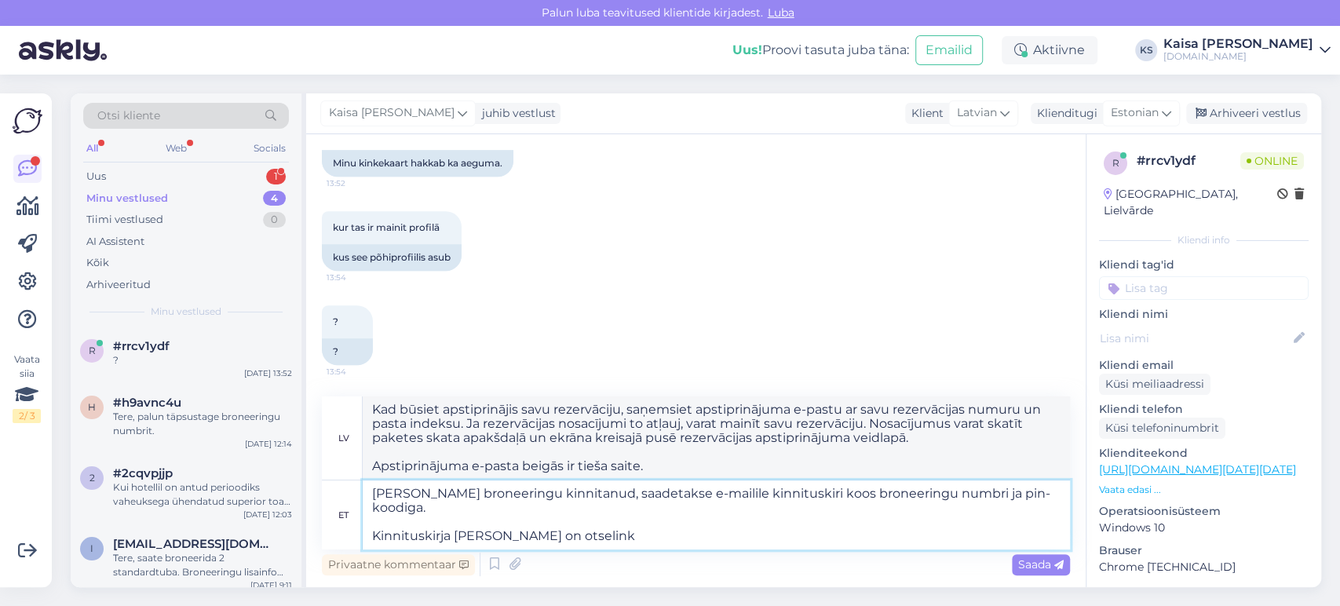
click at [582, 521] on textarea "[PERSON_NAME] broneeringu kinnitanud, saadetakse e-mailile kinnituskiri koos br…" at bounding box center [716, 514] width 707 height 69
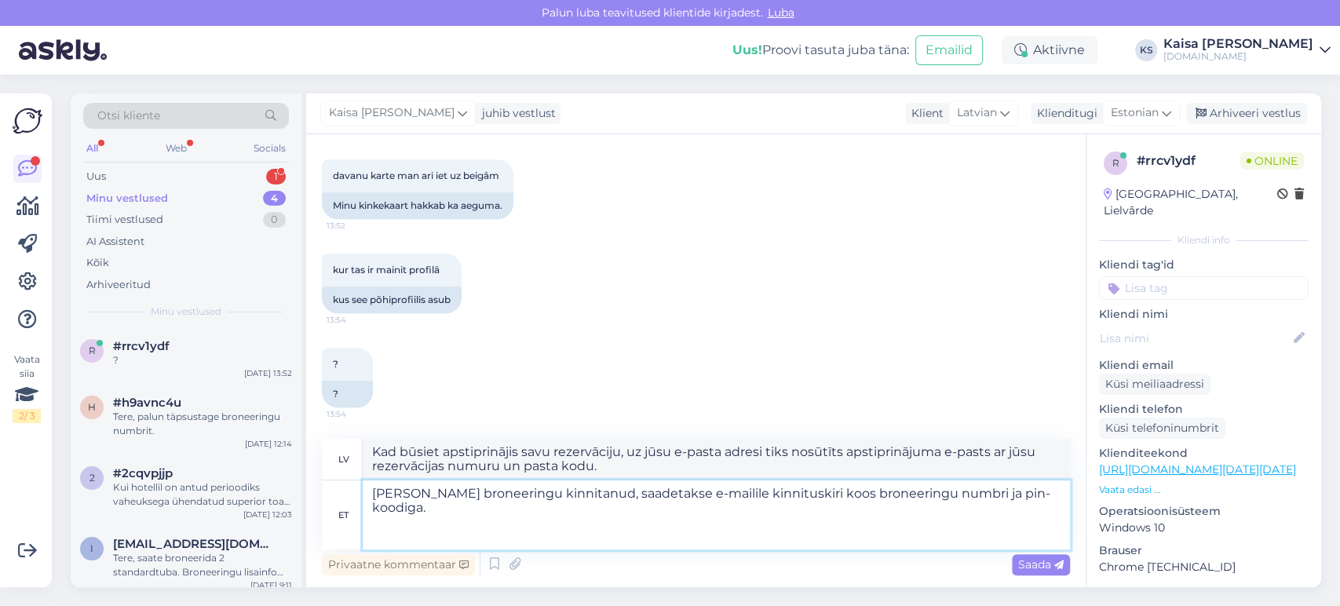
paste textarea "Broneeringu makseviisi on võimalik muuta broneeringu kinnituskirjas oleva otsel…"
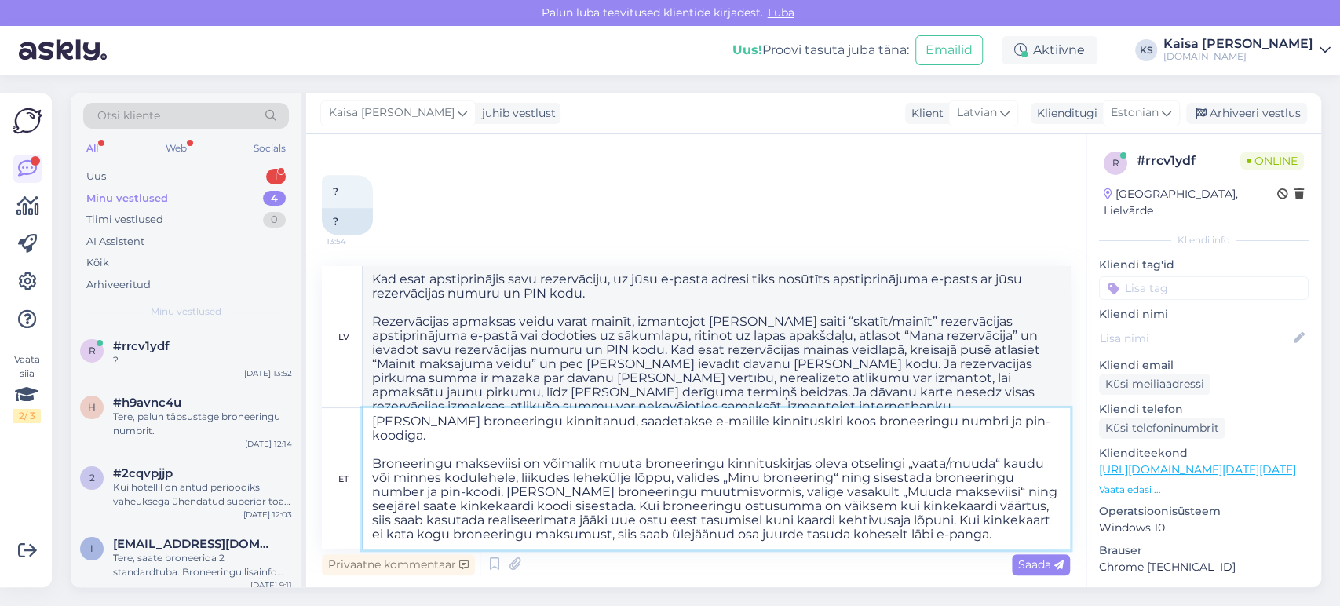
scroll to position [13, 0]
click at [1038, 564] on span "Saada" at bounding box center [1041, 564] width 46 height 14
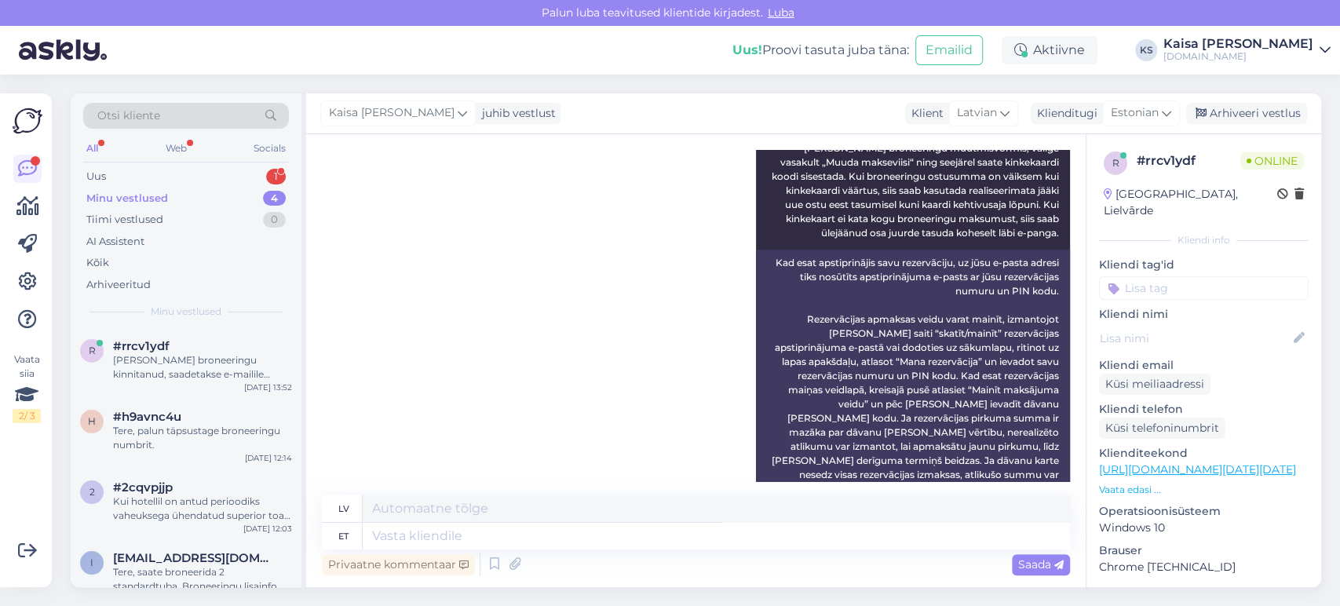
scroll to position [0, 0]
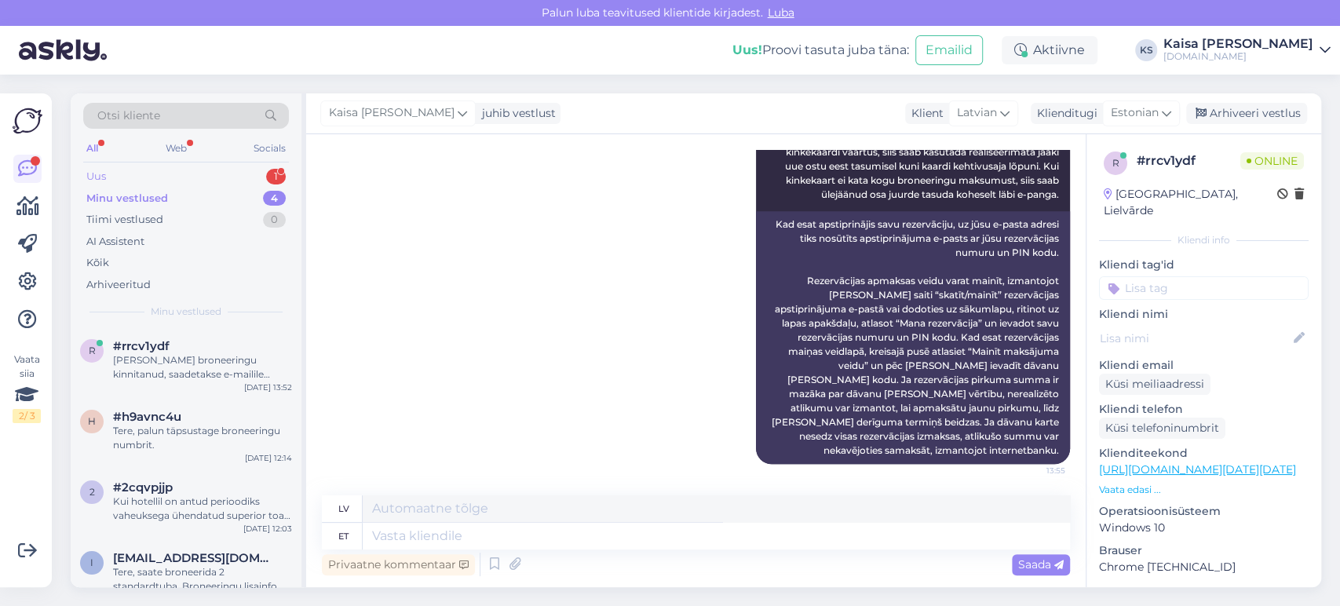
click at [227, 170] on div "Uus 1" at bounding box center [186, 177] width 206 height 22
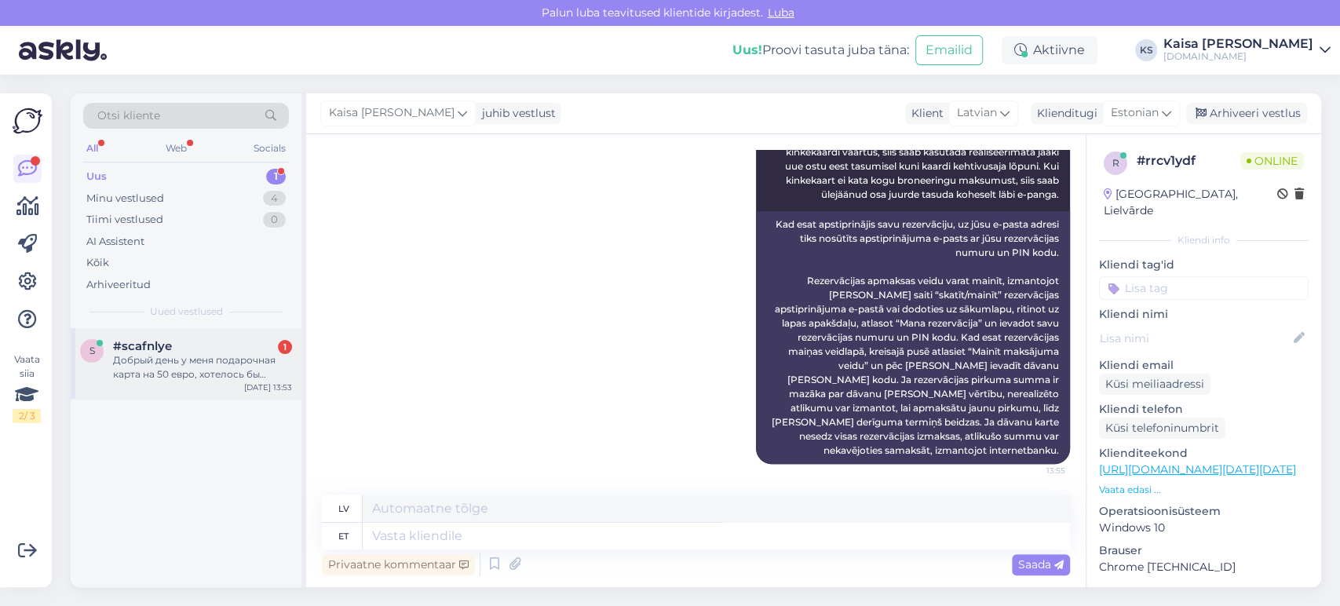
click at [202, 352] on div "#scafnlye 1" at bounding box center [202, 346] width 179 height 14
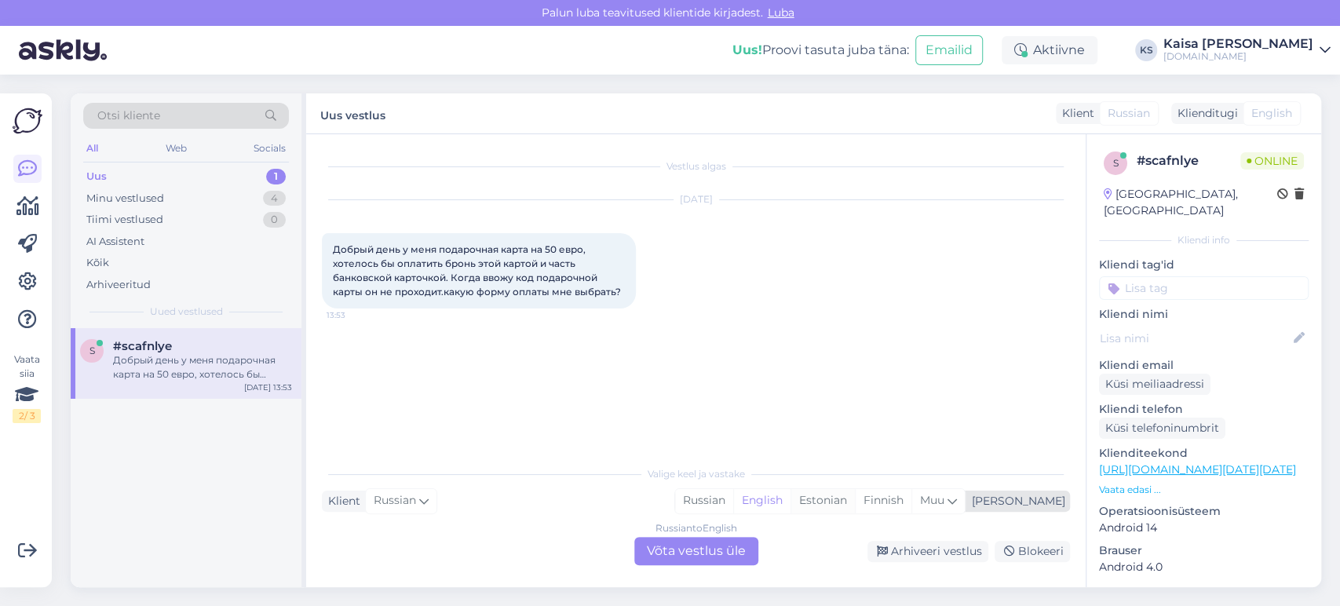
click at [855, 502] on div "Estonian" at bounding box center [823, 501] width 64 height 24
click at [726, 546] on div "Russian to Estonian Võta vestlus üle" at bounding box center [696, 551] width 124 height 28
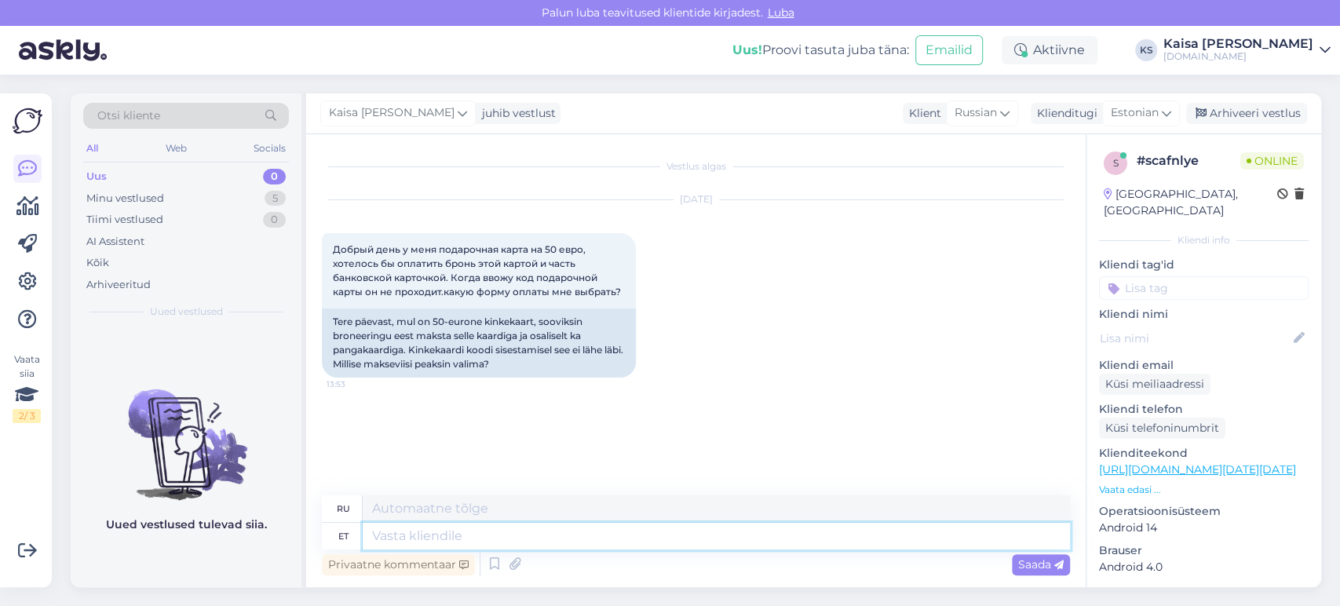
click at [693, 540] on textarea at bounding box center [716, 536] width 707 height 27
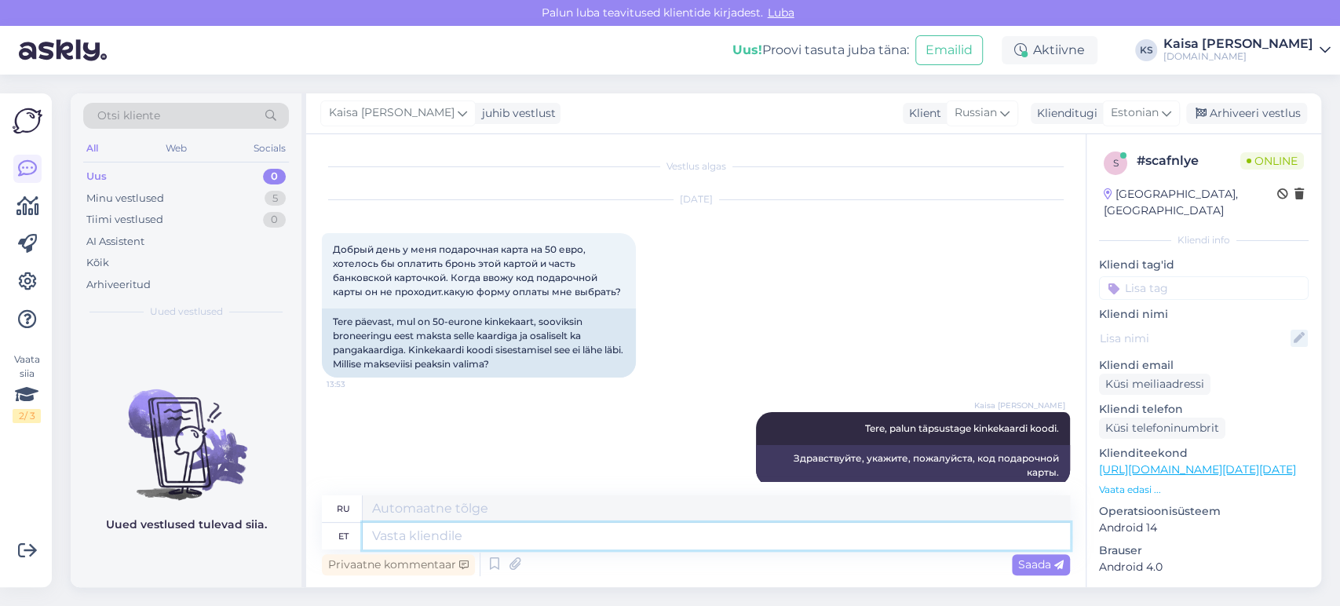
scroll to position [21, 0]
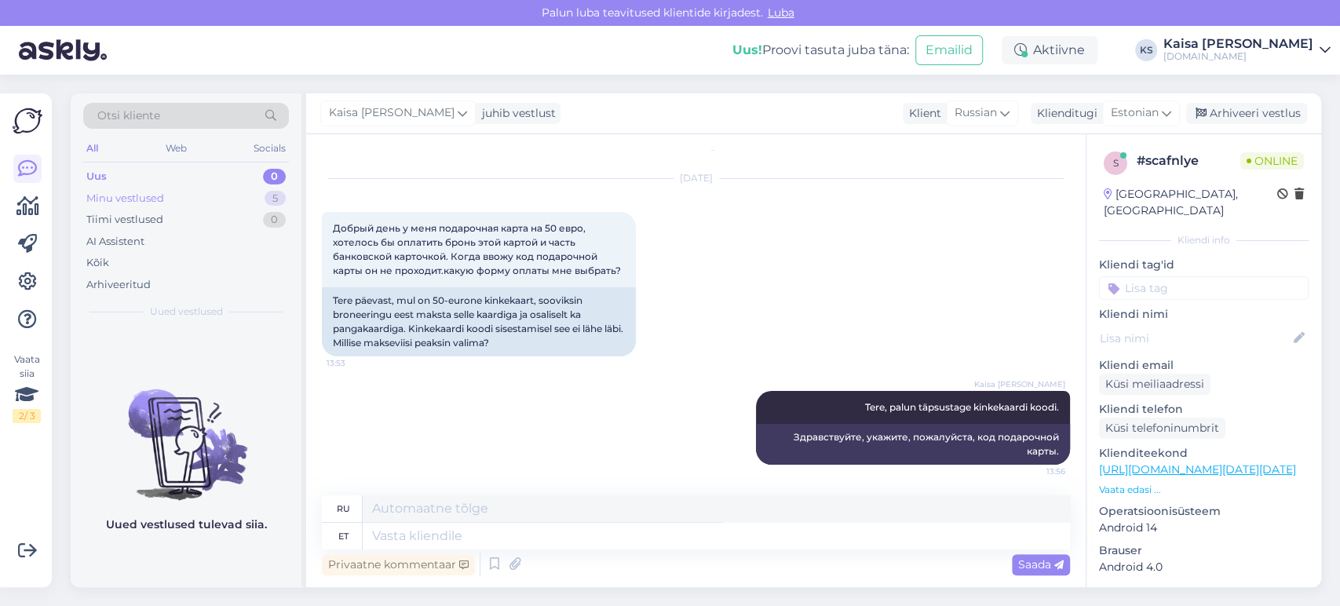
click at [183, 195] on div "Minu vestlused 5" at bounding box center [186, 199] width 206 height 22
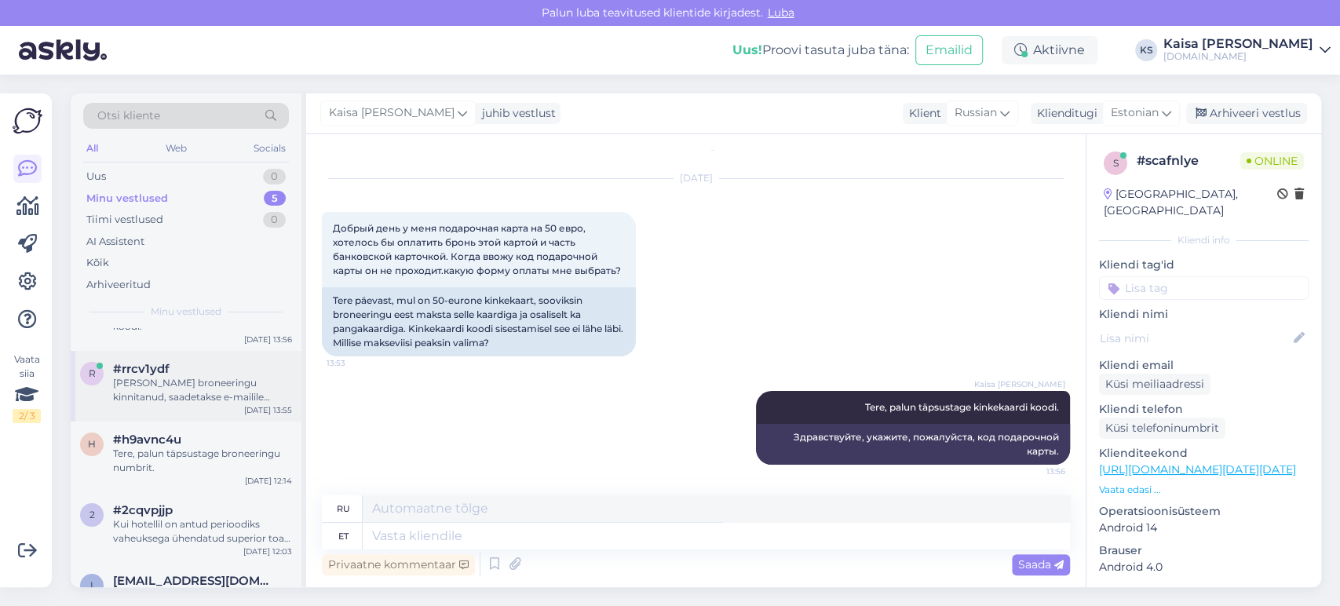
scroll to position [93, 0]
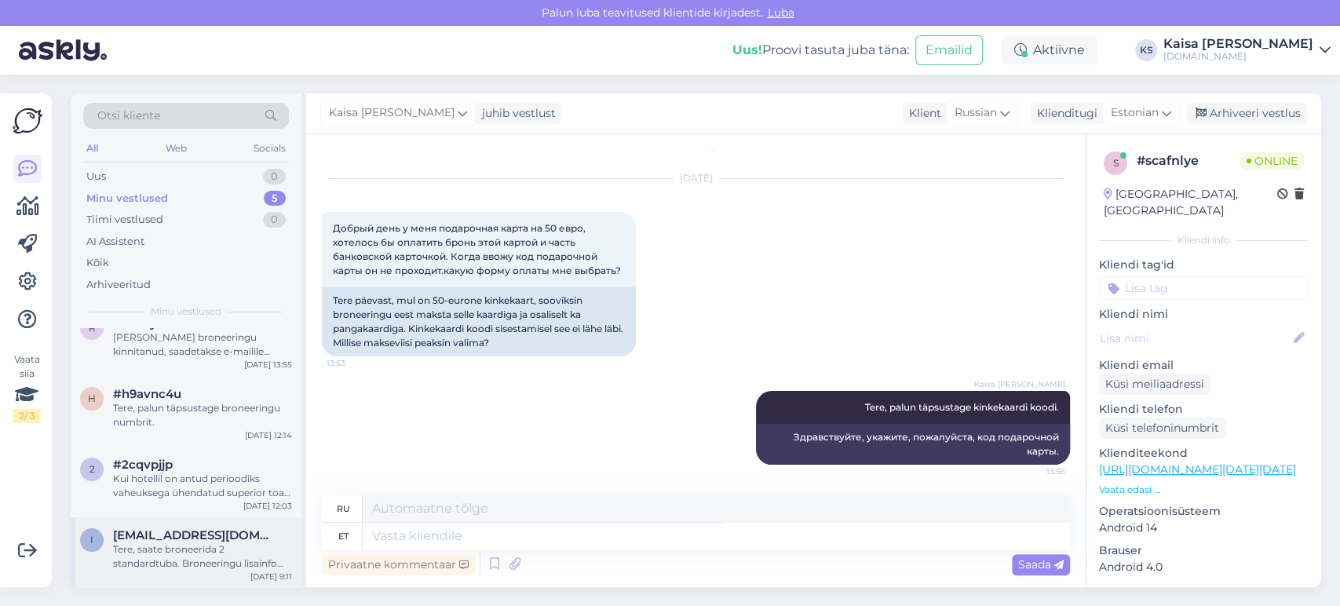
click at [182, 552] on div "Tere, saate broneerida 2 standardtuba. Broneeringu lisainfo kasti märkige, et s…" at bounding box center [202, 556] width 179 height 28
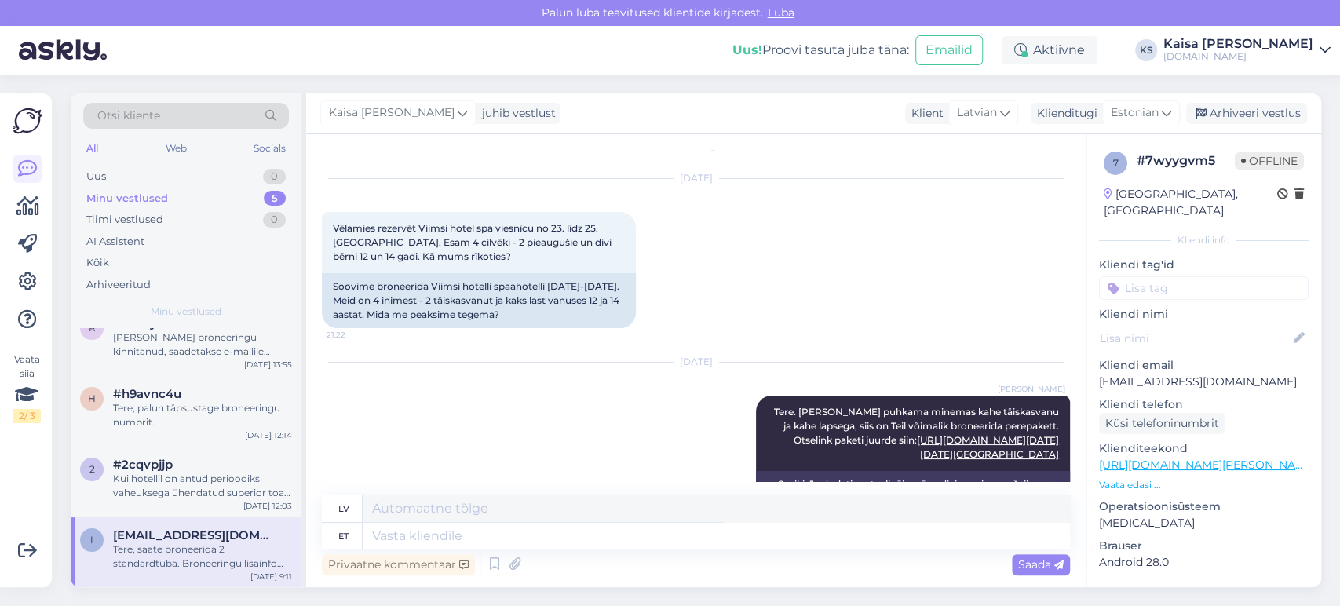
scroll to position [2960, 0]
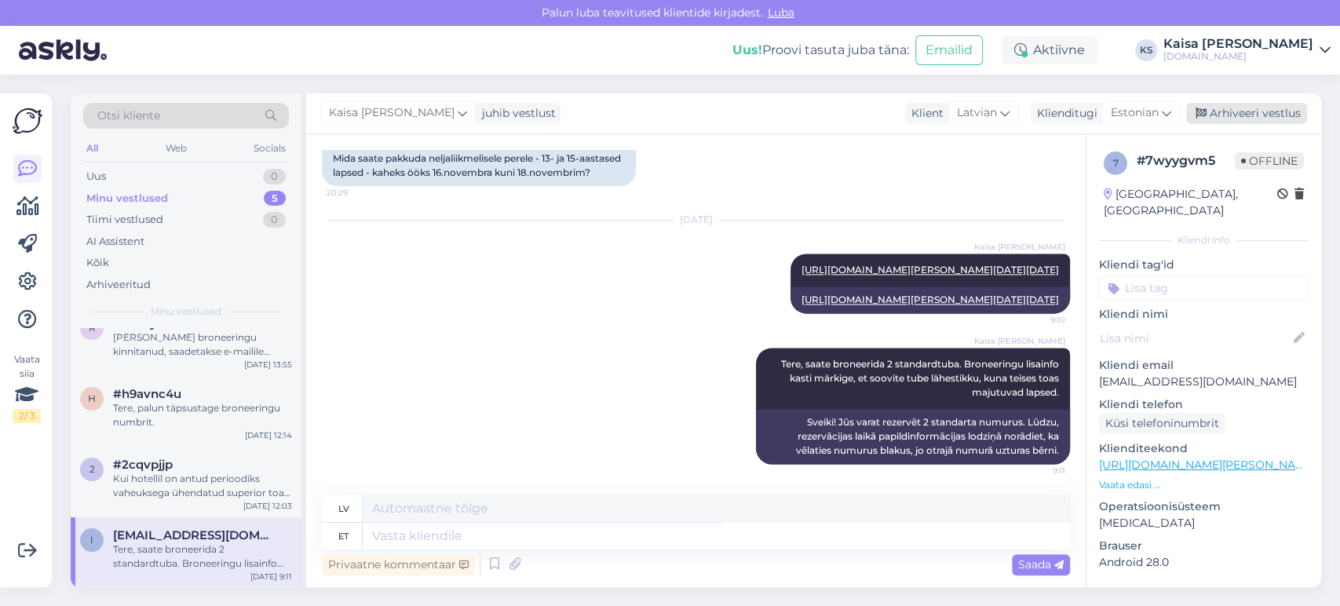
click at [1258, 118] on div "Arhiveeri vestlus" at bounding box center [1246, 113] width 121 height 21
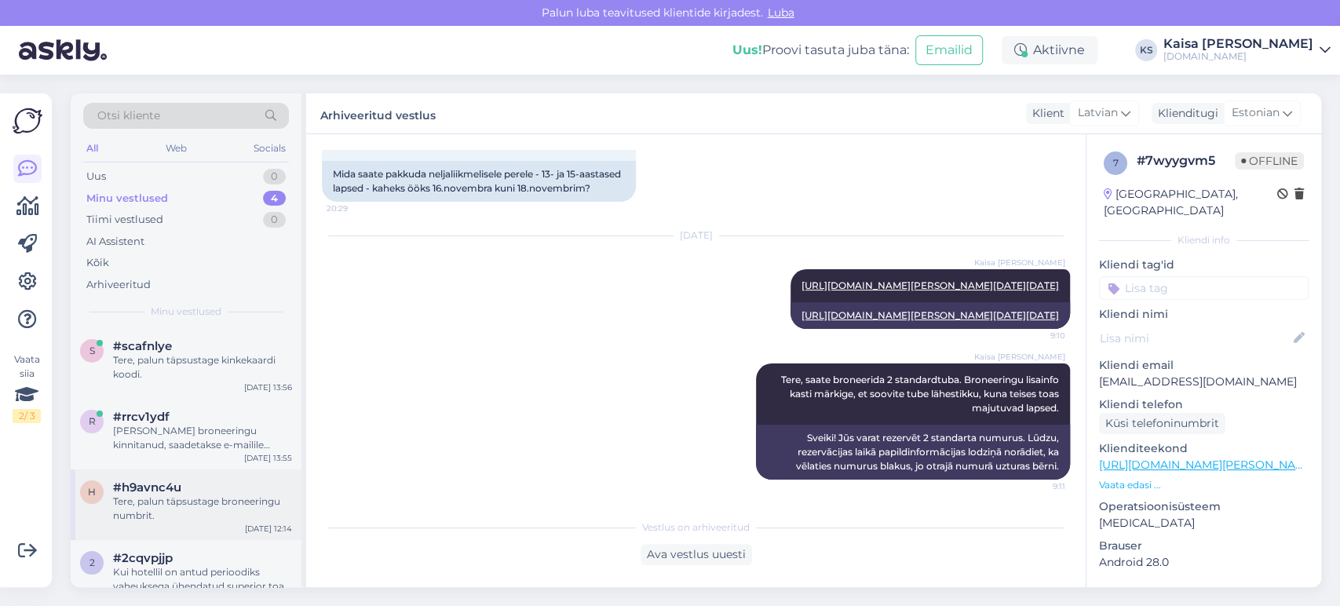
scroll to position [23, 0]
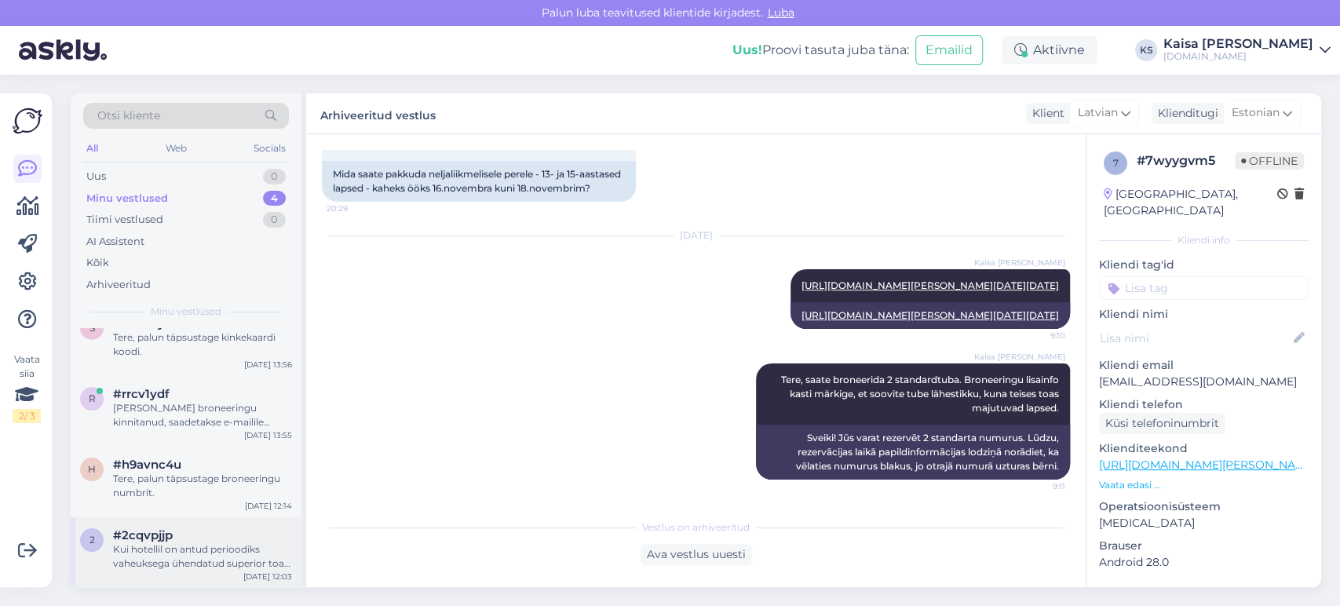
click at [177, 543] on div "Kui hotellil on antud perioodiks vaheuksega ühendatud superior toad saadaval, s…" at bounding box center [202, 556] width 179 height 28
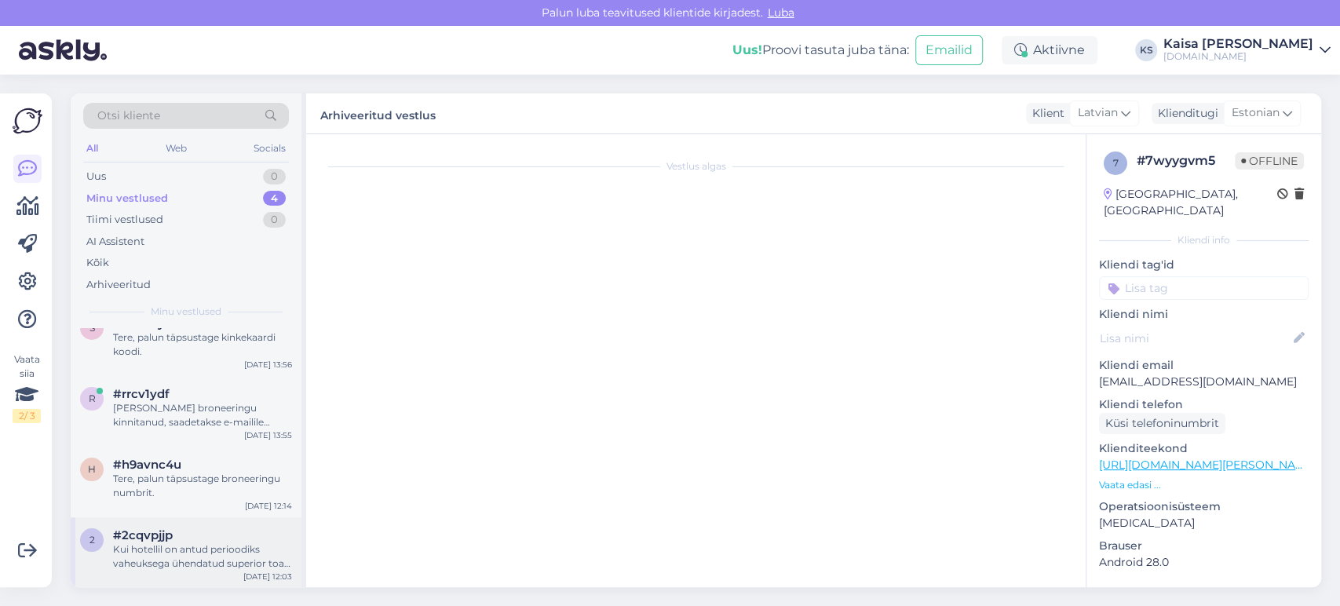
scroll to position [2631, 0]
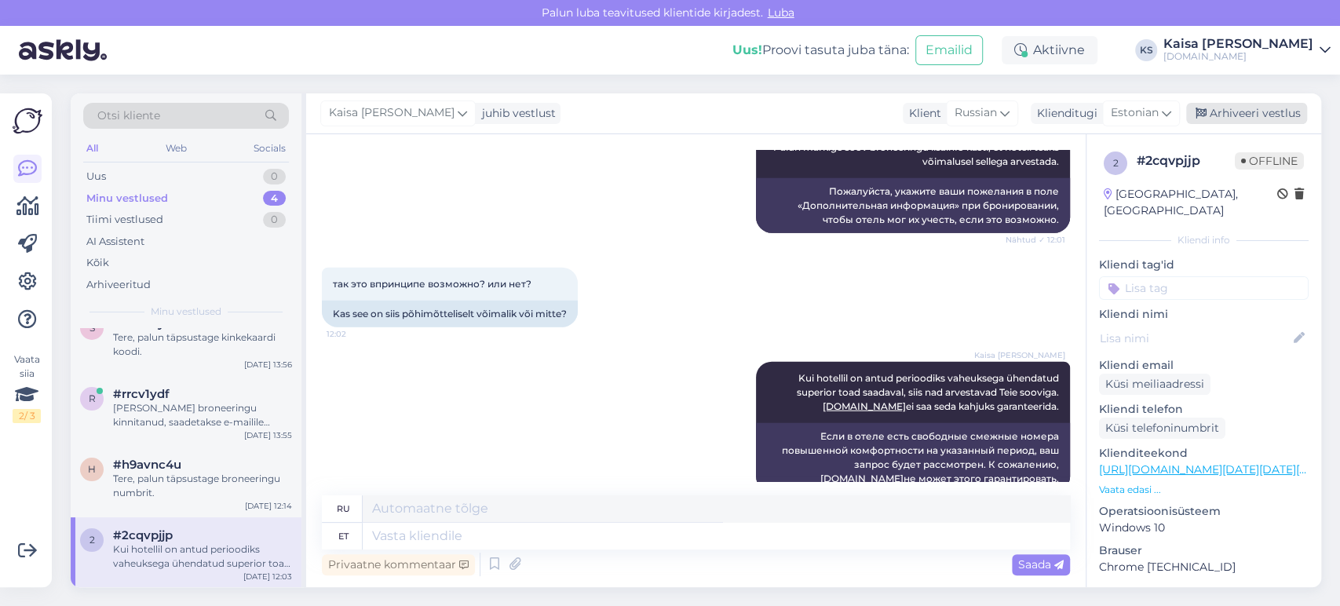
click at [1227, 111] on div "Arhiveeri vestlus" at bounding box center [1246, 113] width 121 height 21
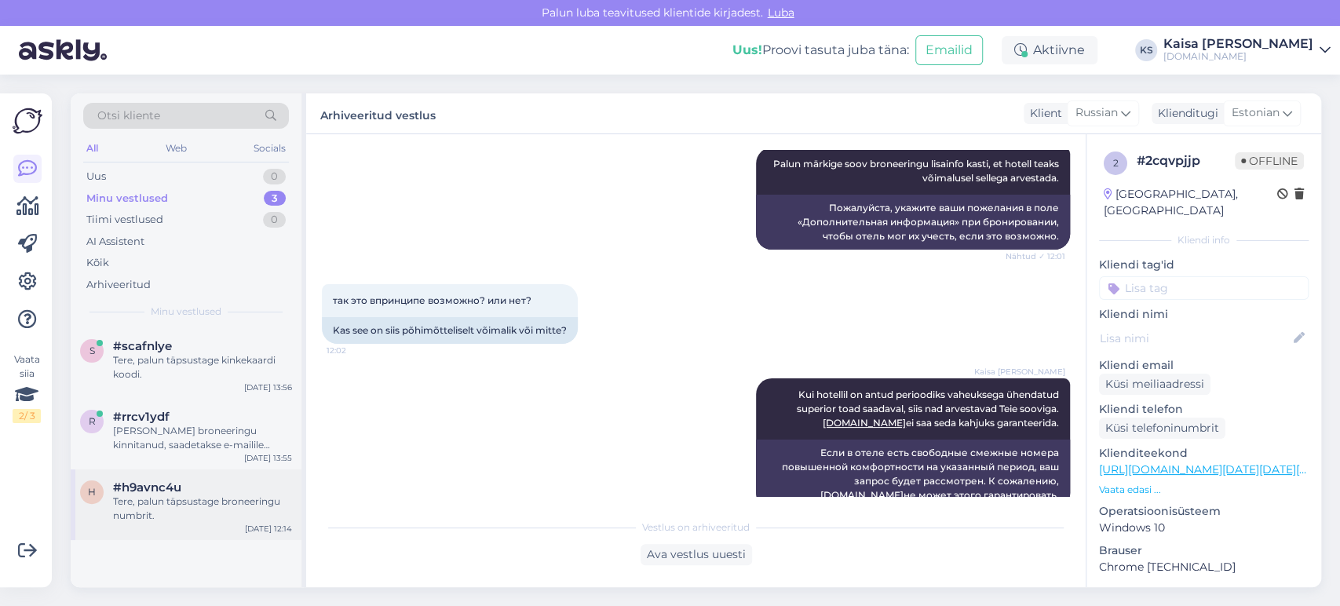
click at [243, 497] on div "Tere, palun täpsustage broneeringu numbrit." at bounding box center [202, 509] width 179 height 28
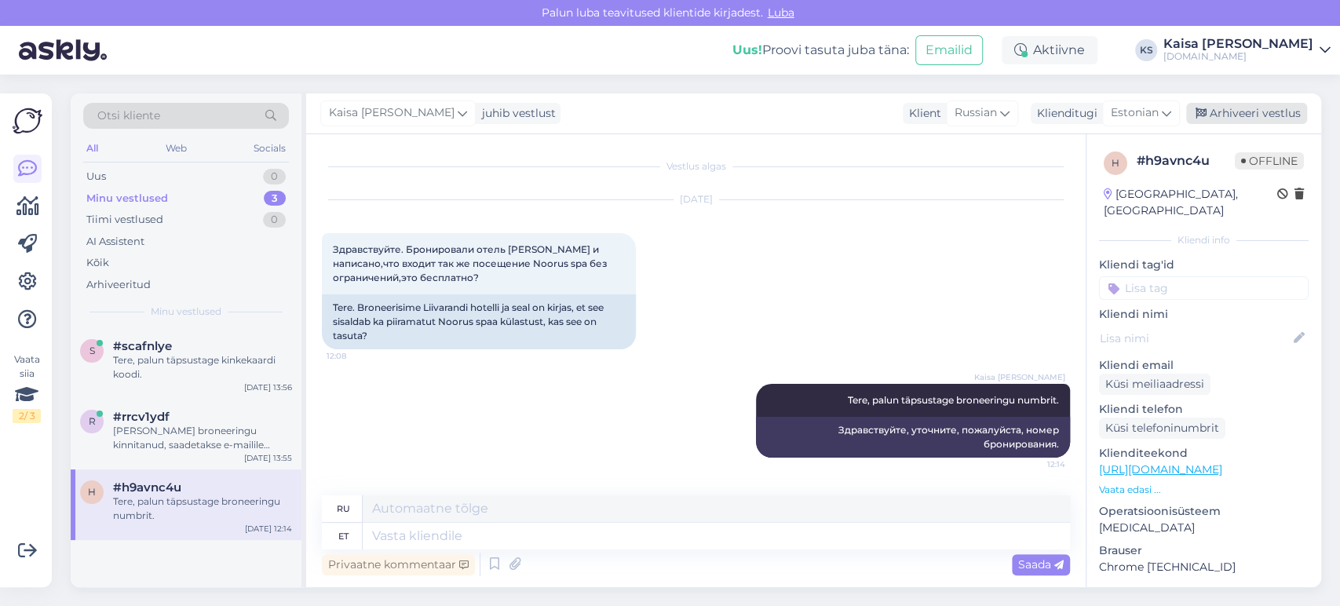
click at [1231, 116] on div "Arhiveeri vestlus" at bounding box center [1246, 113] width 121 height 21
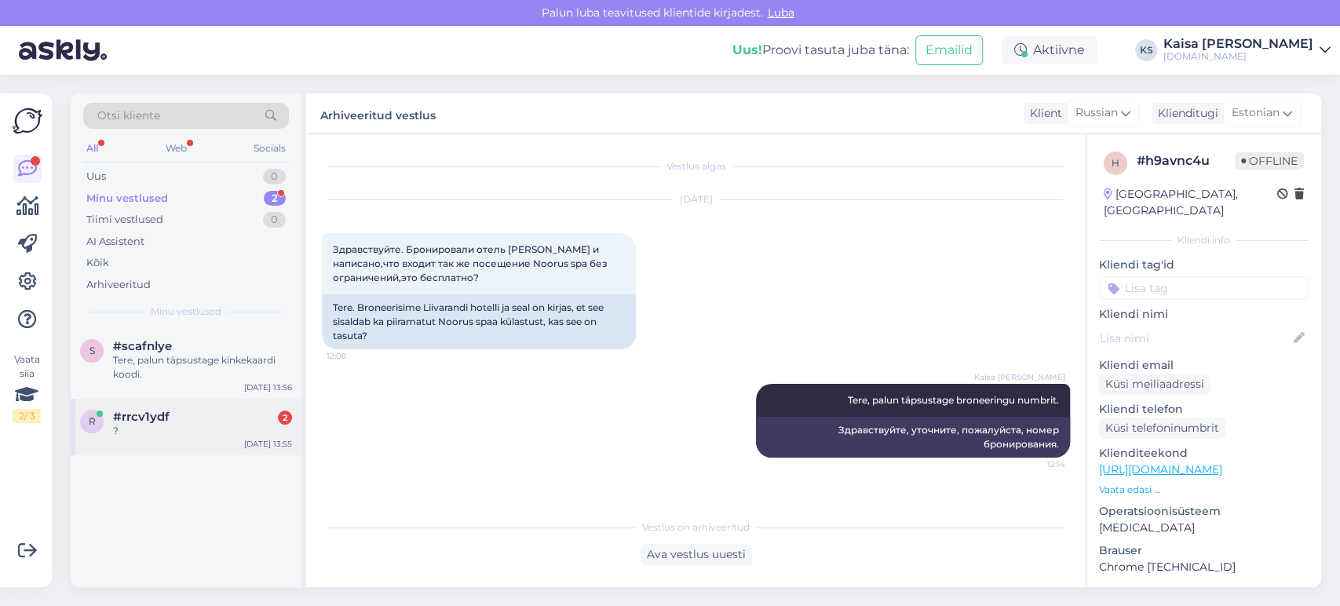
click at [195, 413] on div "#rrcv1ydf 2" at bounding box center [202, 417] width 179 height 14
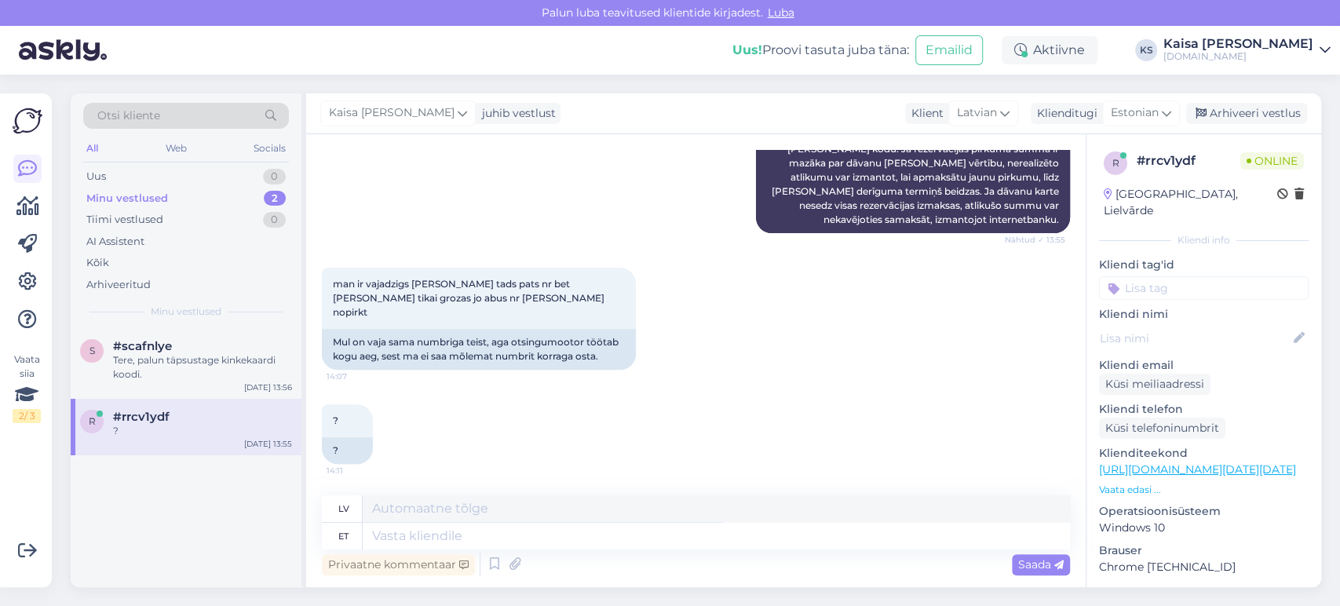
scroll to position [12866, 0]
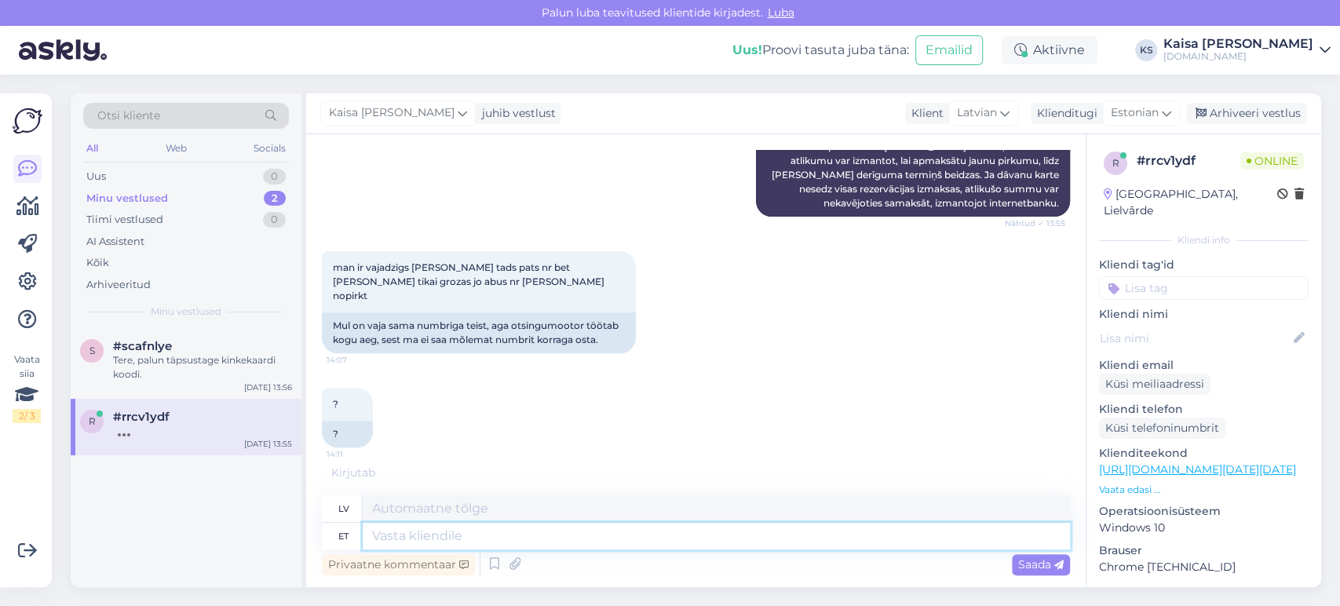
click at [736, 528] on textarea at bounding box center [716, 536] width 707 height 27
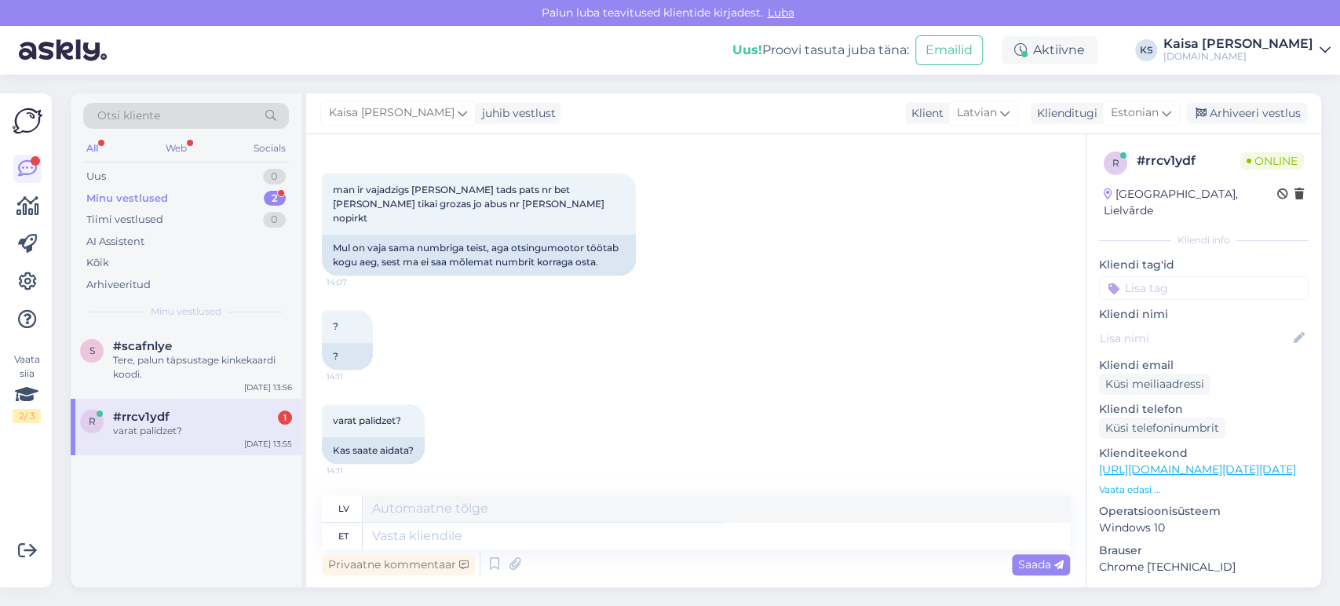
scroll to position [12960, 0]
click at [582, 542] on textarea at bounding box center [716, 536] width 707 height 27
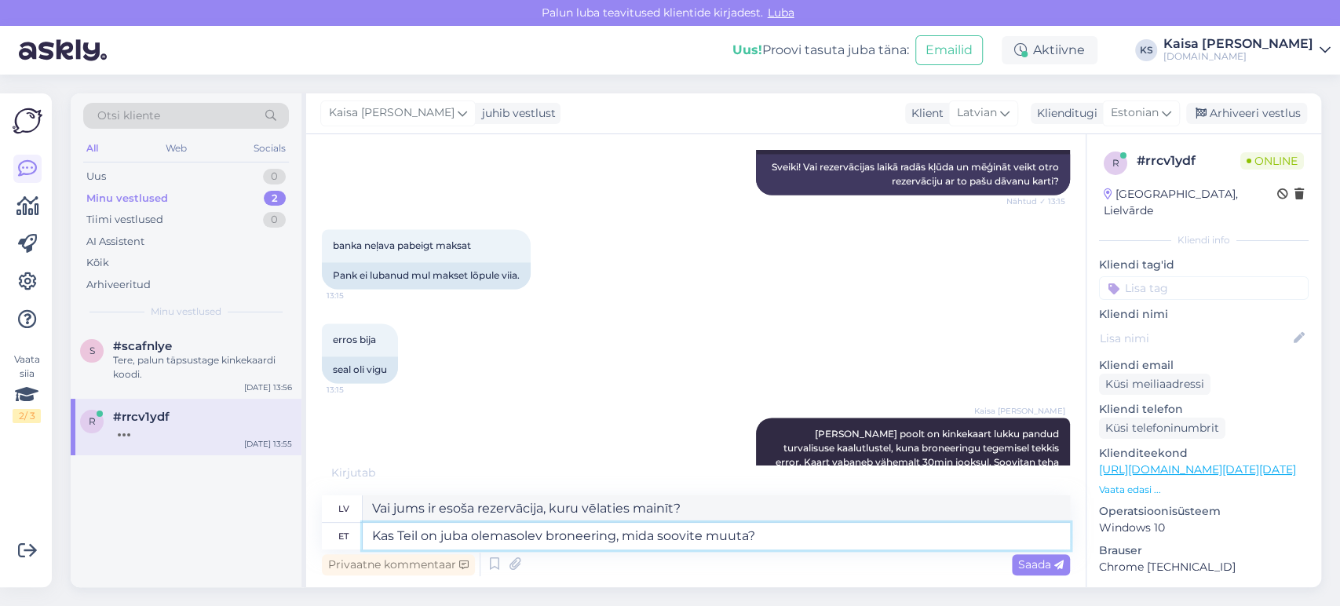
scroll to position [10081, 0]
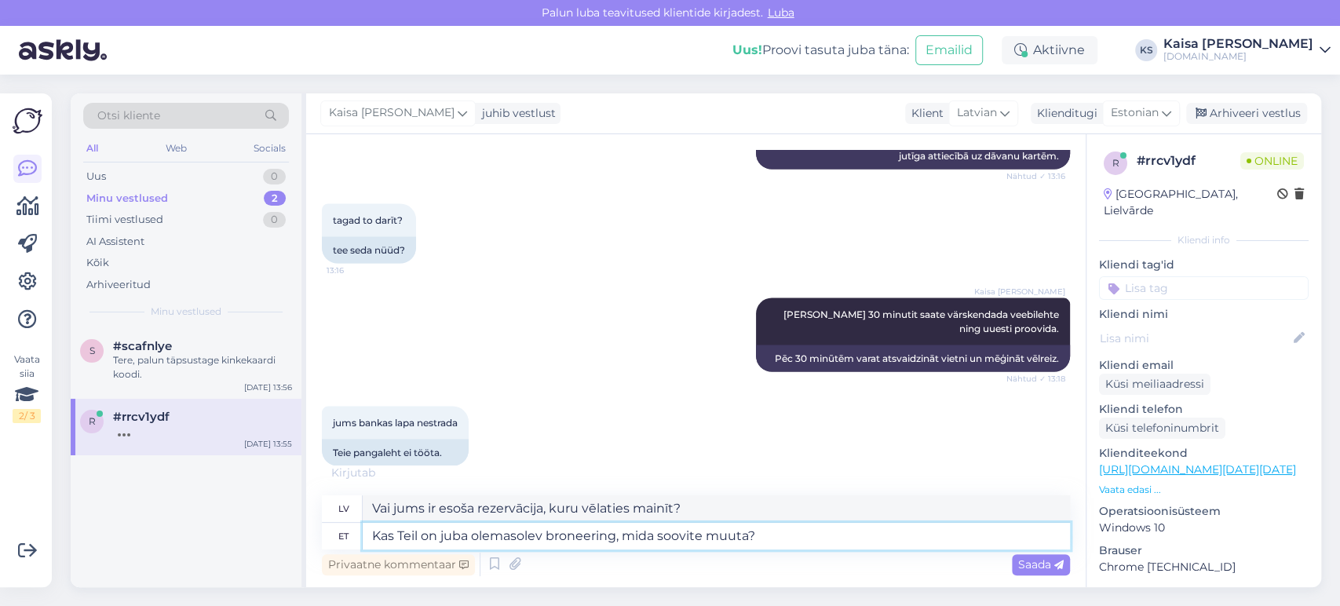
click at [750, 540] on textarea "Kas Teil on juba olemasolev broneering, mida soovite muuta?" at bounding box center [716, 536] width 707 height 27
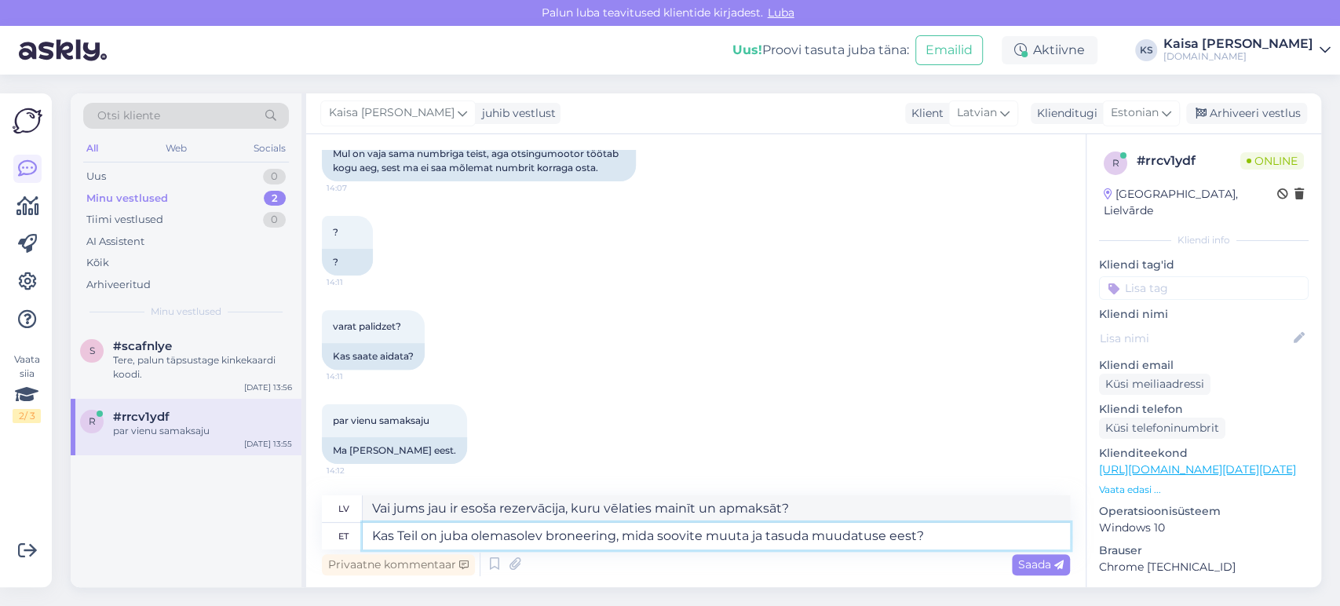
scroll to position [13070, 0]
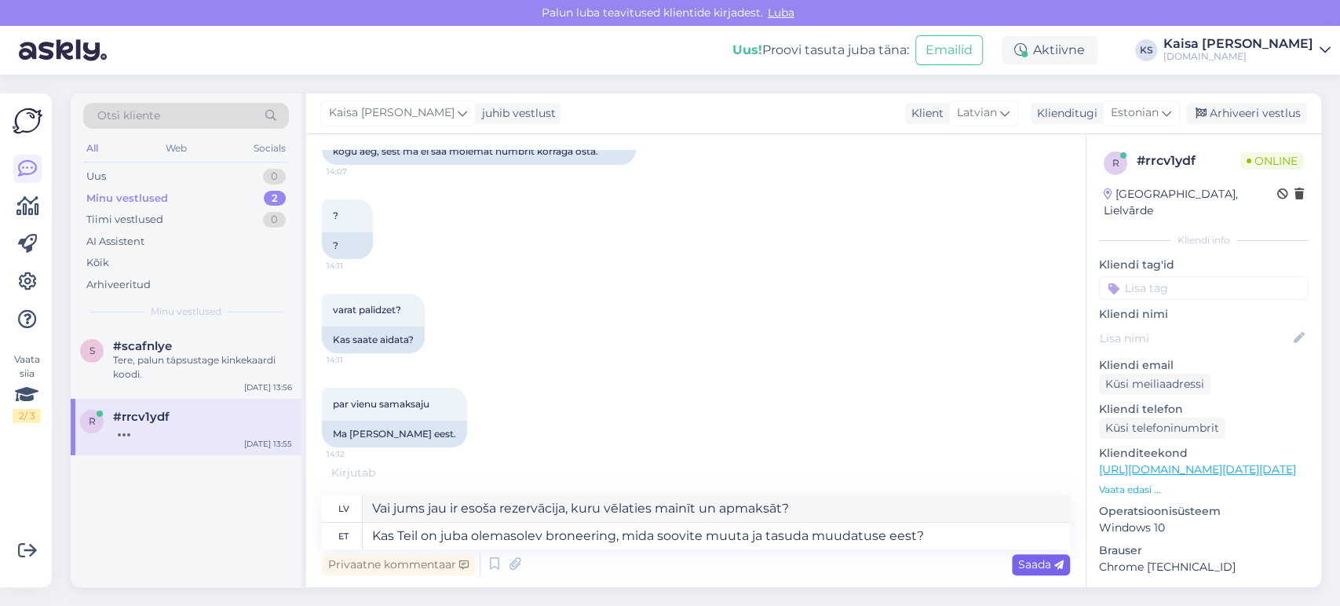
click at [1029, 557] on div "Saada" at bounding box center [1041, 564] width 58 height 21
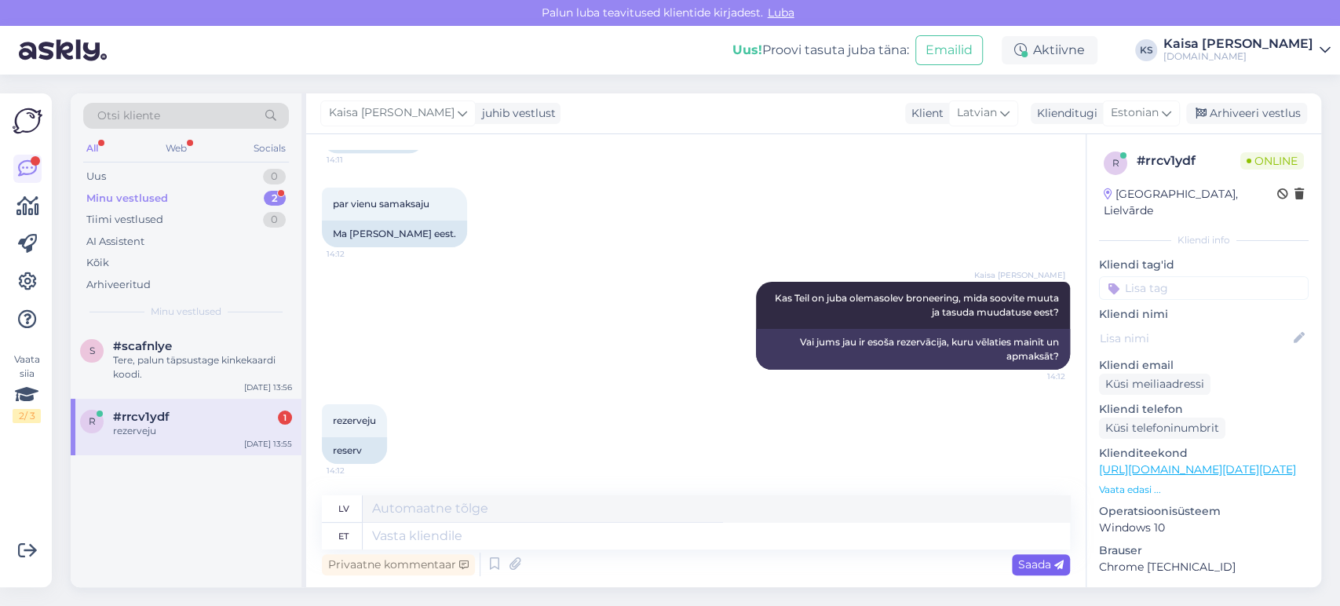
scroll to position [13271, 0]
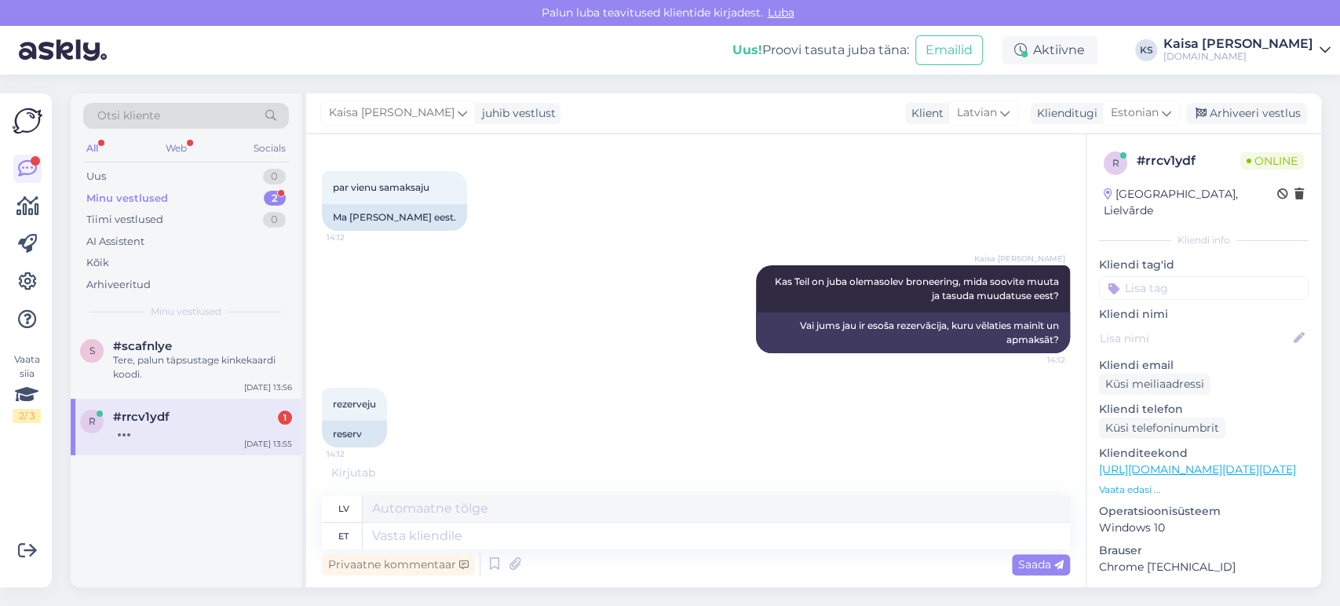
click at [138, 78] on div "Otsi kliente All Web Socials Uus 0 Minu vestlused 2 Tiimi vestlused 0 AI Assist…" at bounding box center [700, 340] width 1279 height 531
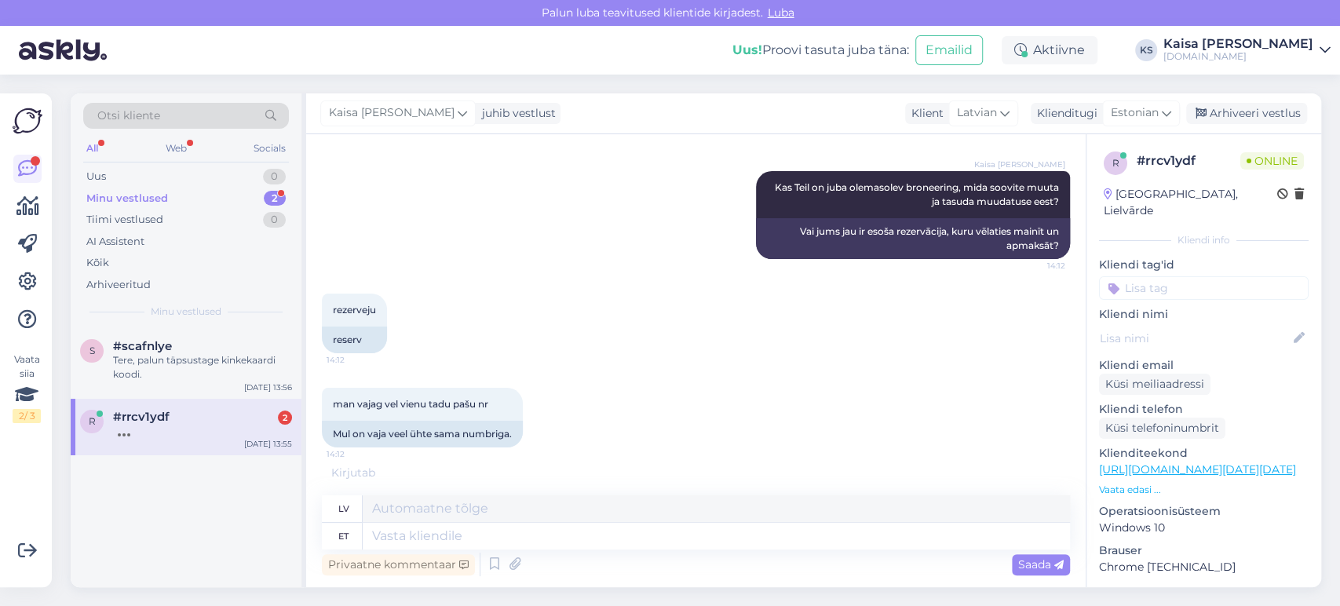
scroll to position [13382, 0]
click at [540, 541] on textarea at bounding box center [716, 536] width 707 height 27
click at [584, 398] on div "man vajag vel vienu tadu pašu nr 14:12 Mul on vaja veel ühte sama numbriga." at bounding box center [696, 418] width 748 height 94
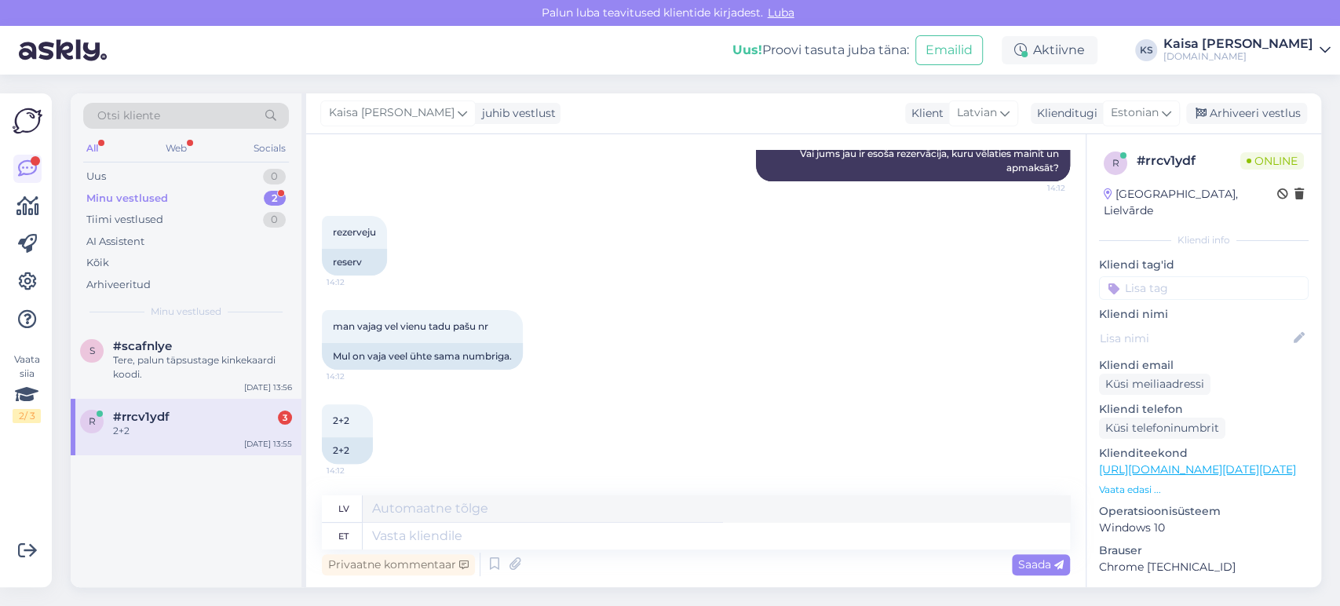
scroll to position [13460, 0]
click at [1103, 483] on p "Vaata edasi ..." at bounding box center [1204, 490] width 210 height 14
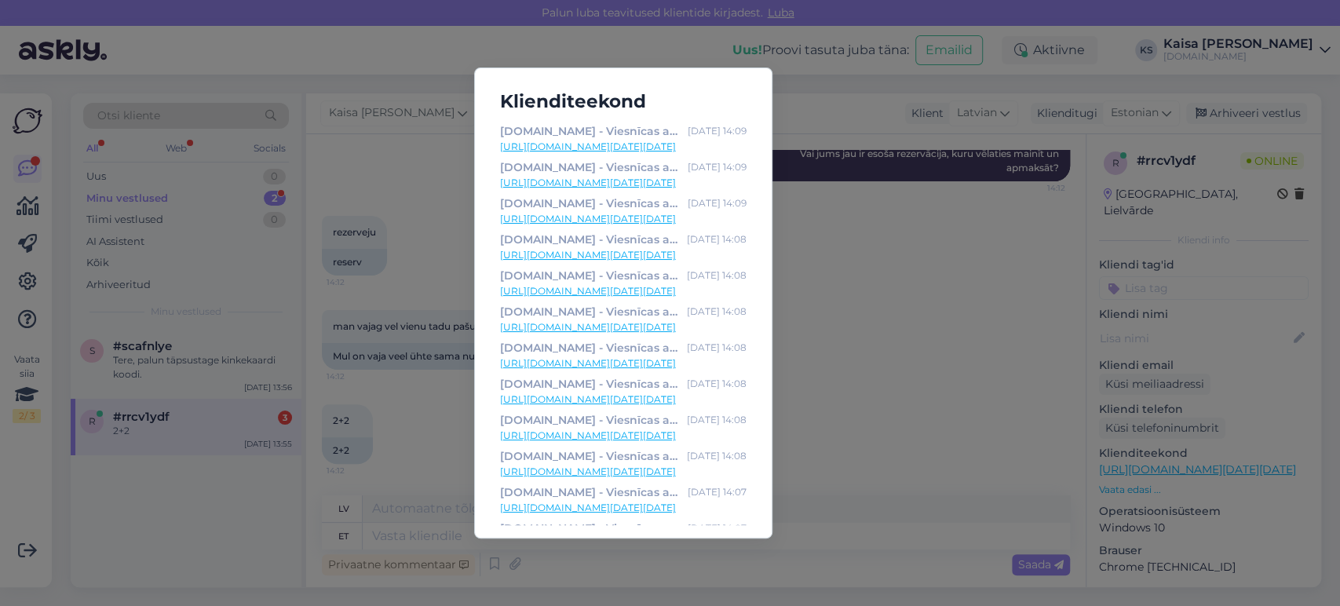
click at [668, 147] on link "[URL][DOMAIN_NAME][DATE][DATE]" at bounding box center [623, 147] width 247 height 14
click at [861, 440] on div "Klienditeekond [DOMAIN_NAME] - Viesnīcas ar īpašu maģiju [DATE] 14:09 [URL][DOM…" at bounding box center [670, 303] width 1340 height 606
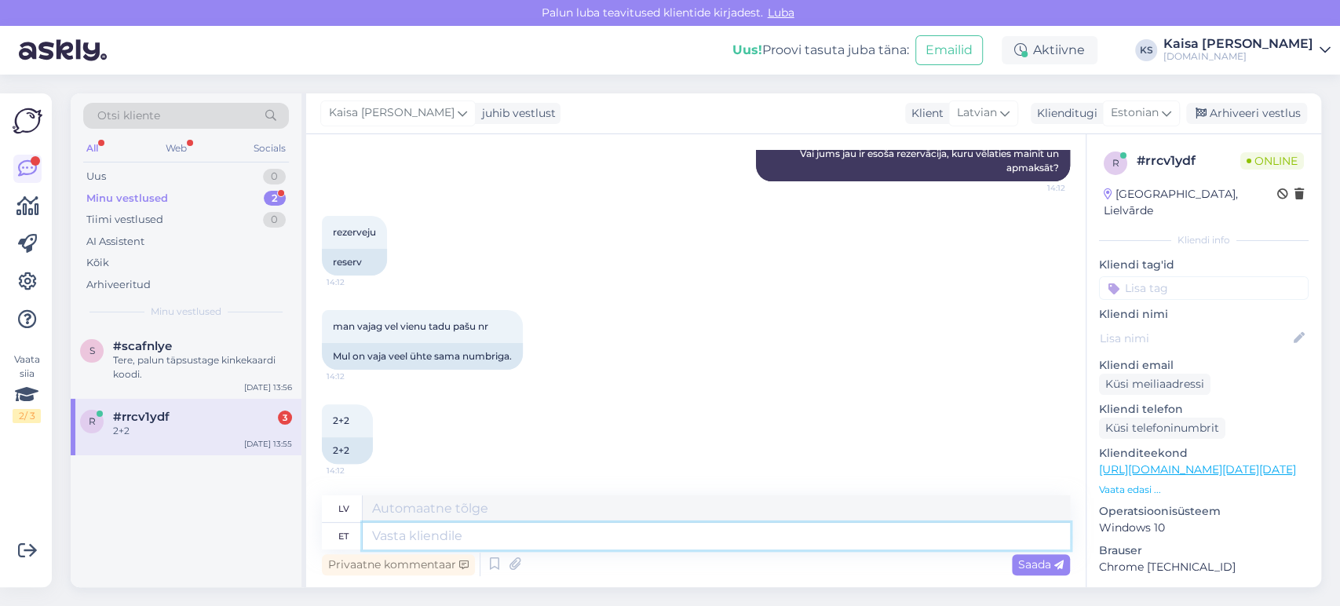
click at [824, 523] on textarea at bounding box center [716, 536] width 707 height 27
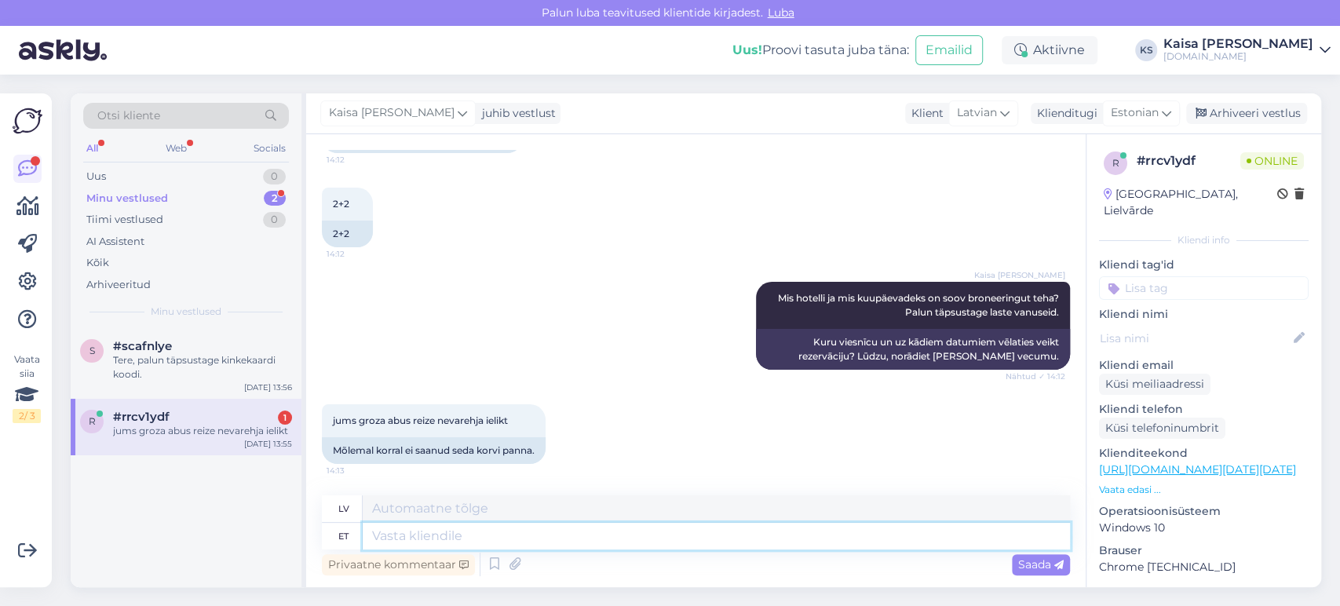
scroll to position [13676, 0]
click at [653, 533] on textarea at bounding box center [716, 536] width 707 height 27
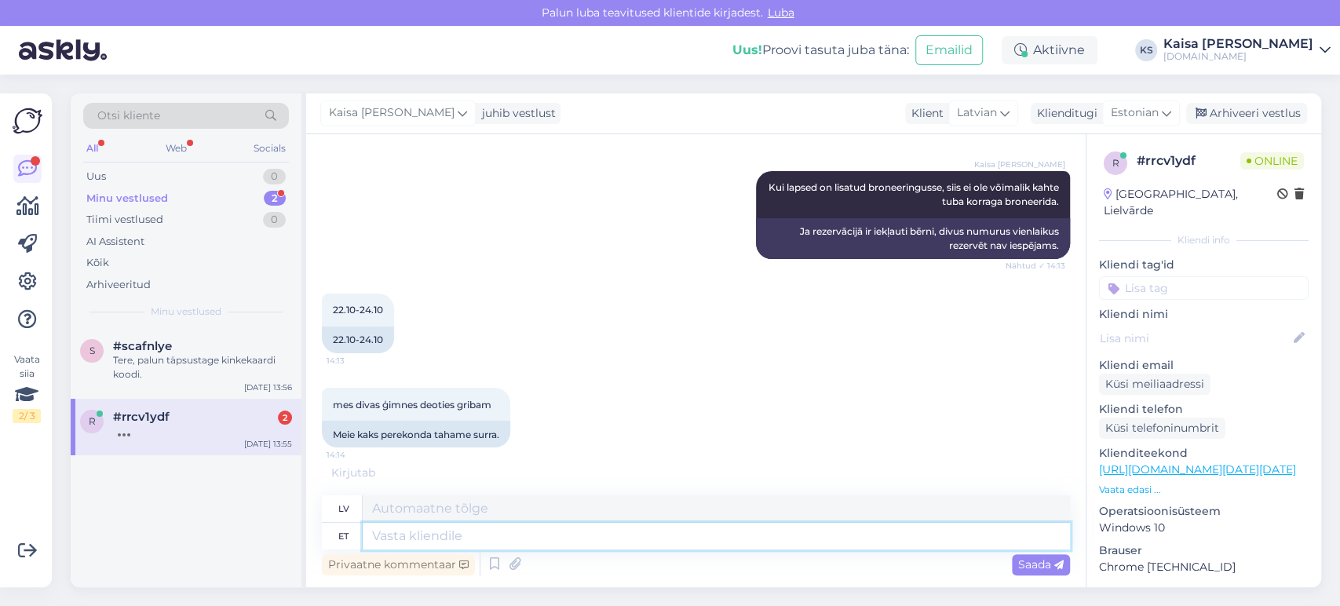
scroll to position [14286, 0]
click at [584, 531] on textarea at bounding box center [716, 536] width 707 height 27
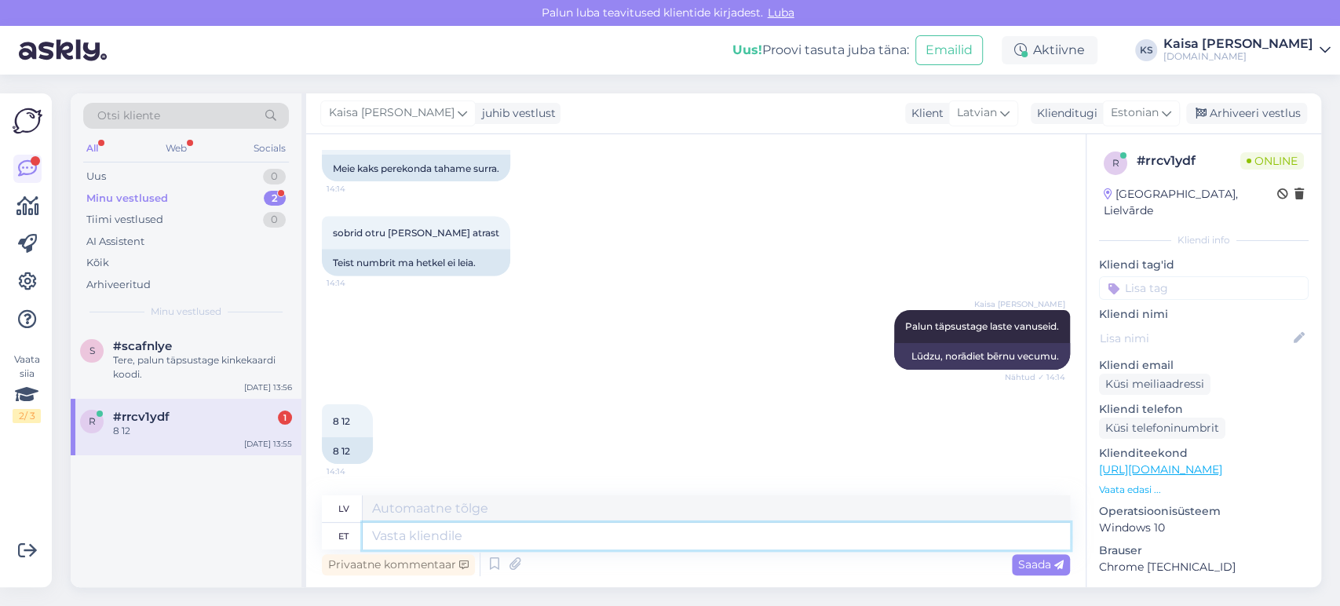
scroll to position [14552, 0]
click at [637, 544] on textarea at bounding box center [716, 536] width 707 height 27
paste textarea "[URL][DOMAIN_NAME][DATE][DATE]"
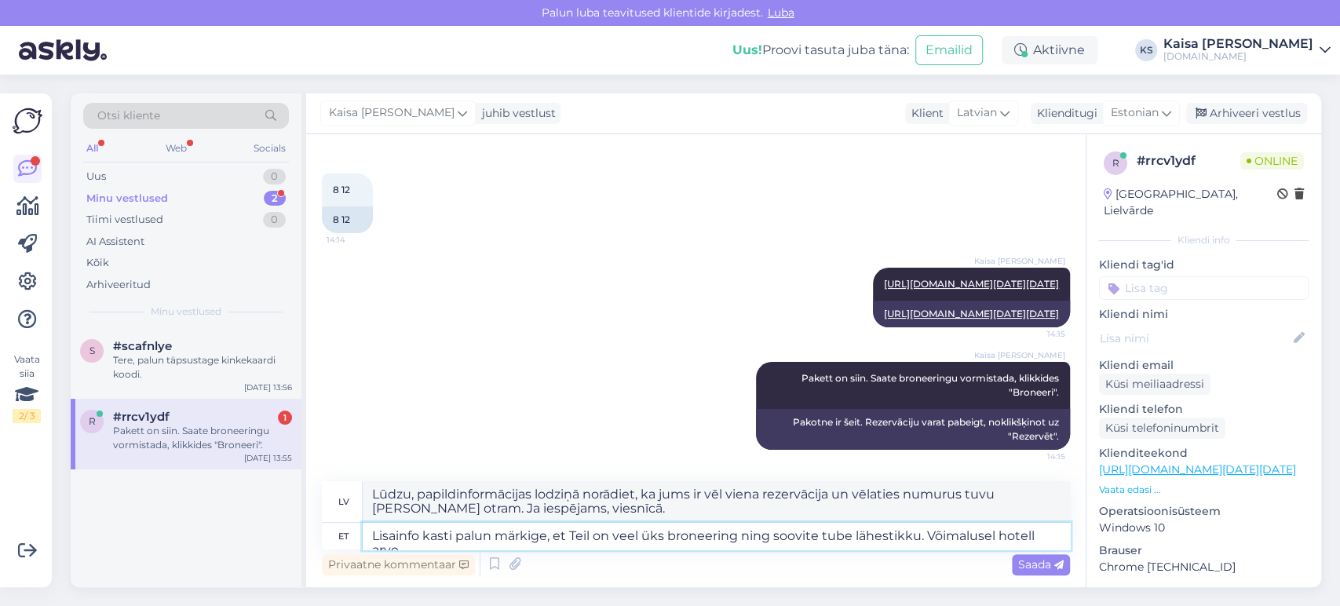
scroll to position [15070, 0]
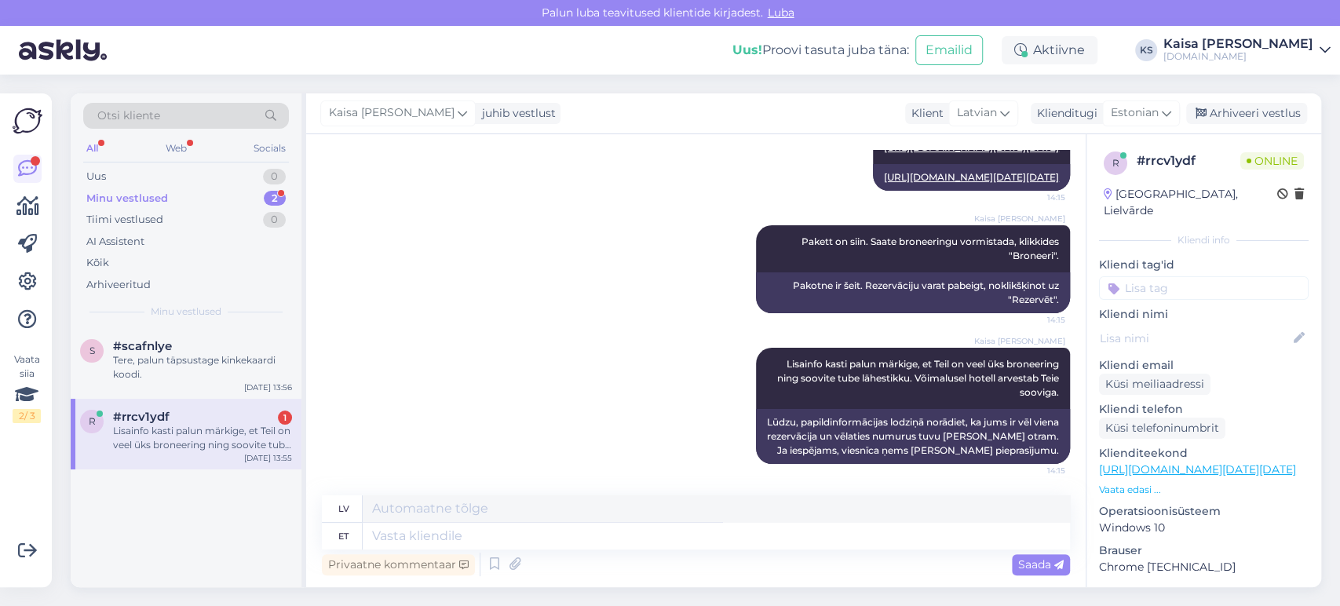
click at [235, 433] on div "Lisainfo kasti palun märkige, et Teil on veel üks broneering ning soovite tube …" at bounding box center [202, 438] width 179 height 28
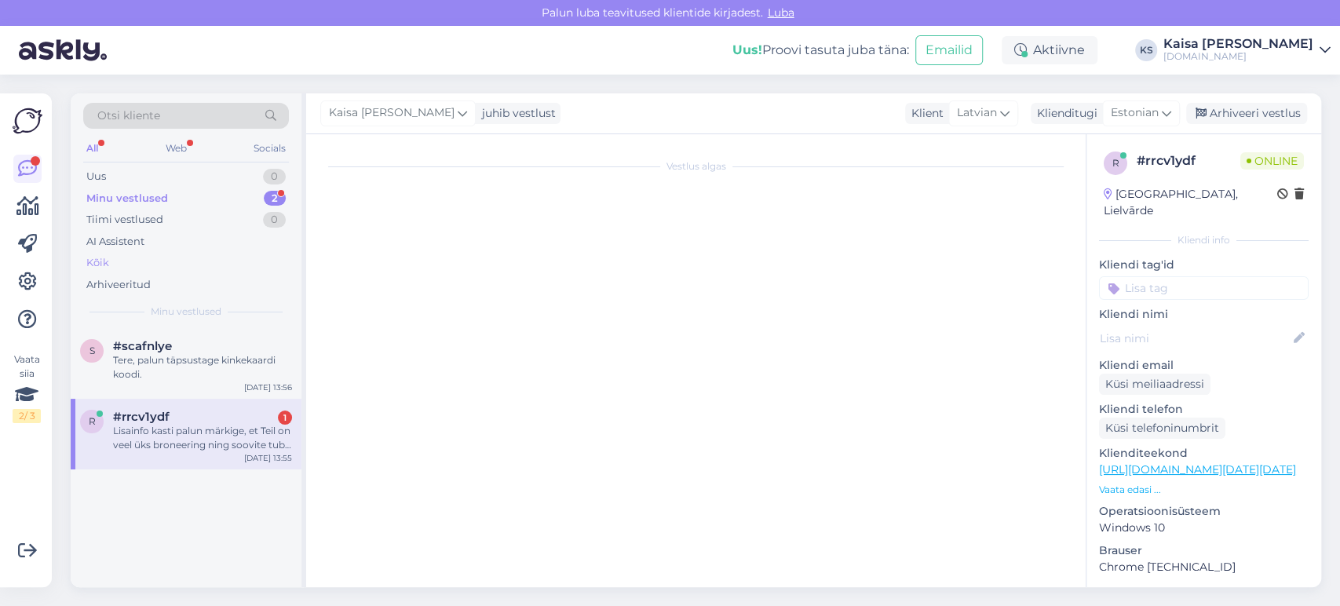
scroll to position [12908, 0]
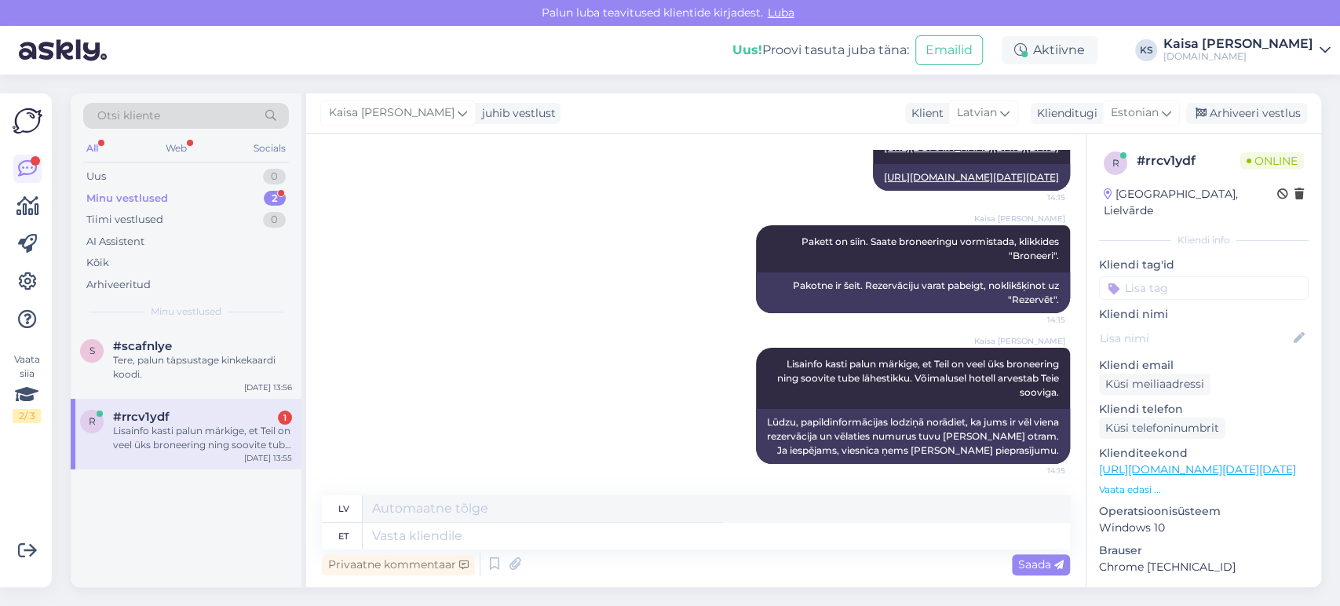
click at [232, 198] on div "Minu vestlused 2" at bounding box center [186, 199] width 206 height 22
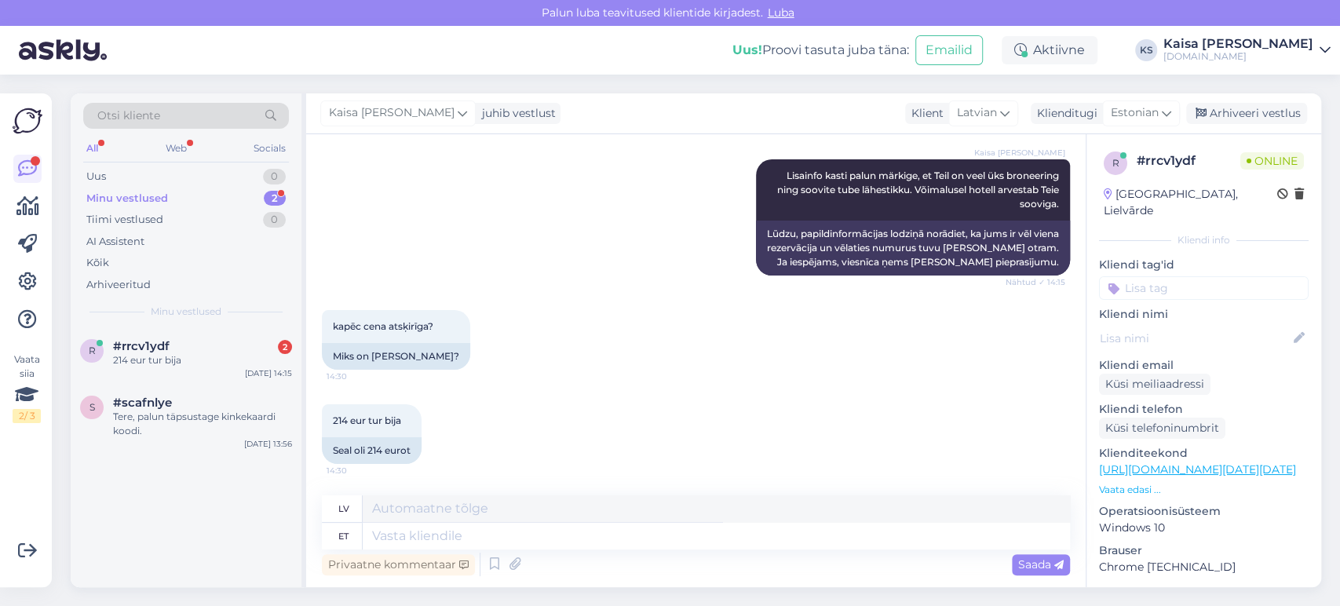
scroll to position [13097, 0]
click at [732, 529] on textarea at bounding box center [716, 536] width 707 height 27
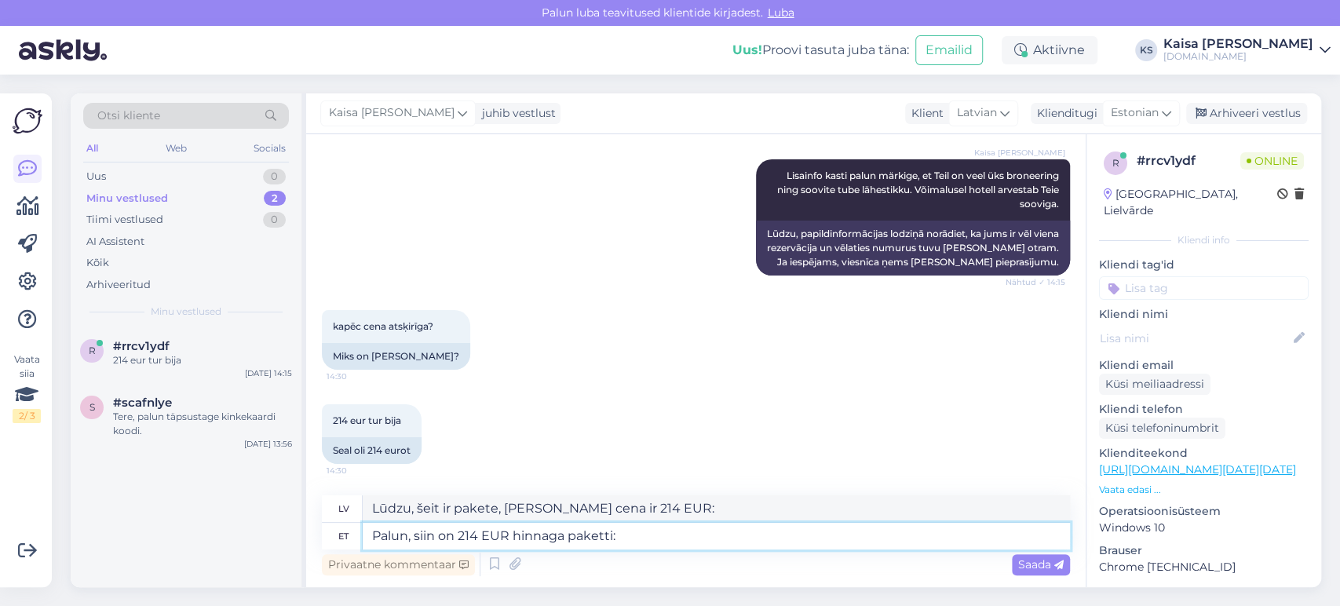
paste textarea "[URL][DOMAIN_NAME][DATE][DATE]"
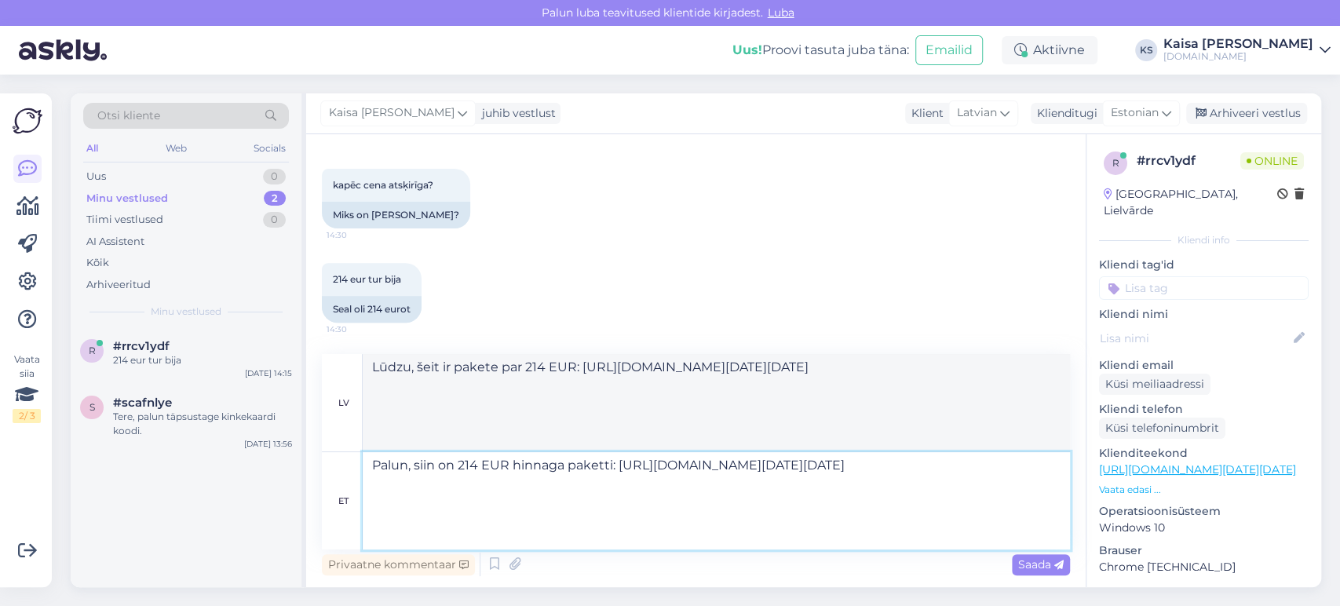
click at [611, 467] on textarea "Palun, siin on 214 EUR hinnaga paketti: [URL][DOMAIN_NAME][DATE][DATE]" at bounding box center [716, 500] width 707 height 97
click at [1036, 565] on span "Saada" at bounding box center [1041, 564] width 46 height 14
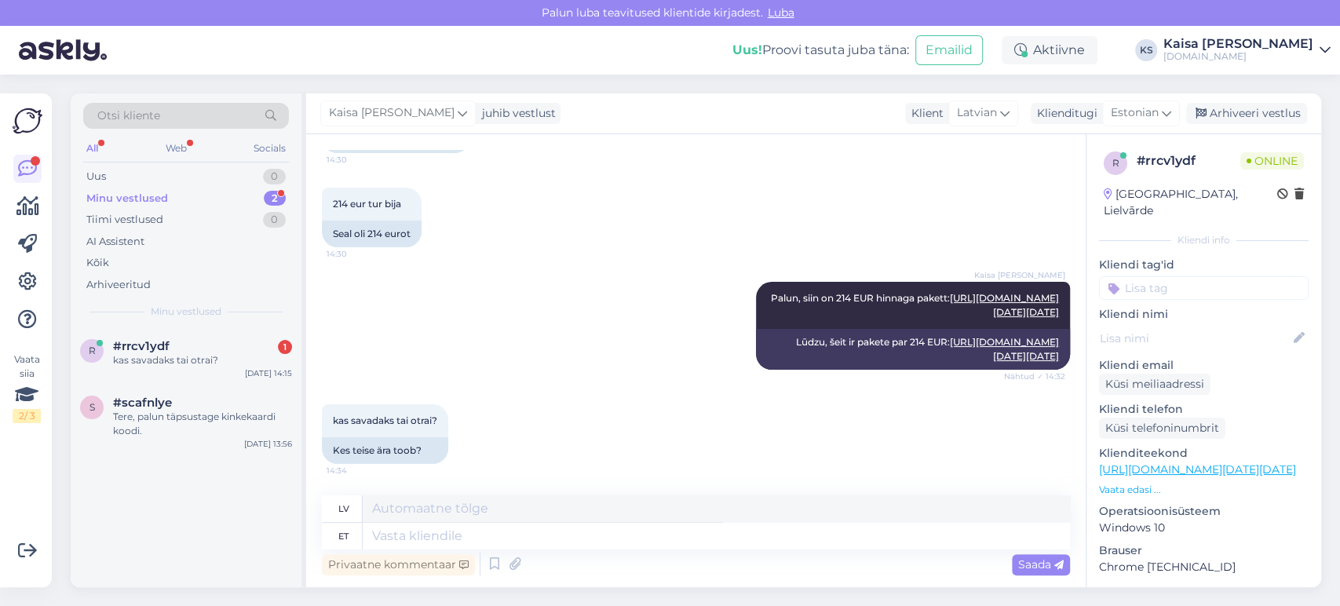
scroll to position [13568, 0]
drag, startPoint x: 442, startPoint y: 418, endPoint x: 334, endPoint y: 419, distance: 107.6
click at [334, 419] on div "kas savadaks tai otrai? 14:34" at bounding box center [385, 420] width 126 height 33
copy span "kas savadaks tai otrai?"
click at [690, 541] on textarea at bounding box center [716, 536] width 707 height 27
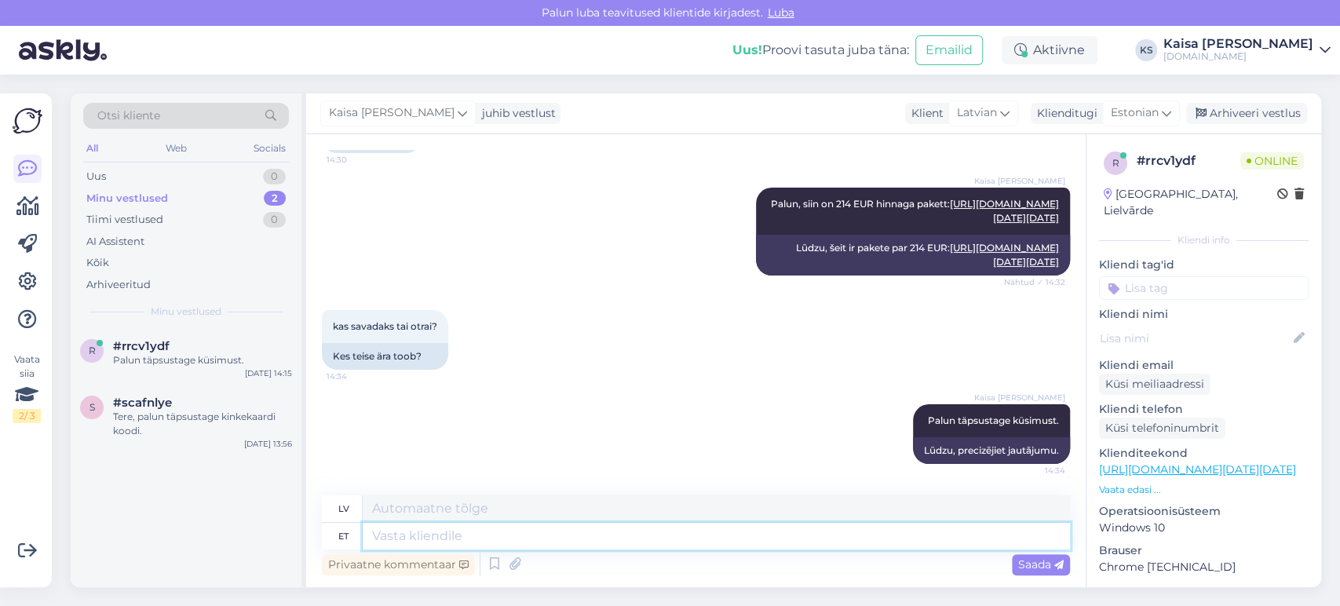
scroll to position [13662, 0]
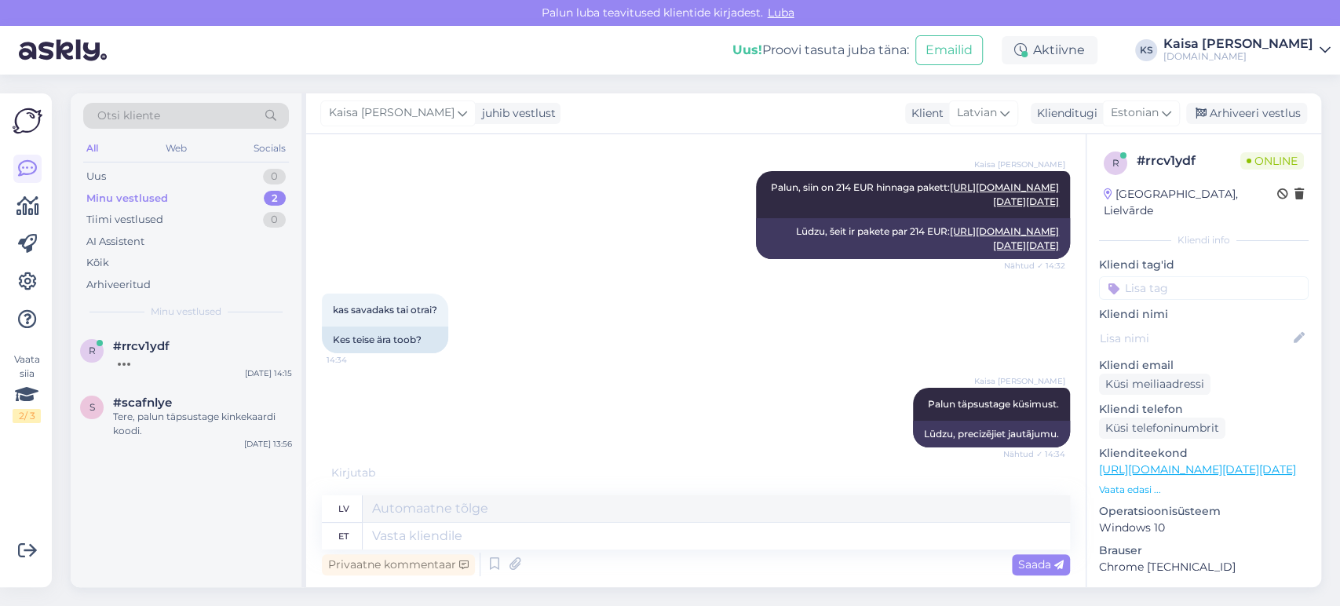
click at [644, 301] on div "kas savadaks tai otrai? 14:34 Kes teise ära toob?" at bounding box center [696, 323] width 748 height 94
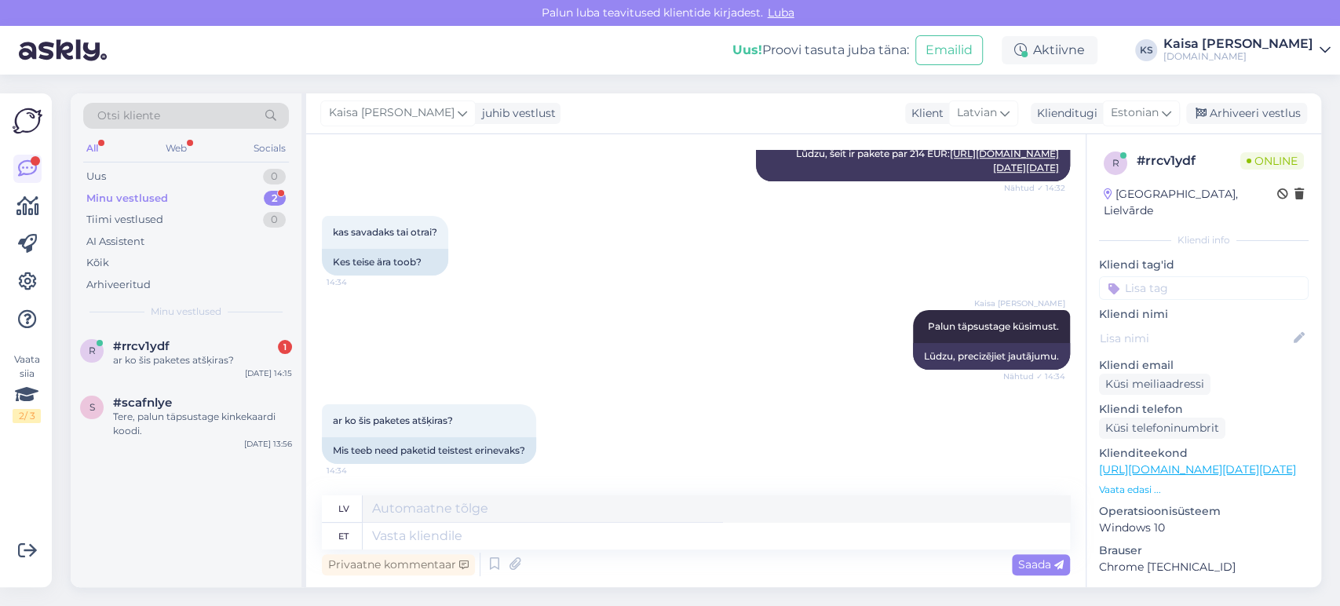
scroll to position [13756, 0]
click at [622, 250] on div "kas savadaks tai otrai? 14:34 Kes teise ära toob?" at bounding box center [696, 246] width 748 height 94
click at [737, 529] on textarea at bounding box center [716, 536] width 707 height 27
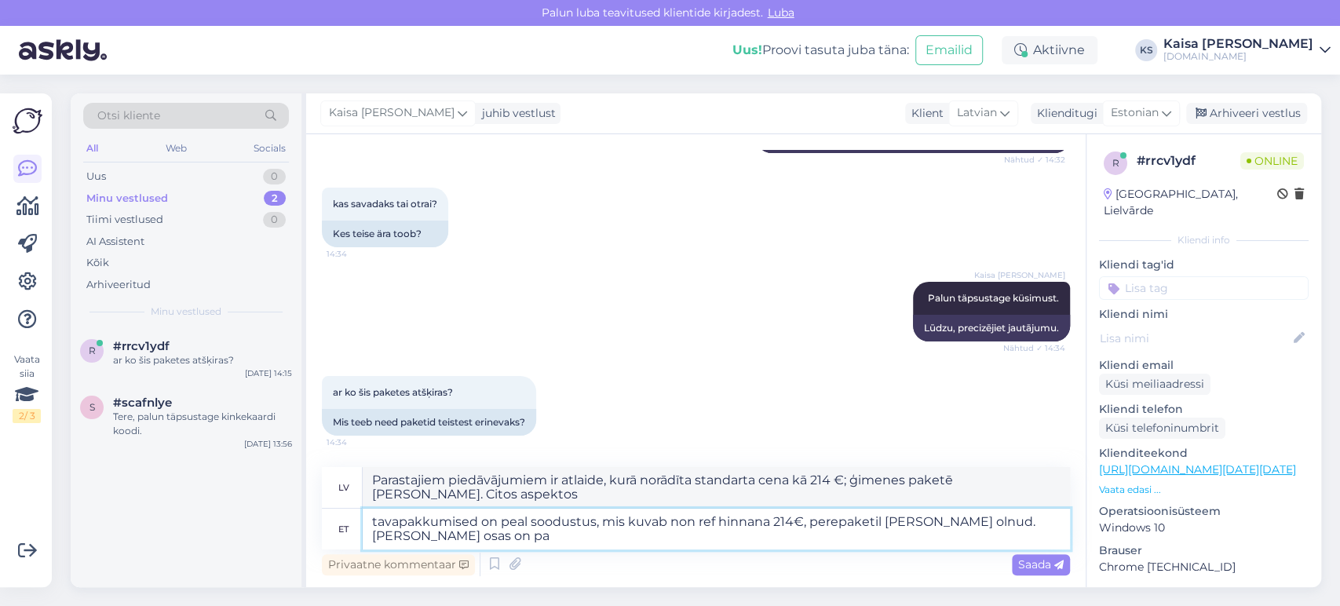
scroll to position [13773, 0]
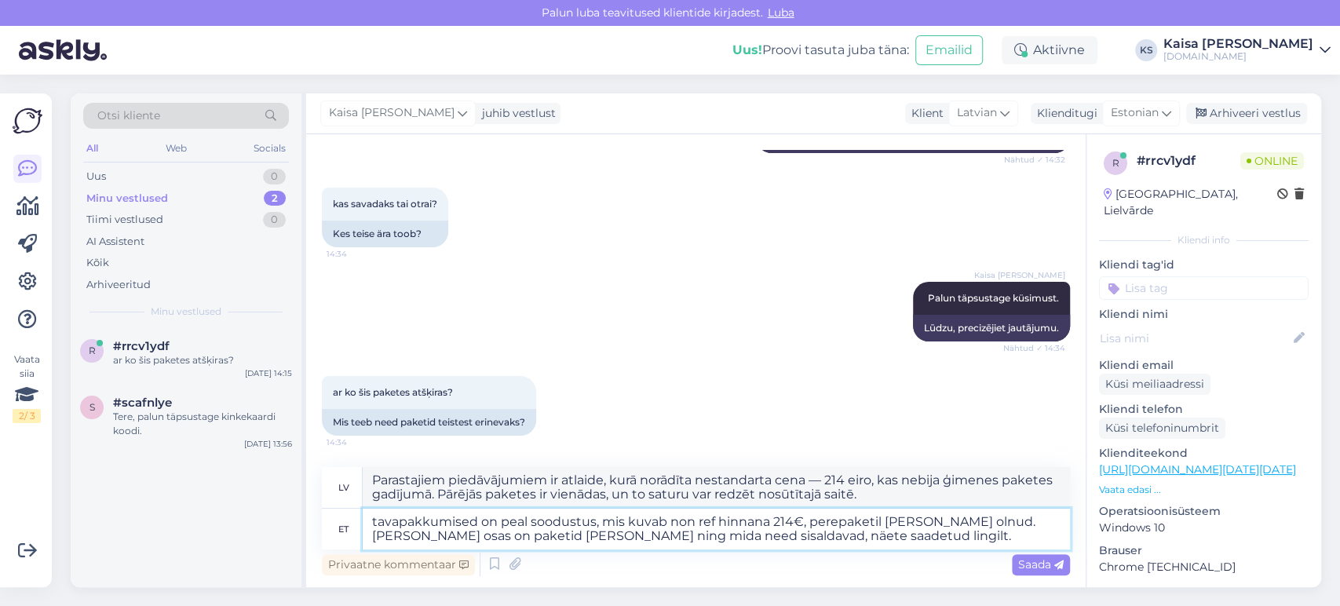
click at [473, 523] on textarea "tavapakkumised on peal soodustus, mis kuvab non ref hinnana 214€, perepaketil […" at bounding box center [716, 529] width 707 height 41
click at [832, 539] on textarea "tavapakkumisel on peal soodustus, mis kuvab non ref hinnana 214€, perepaketil […" at bounding box center [716, 529] width 707 height 41
click at [1039, 565] on span "Saada" at bounding box center [1041, 564] width 46 height 14
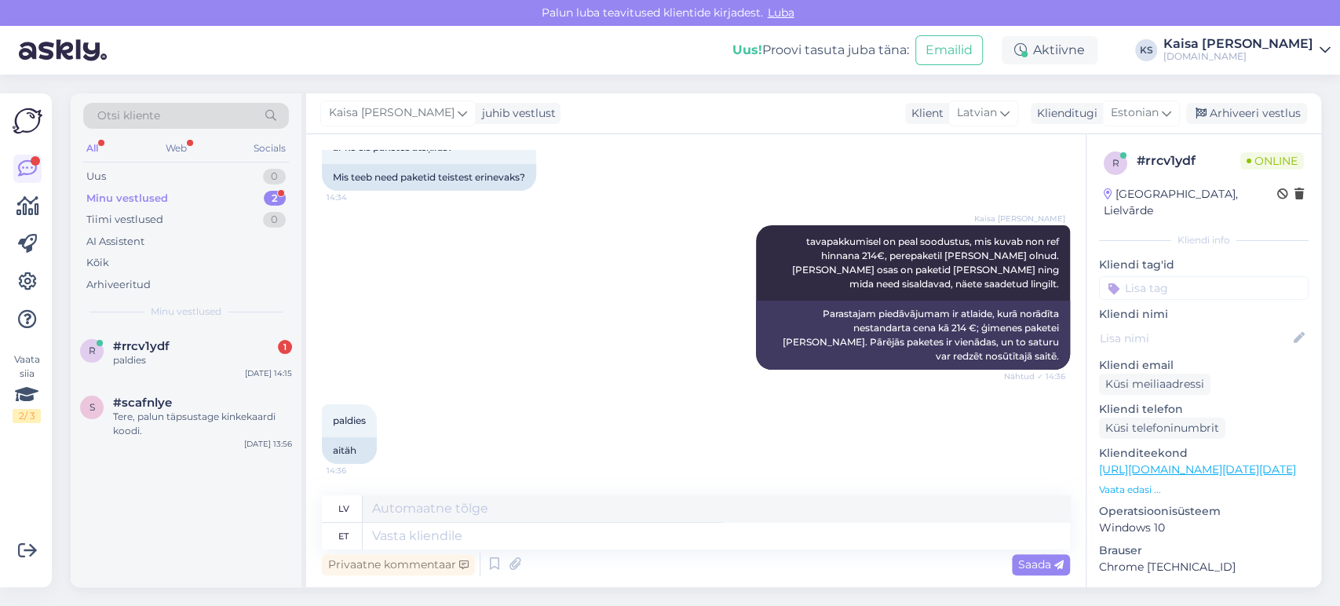
scroll to position [14030, 0]
click at [601, 537] on textarea at bounding box center [716, 536] width 707 height 27
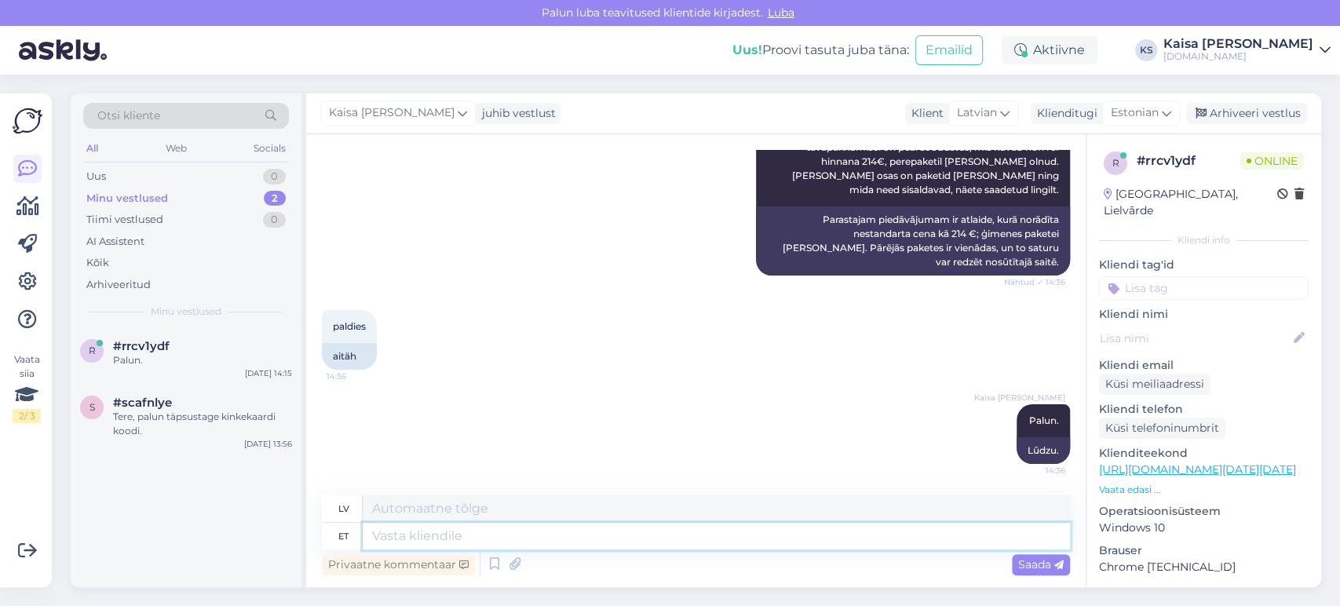
scroll to position [14124, 0]
